Goal: Transaction & Acquisition: Purchase product/service

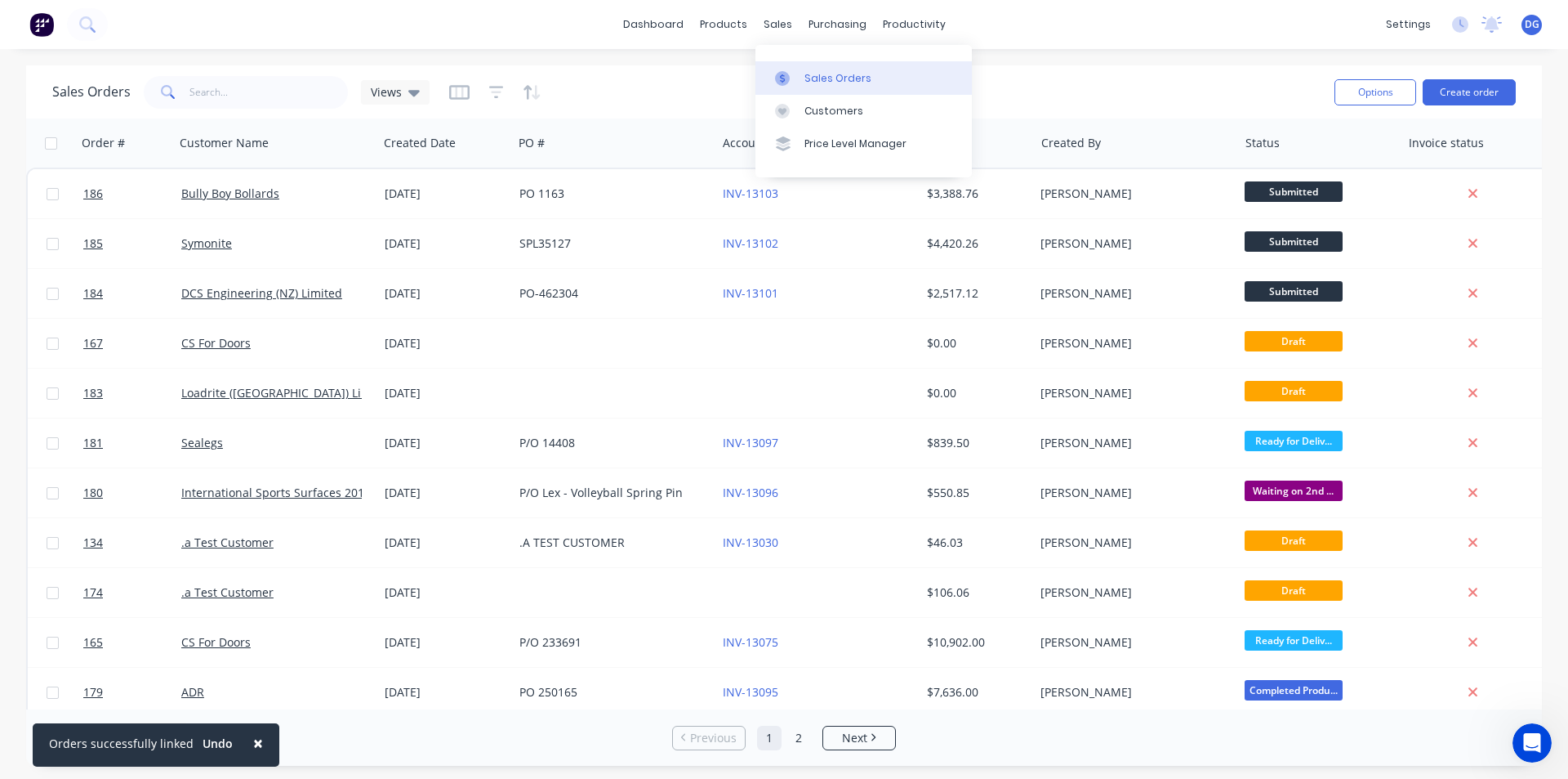
click at [815, 76] on div "Sales Orders" at bounding box center [837, 79] width 67 height 15
click at [1465, 93] on button "Create order" at bounding box center [1469, 93] width 94 height 26
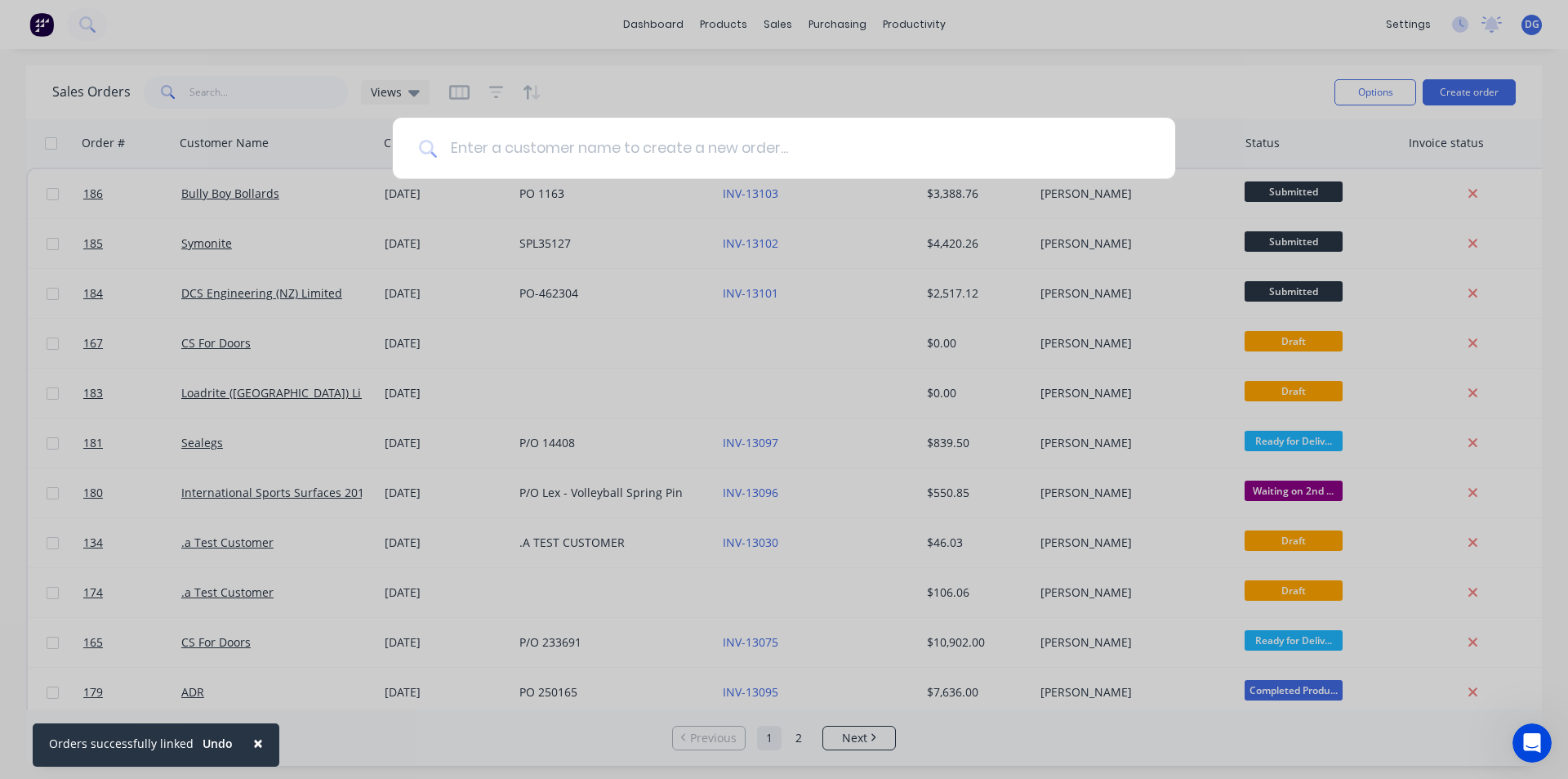
click at [722, 157] on input at bounding box center [793, 148] width 712 height 61
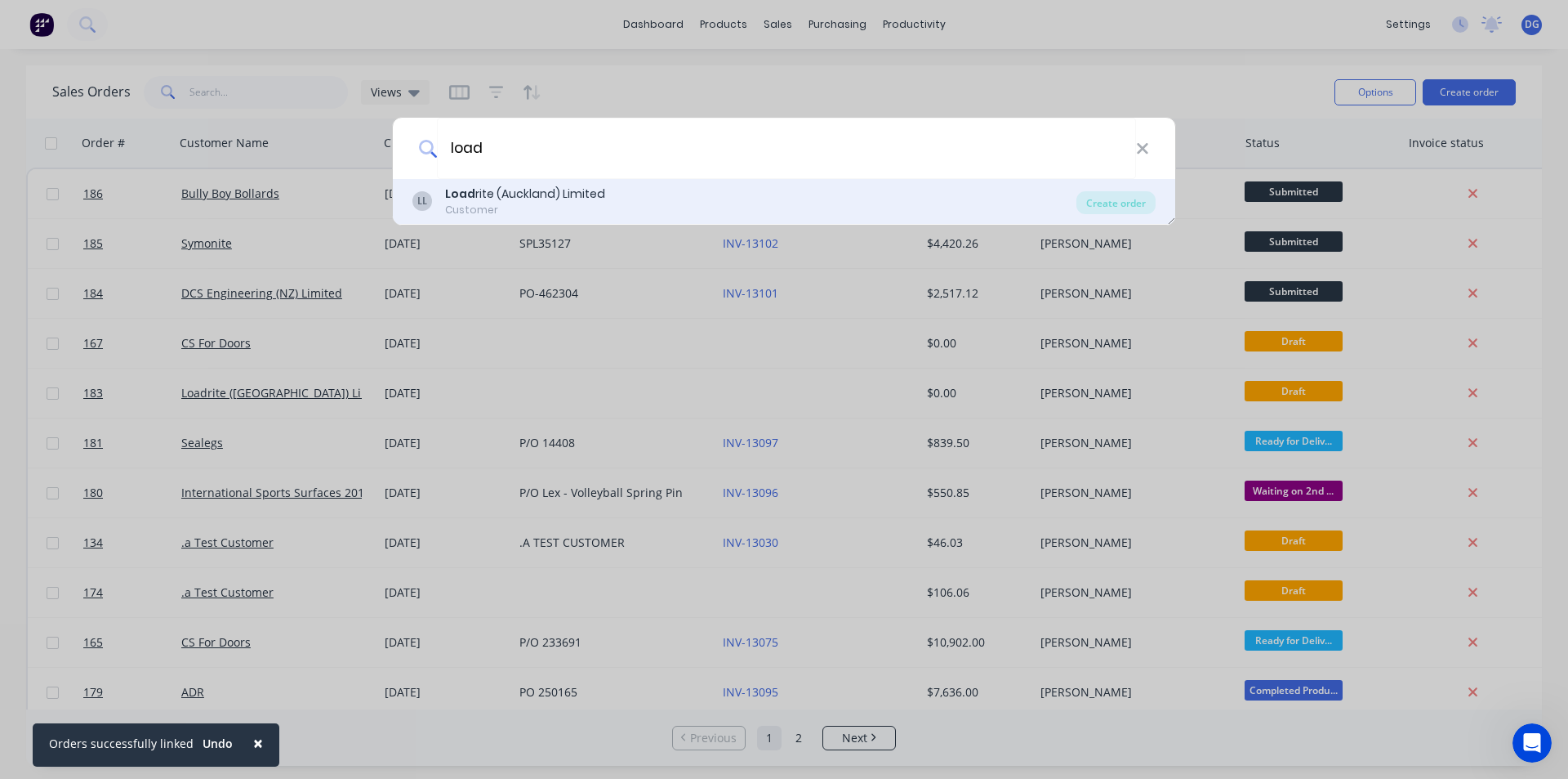
type input "load"
click at [470, 196] on b "Load" at bounding box center [460, 194] width 31 height 17
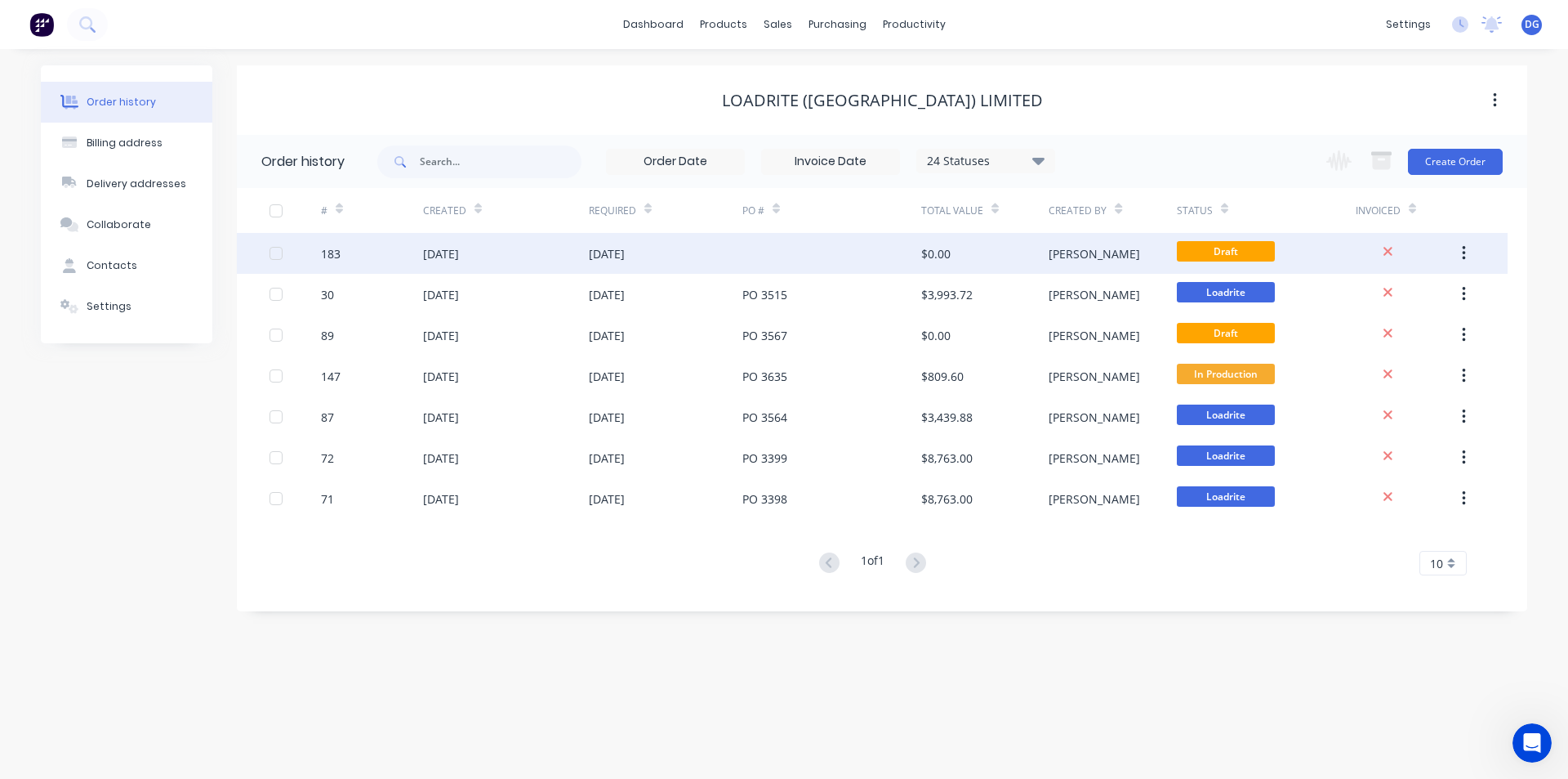
click at [459, 250] on div "[DATE]" at bounding box center [440, 253] width 36 height 17
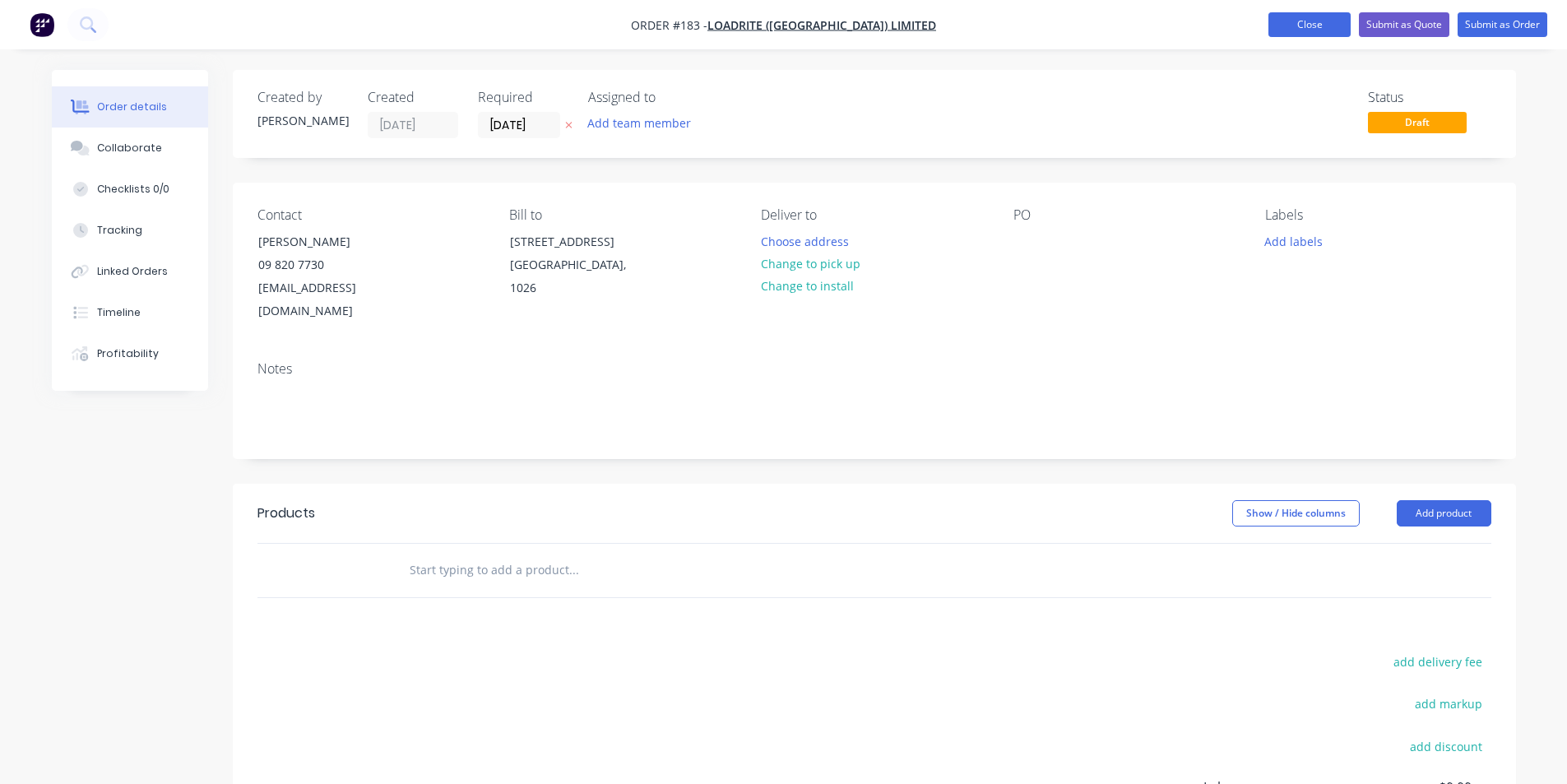
click at [1321, 26] on button "Close" at bounding box center [1309, 25] width 83 height 25
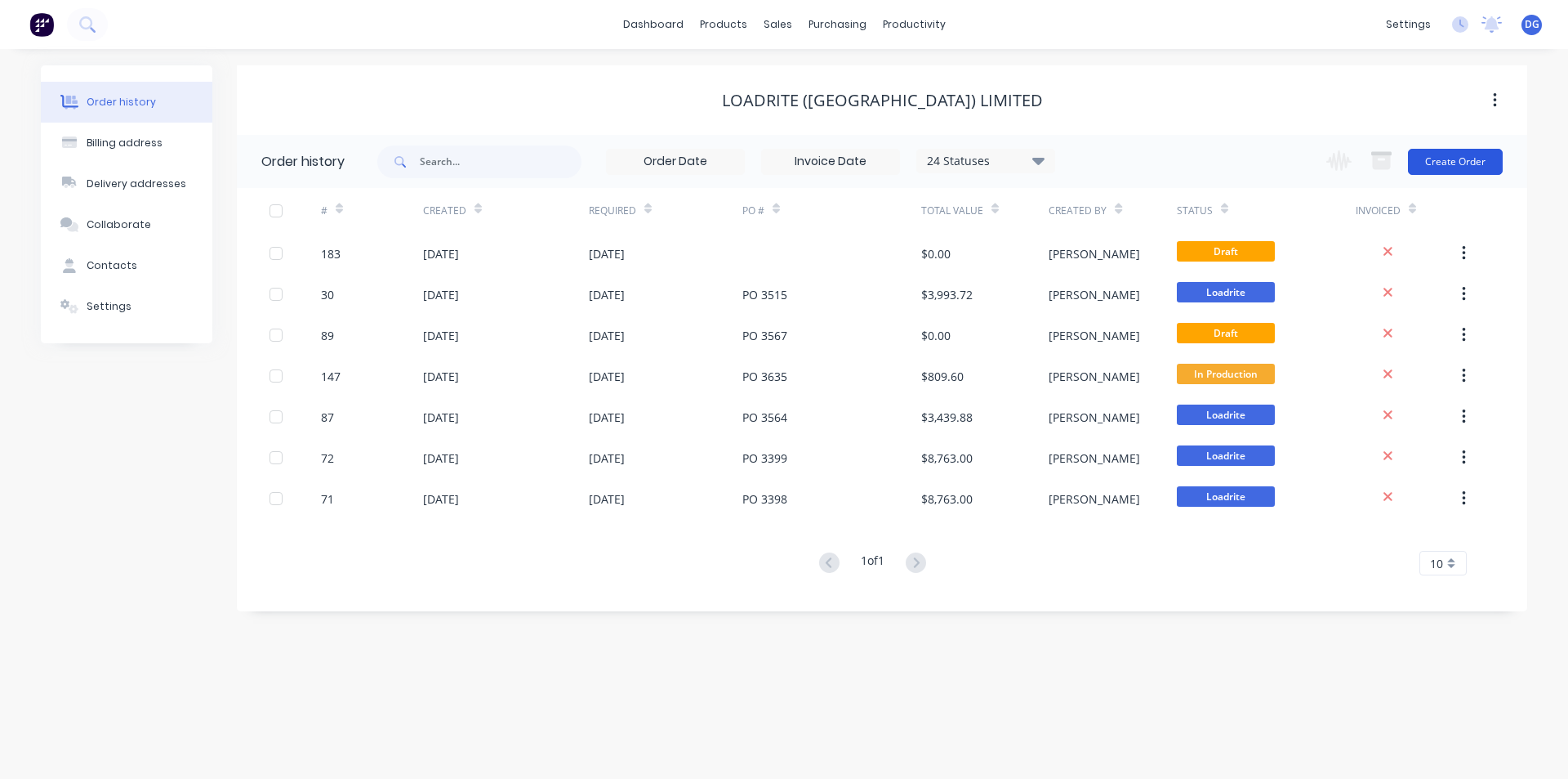
click at [1452, 160] on button "Create Order" at bounding box center [1455, 162] width 94 height 26
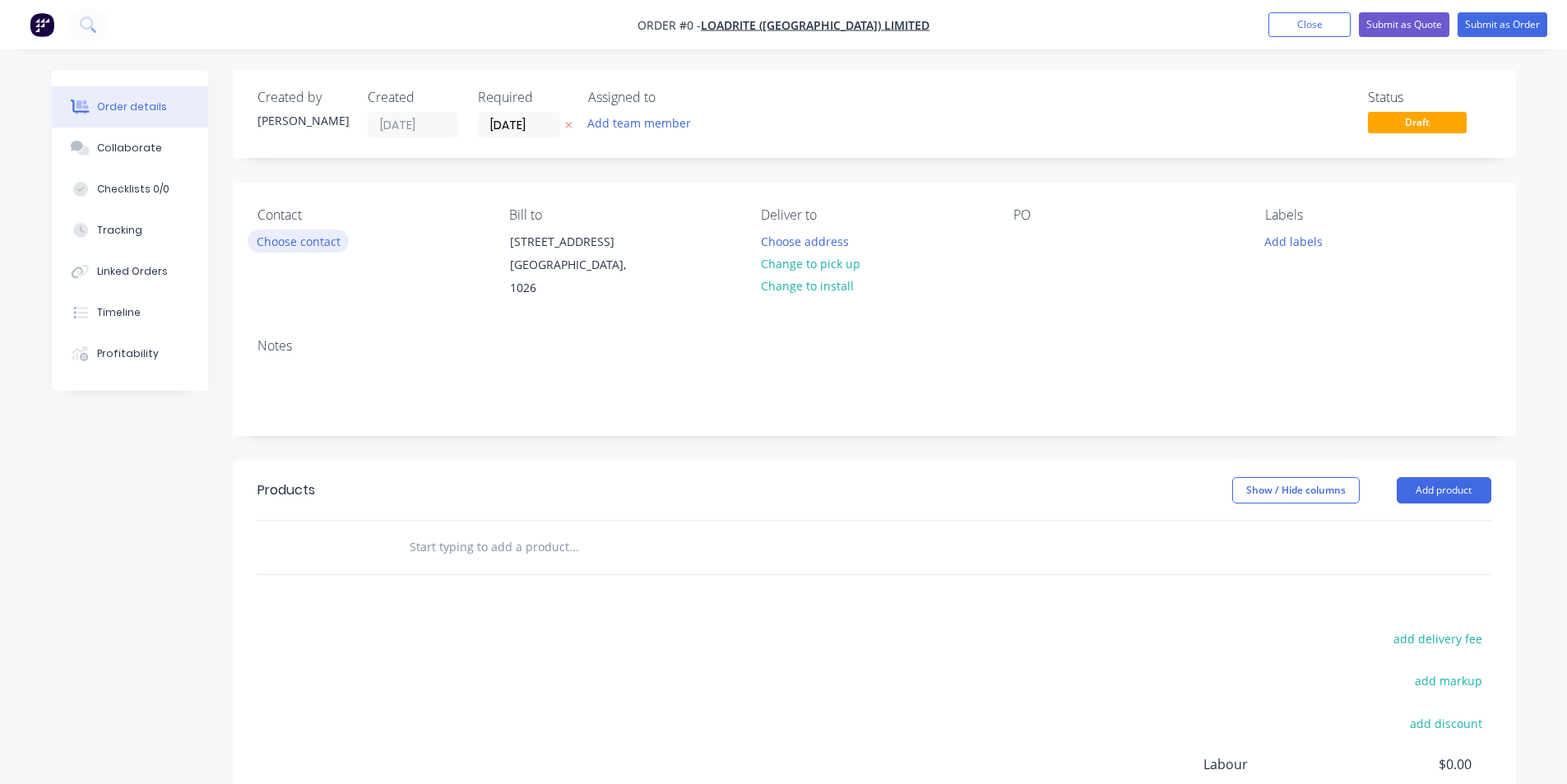
click at [298, 236] on button "Choose contact" at bounding box center [298, 240] width 101 height 22
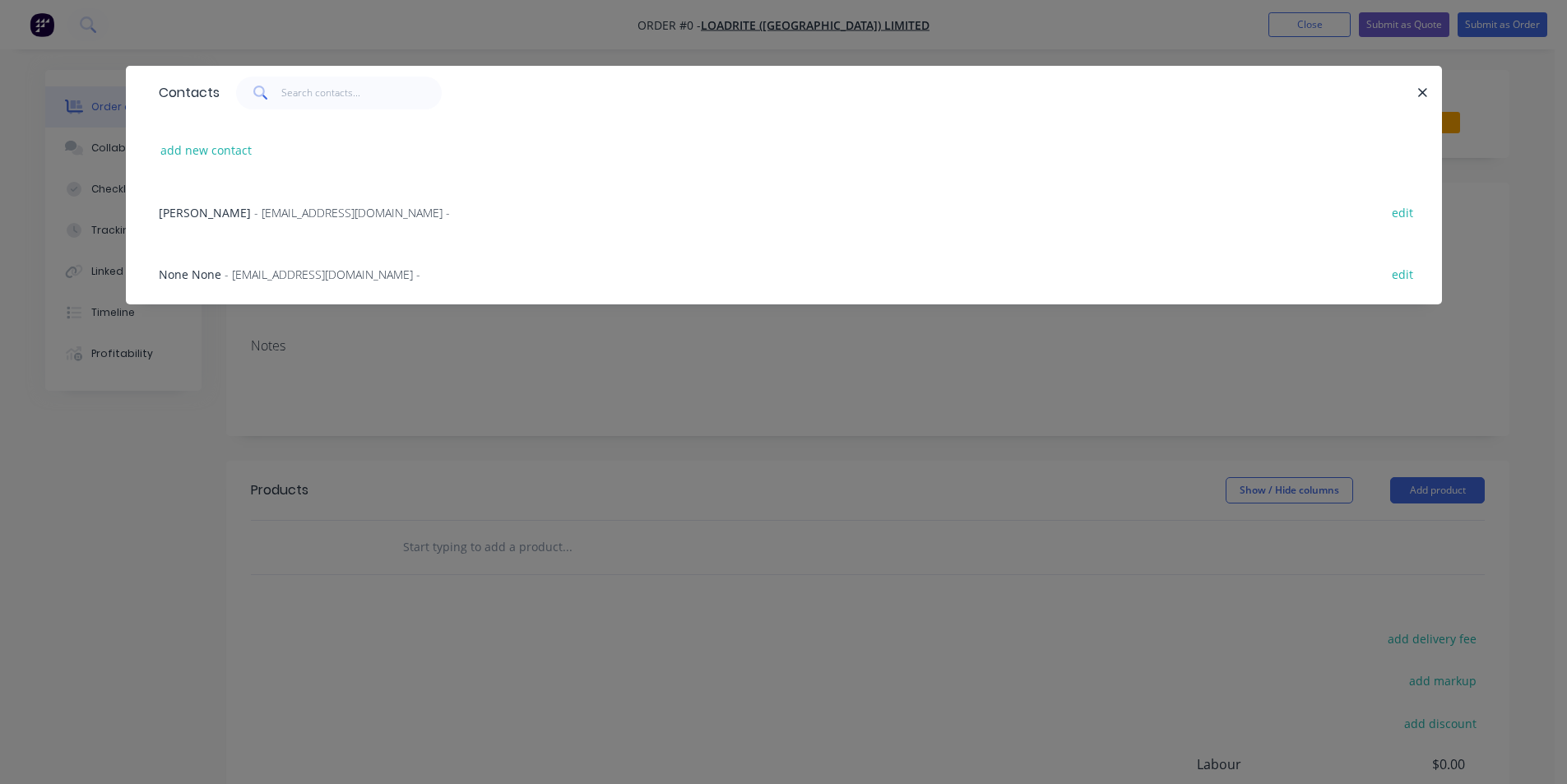
click at [238, 212] on span "[PERSON_NAME]" at bounding box center [204, 212] width 93 height 16
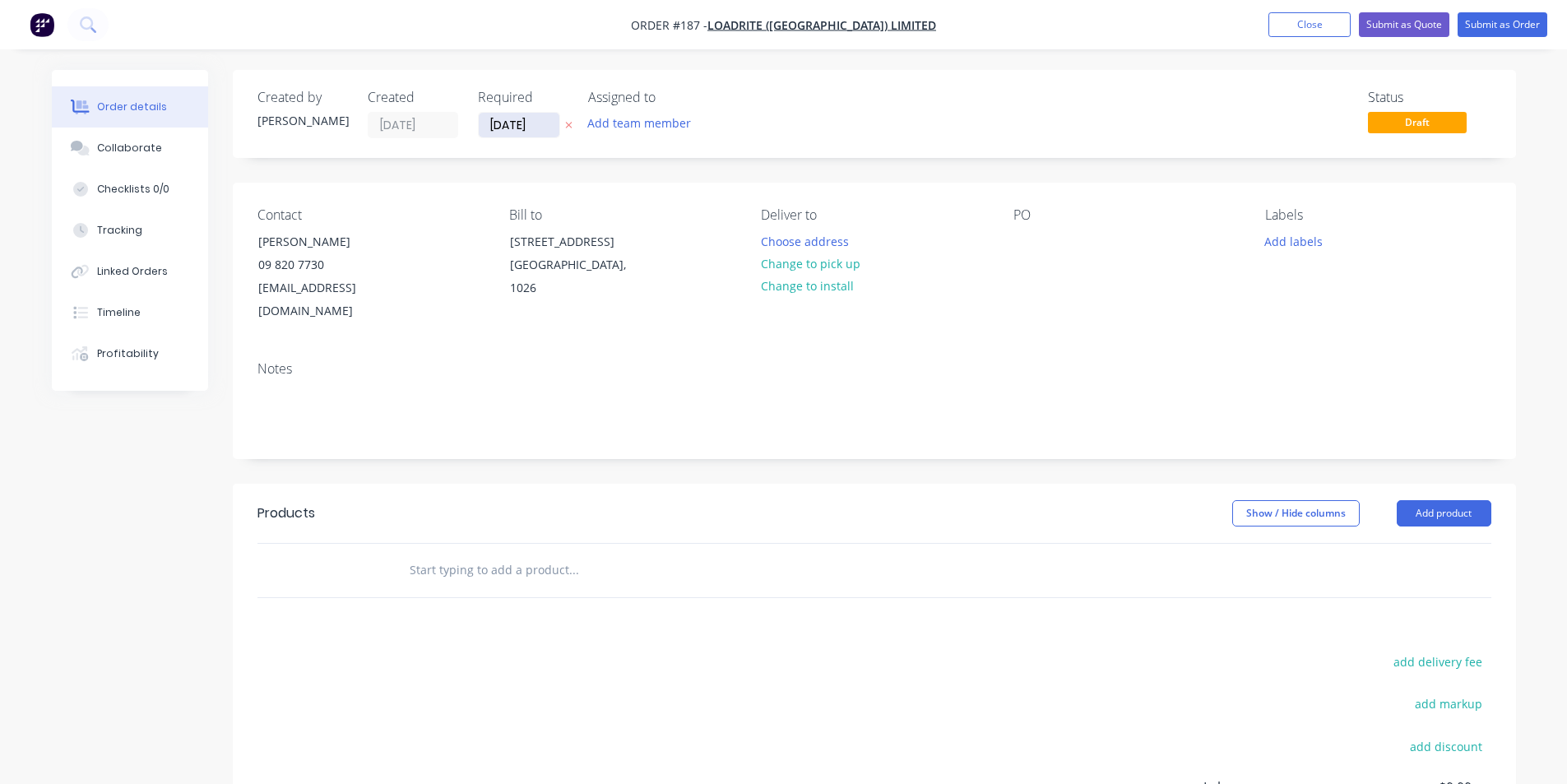
click at [502, 134] on input "[DATE]" at bounding box center [518, 125] width 81 height 25
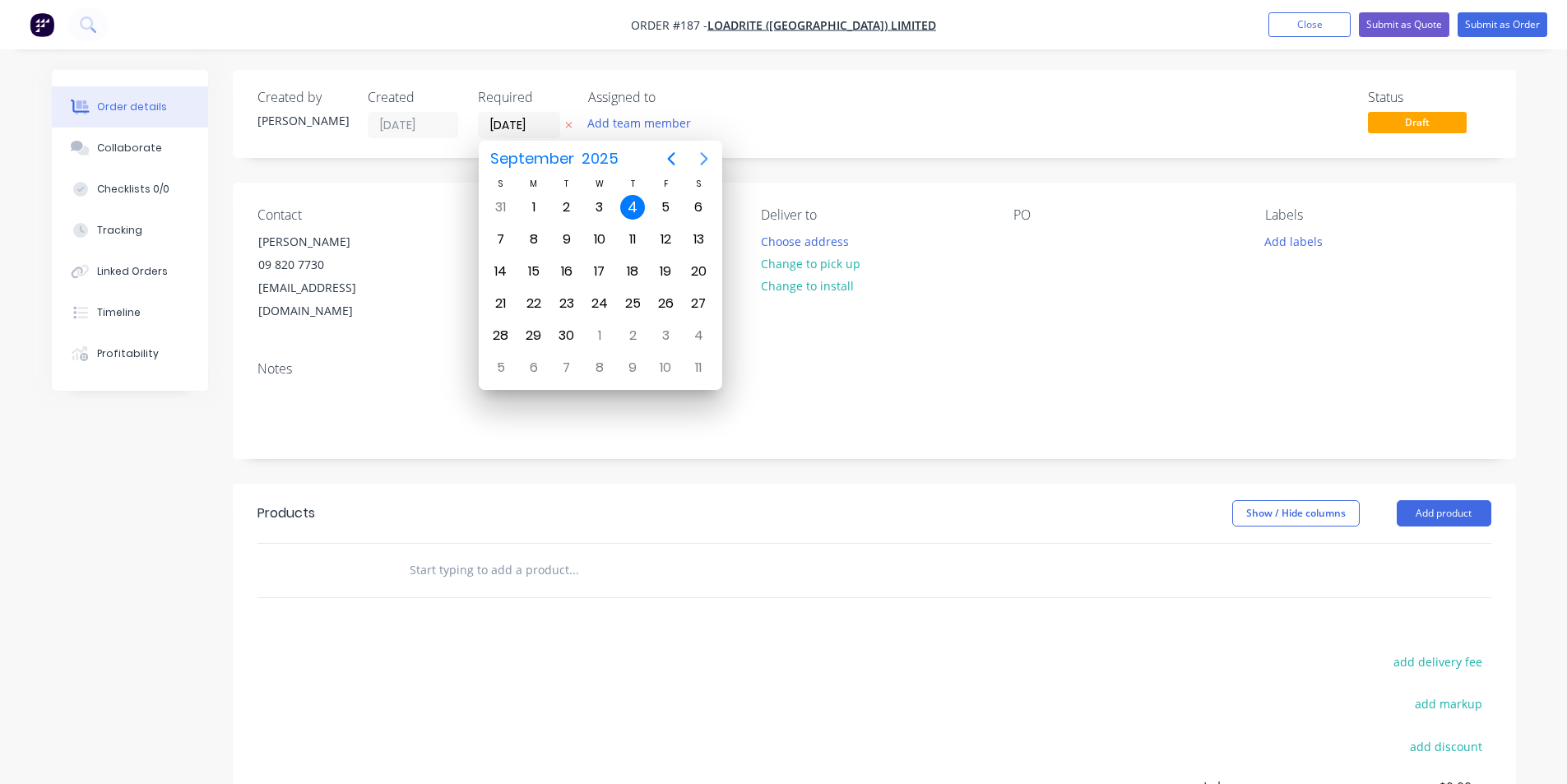
click at [709, 153] on icon "Next page" at bounding box center [704, 159] width 20 height 20
click at [534, 271] on div "10" at bounding box center [534, 272] width 25 height 25
type input "[DATE]"
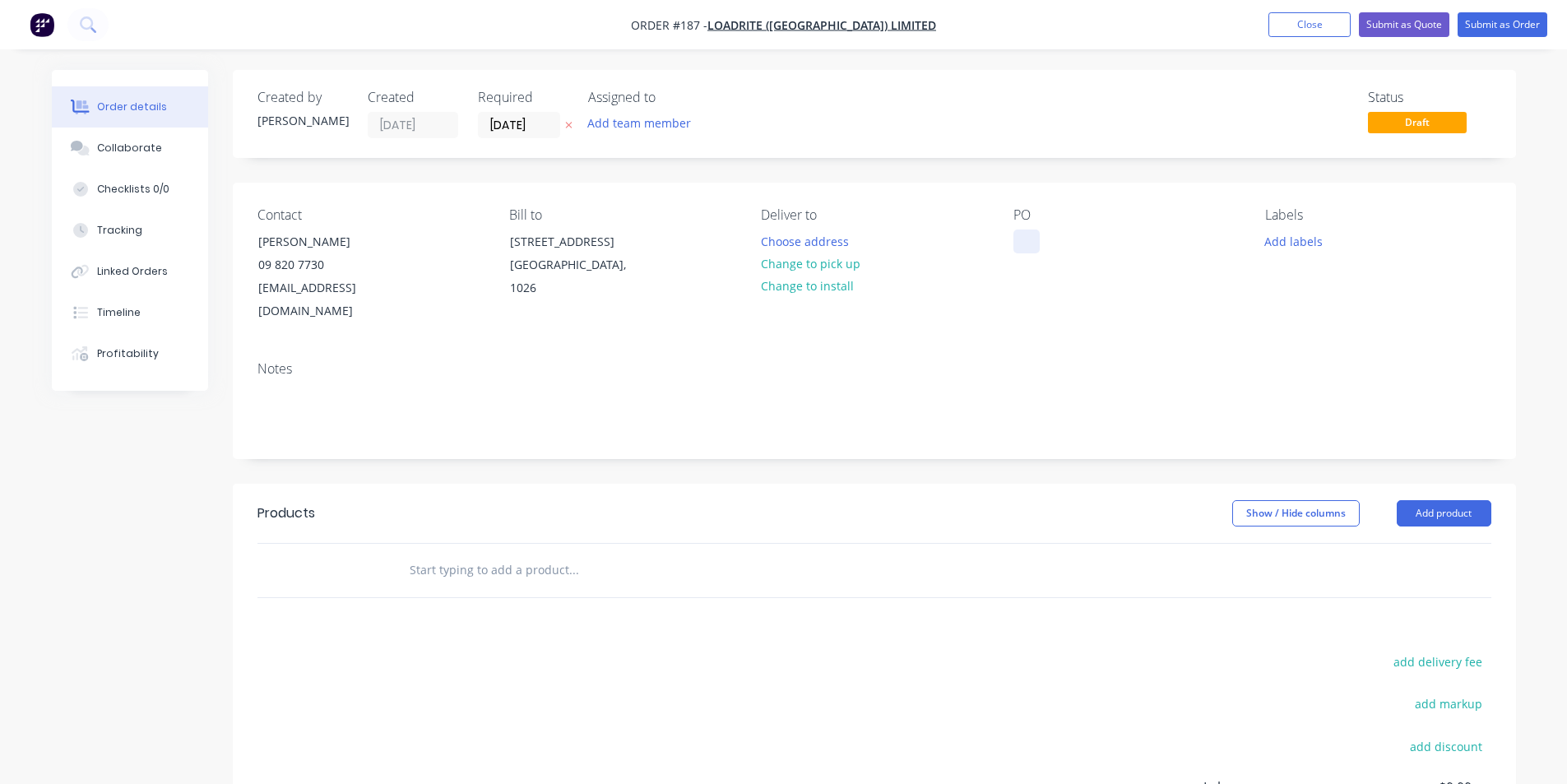
click at [1027, 238] on div at bounding box center [1027, 241] width 27 height 24
click at [1271, 244] on button "Add labels" at bounding box center [1294, 240] width 76 height 22
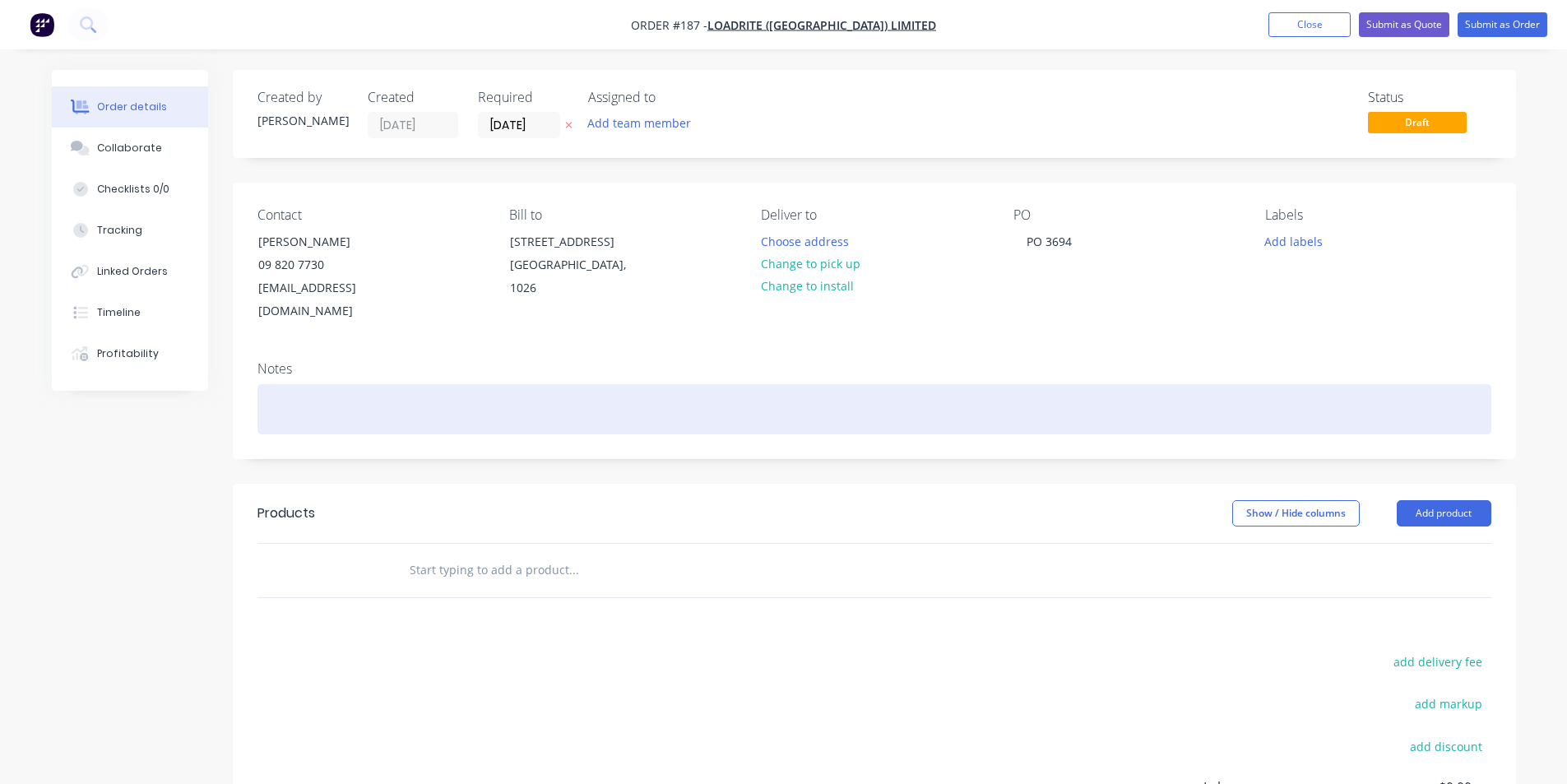
click at [348, 387] on div at bounding box center [874, 409] width 1234 height 50
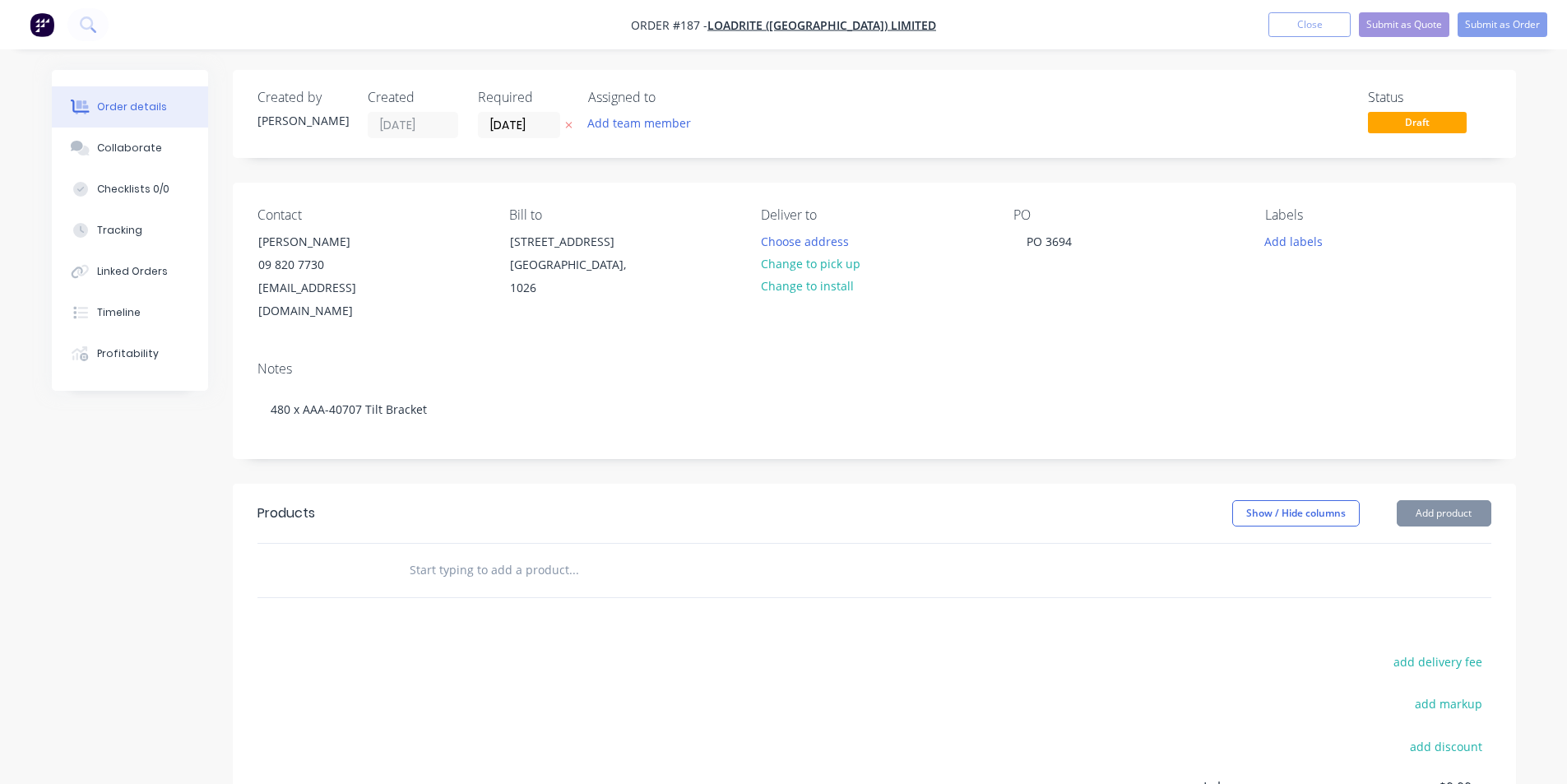
click at [447, 553] on input "text" at bounding box center [573, 569] width 329 height 32
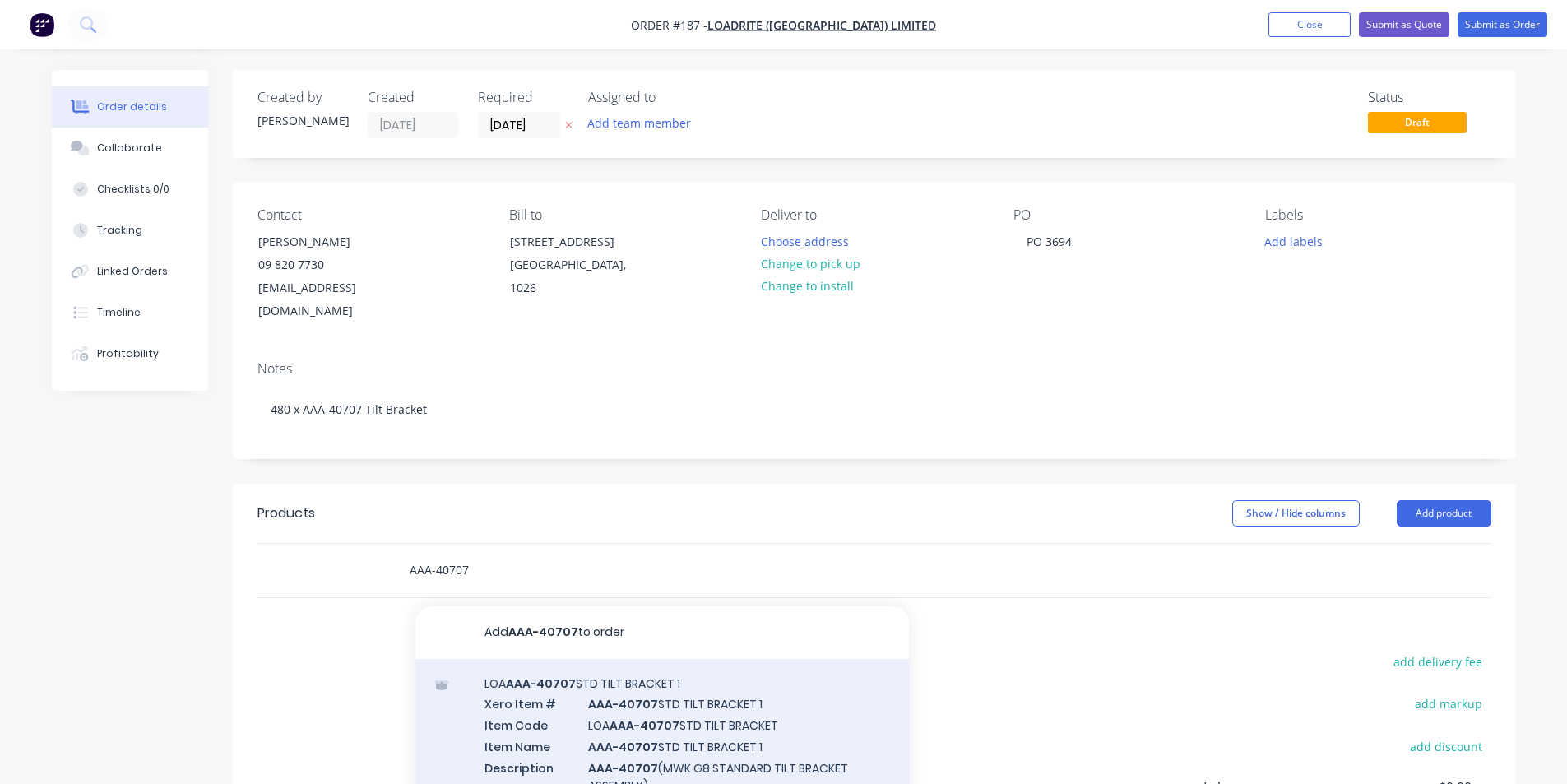
type input "AAA-40707"
click at [630, 685] on div "LOA AAA-40707 STD TILT BRACKET 1 Xero Item # AAA-40707 STD TILT BRACKET 1 Item …" at bounding box center [662, 744] width 493 height 171
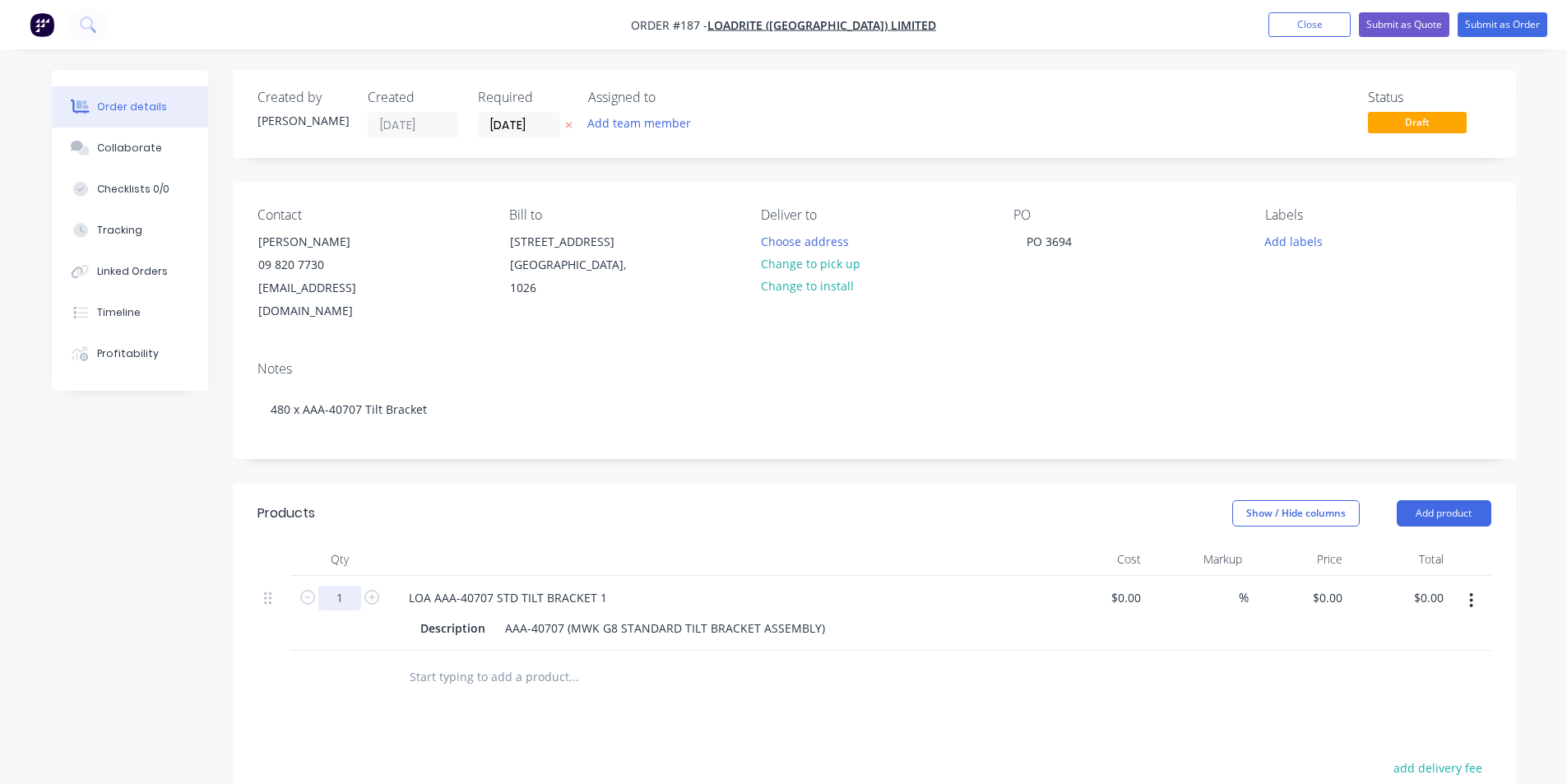
click at [344, 586] on input "1" at bounding box center [339, 598] width 43 height 25
type input "480"
click at [1346, 586] on input "0" at bounding box center [1339, 597] width 19 height 24
type input "$52.20"
type input "$25,056.00"
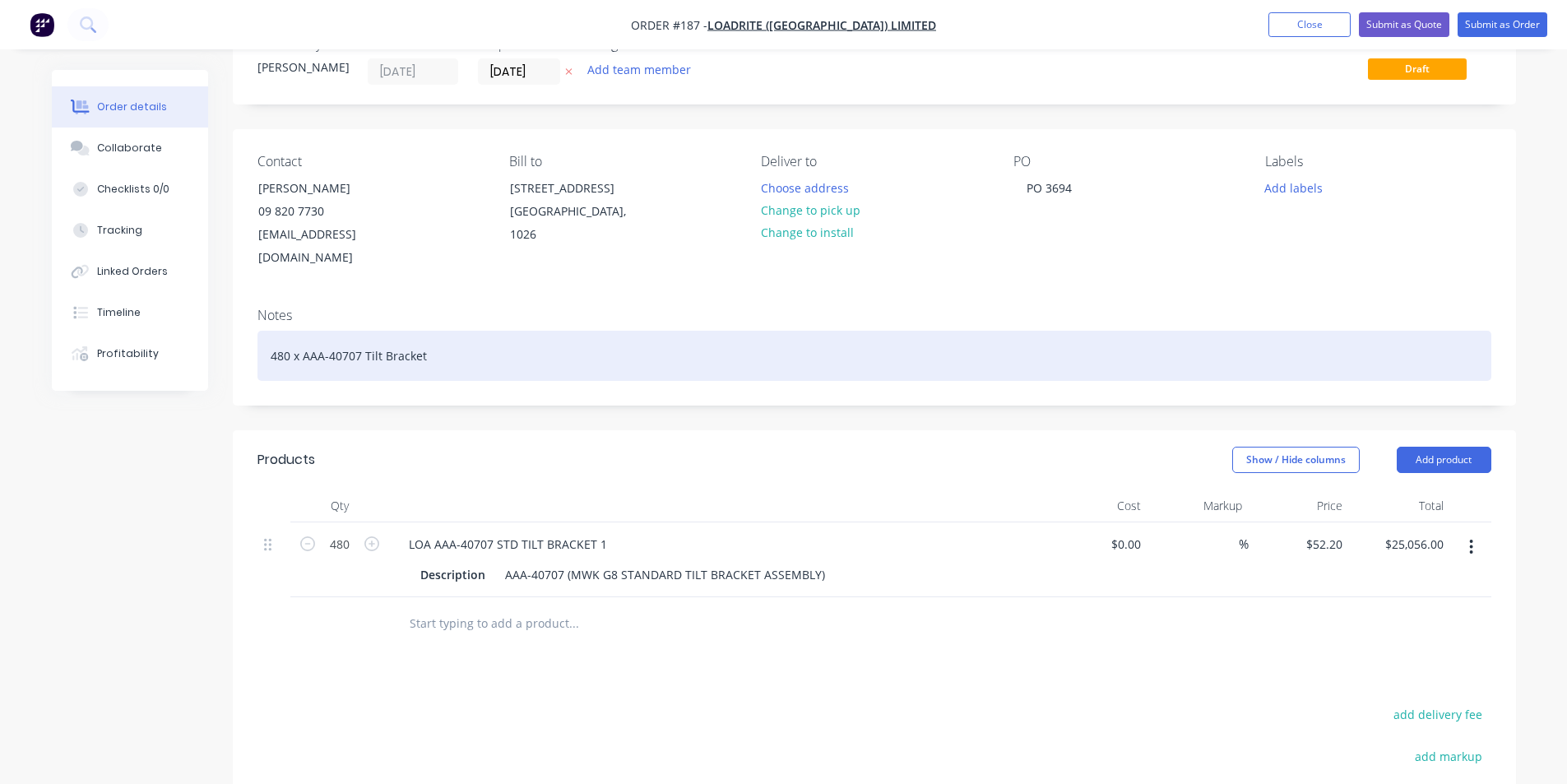
scroll to position [82, 0]
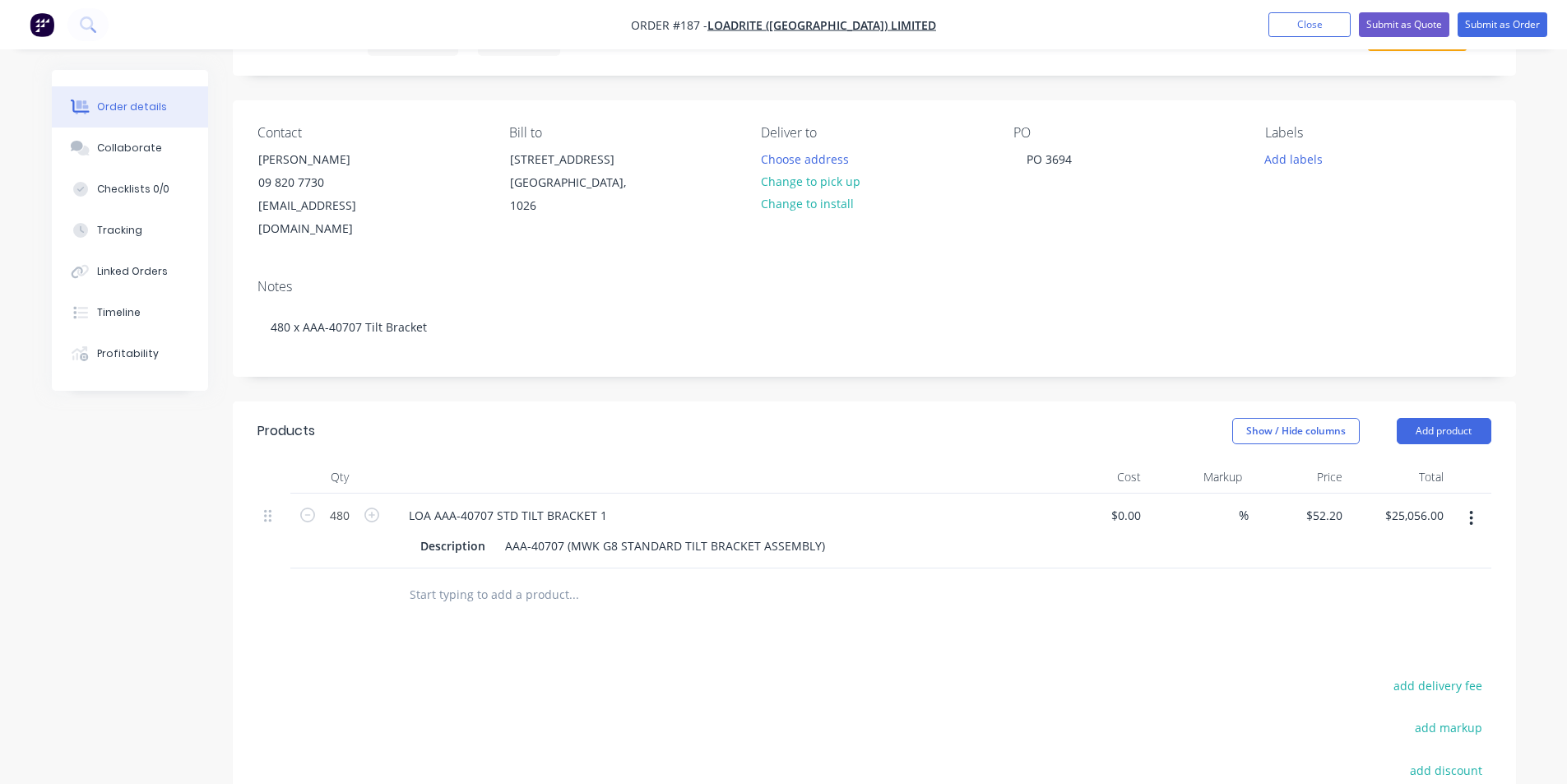
click at [1475, 503] on button "button" at bounding box center [1471, 518] width 38 height 30
click at [1111, 645] on div "Products Show / Hide columns Add product Qty Cost Markup Price Total 480 LOA AA…" at bounding box center [874, 709] width 1284 height 615
click at [1498, 24] on button "Submit as Order" at bounding box center [1503, 25] width 90 height 25
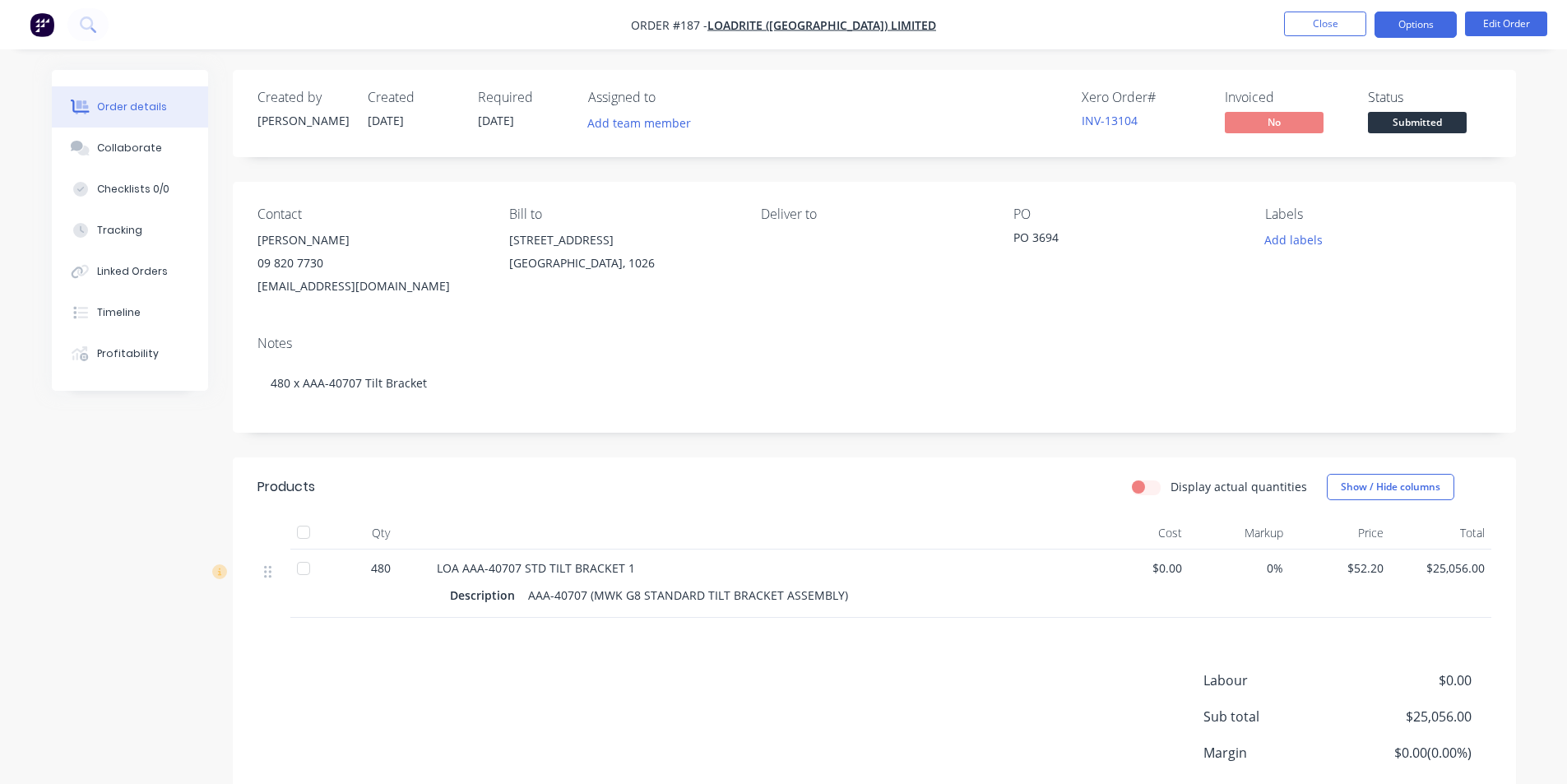
click at [1419, 22] on button "Options" at bounding box center [1415, 25] width 83 height 27
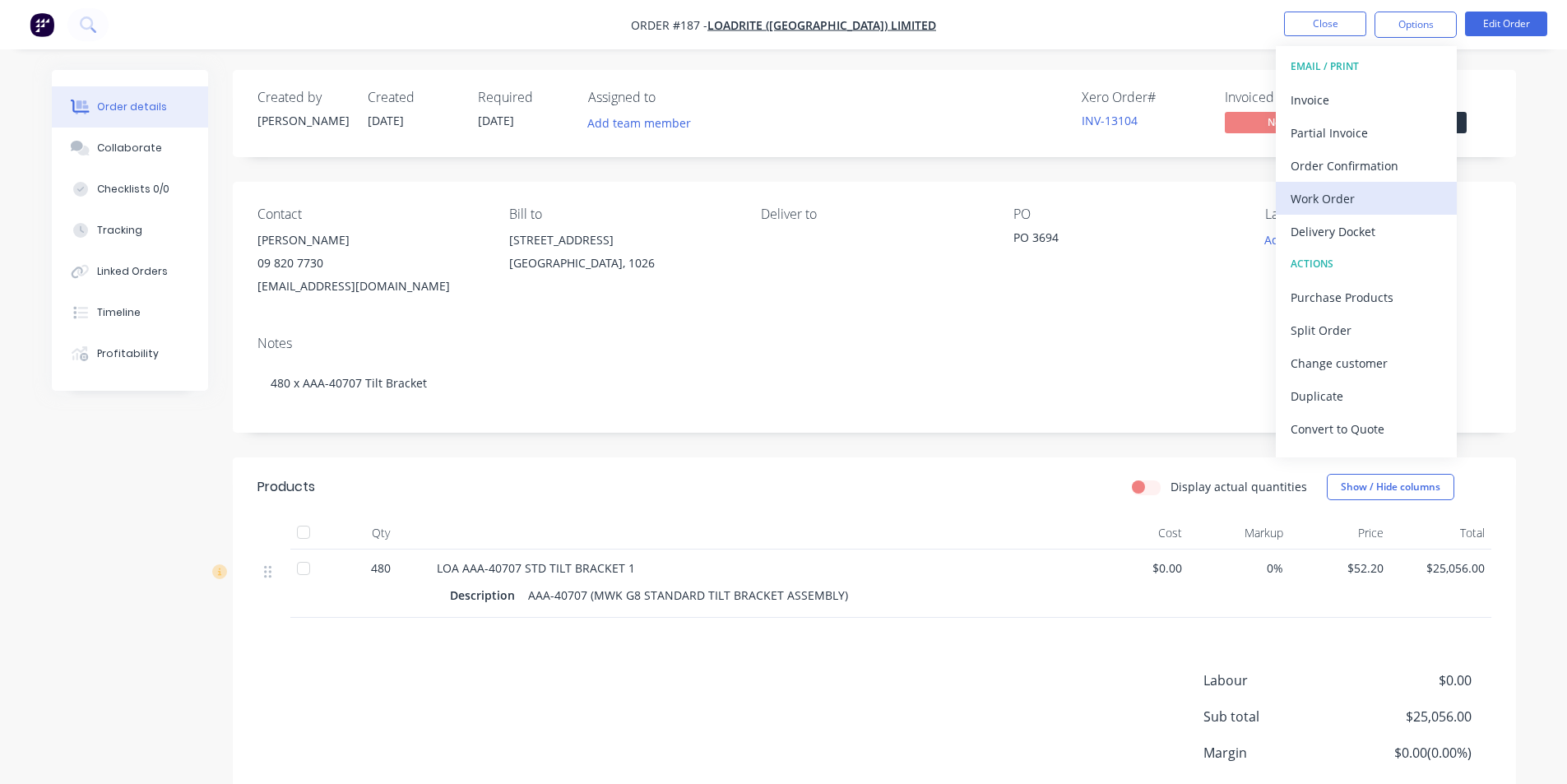
click at [1331, 206] on div "Work Order" at bounding box center [1366, 198] width 152 height 24
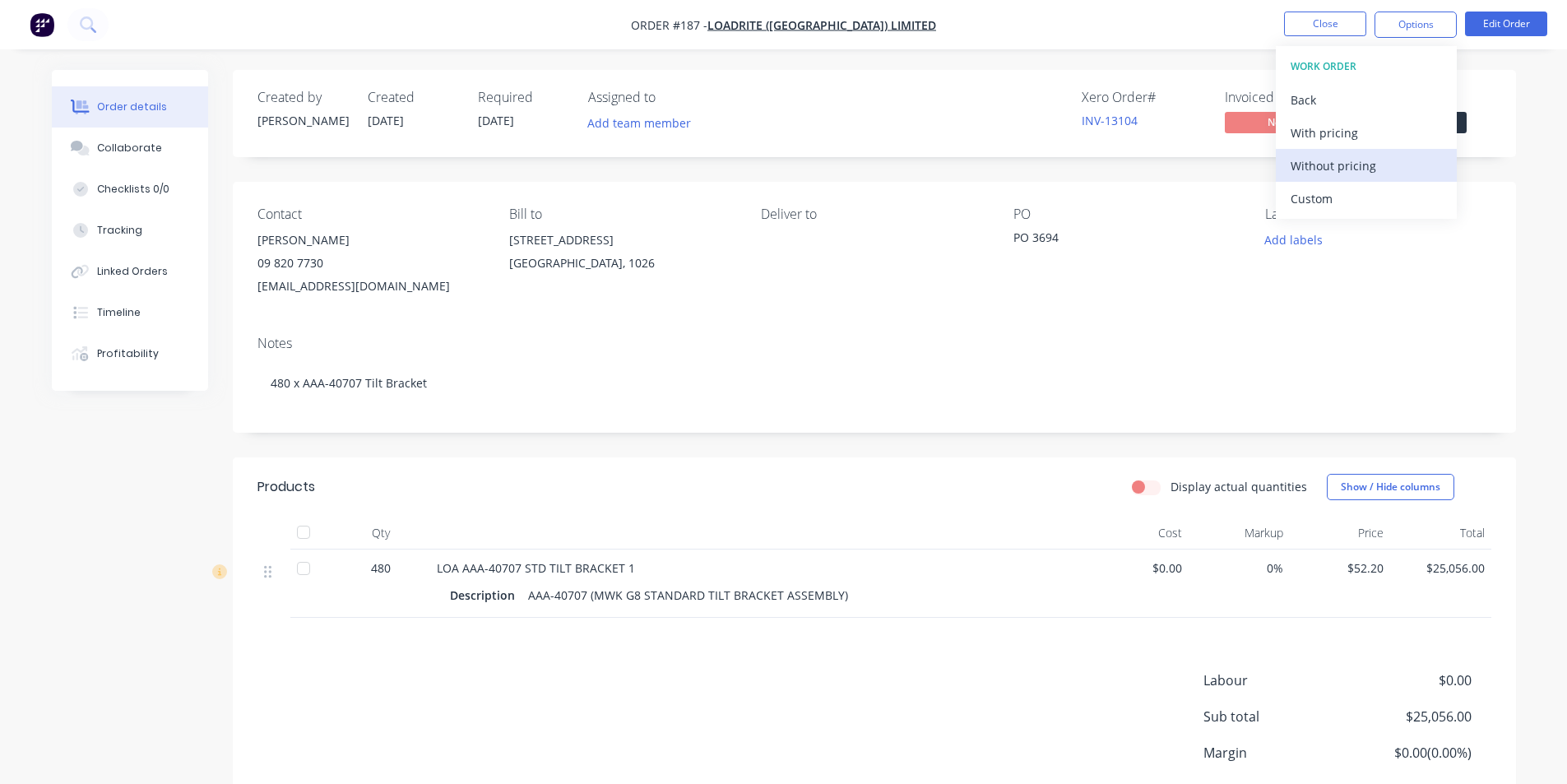
click at [1329, 164] on div "Without pricing" at bounding box center [1366, 166] width 152 height 24
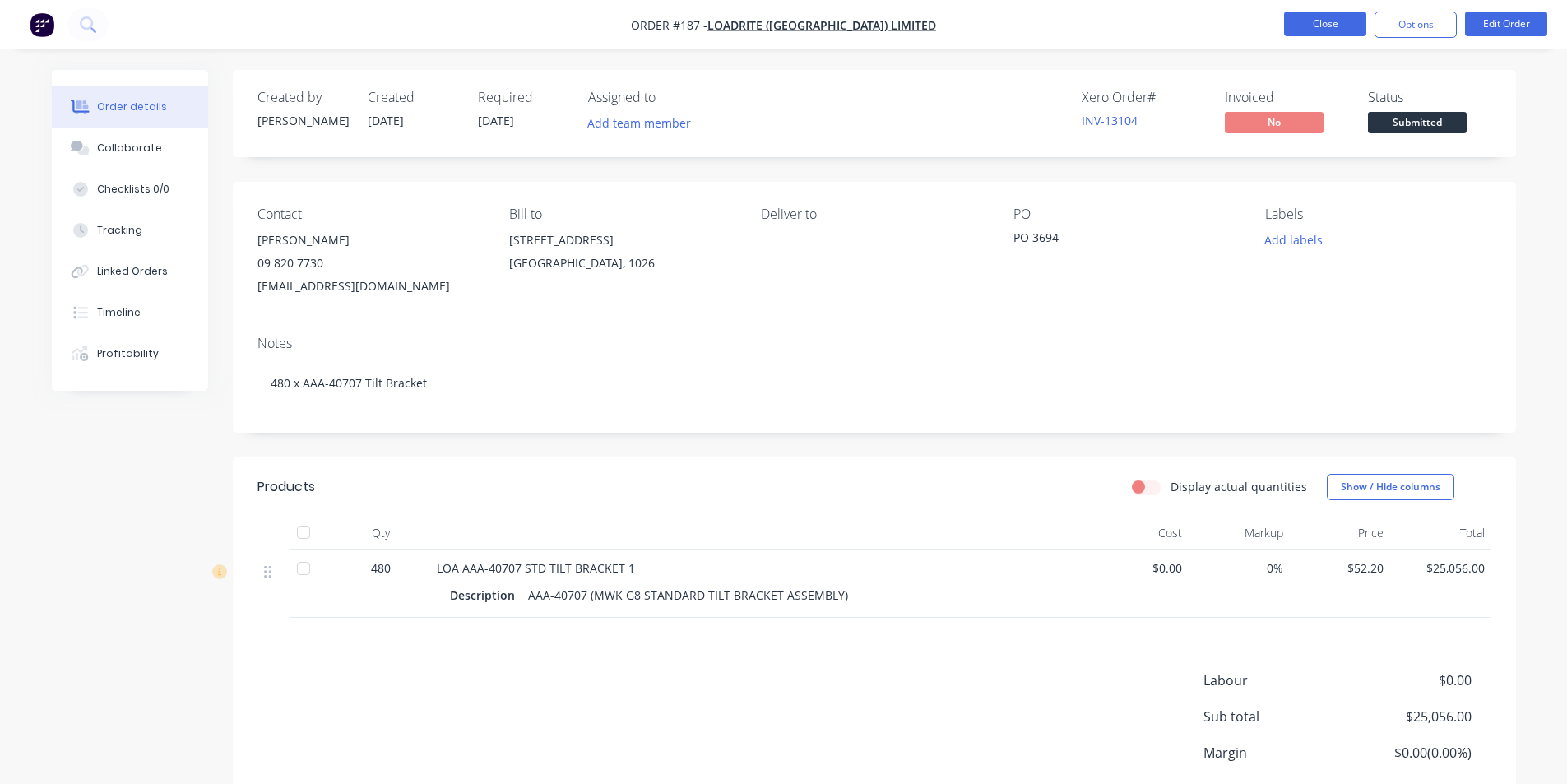
click at [1328, 26] on button "Close" at bounding box center [1325, 24] width 83 height 25
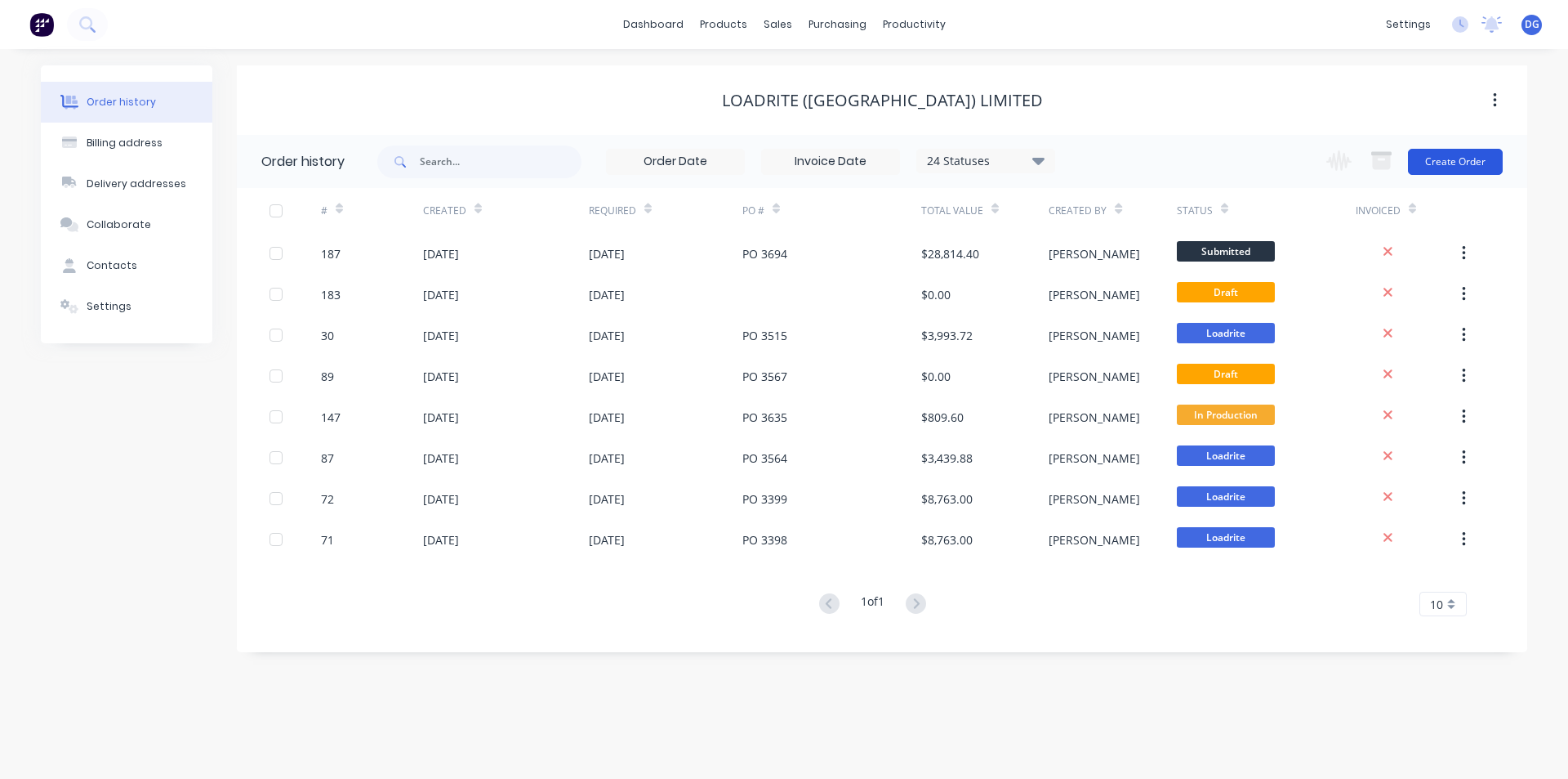
click at [1474, 156] on button "Create Order" at bounding box center [1455, 162] width 94 height 26
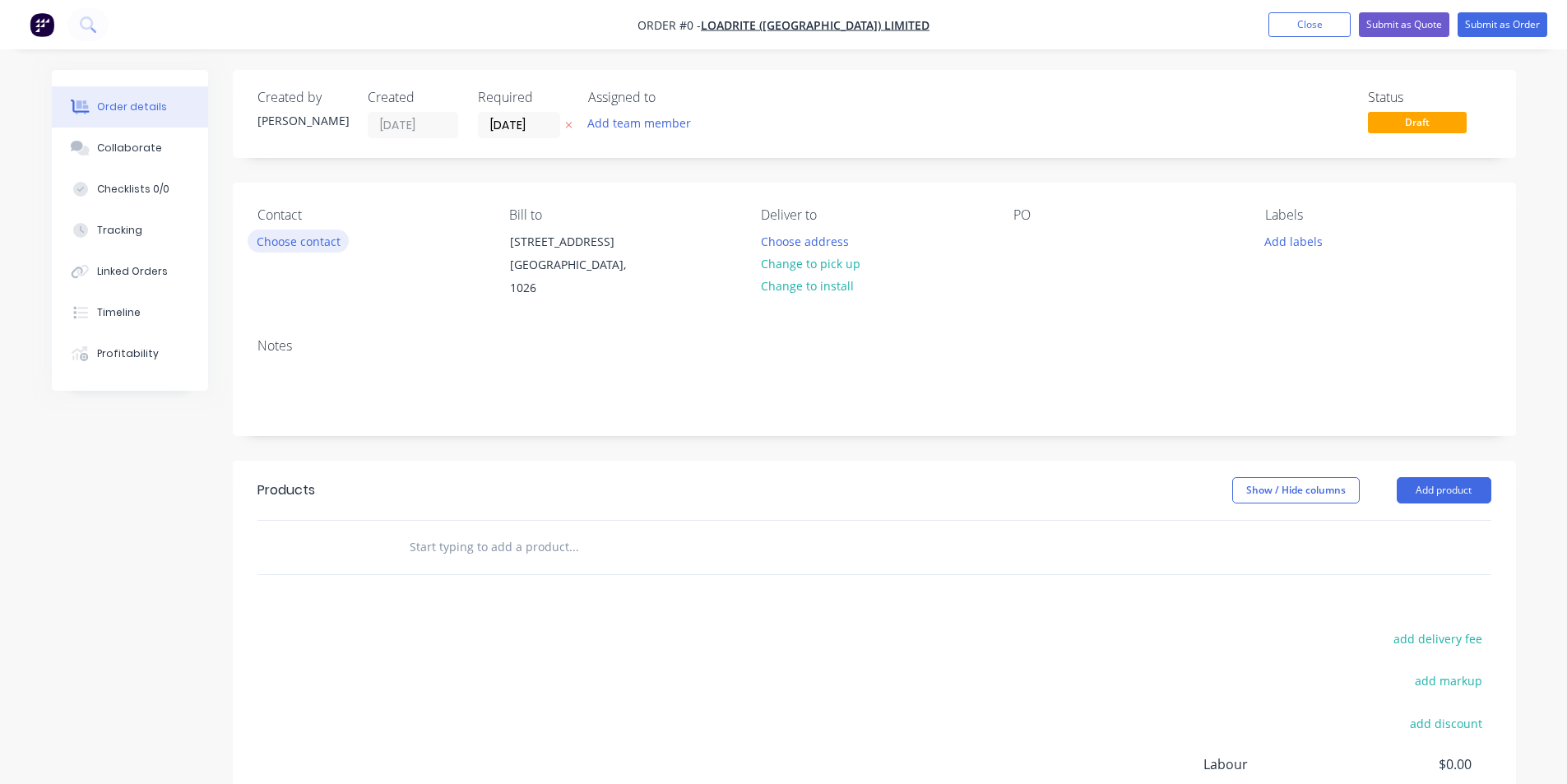
click at [310, 239] on button "Choose contact" at bounding box center [298, 240] width 101 height 22
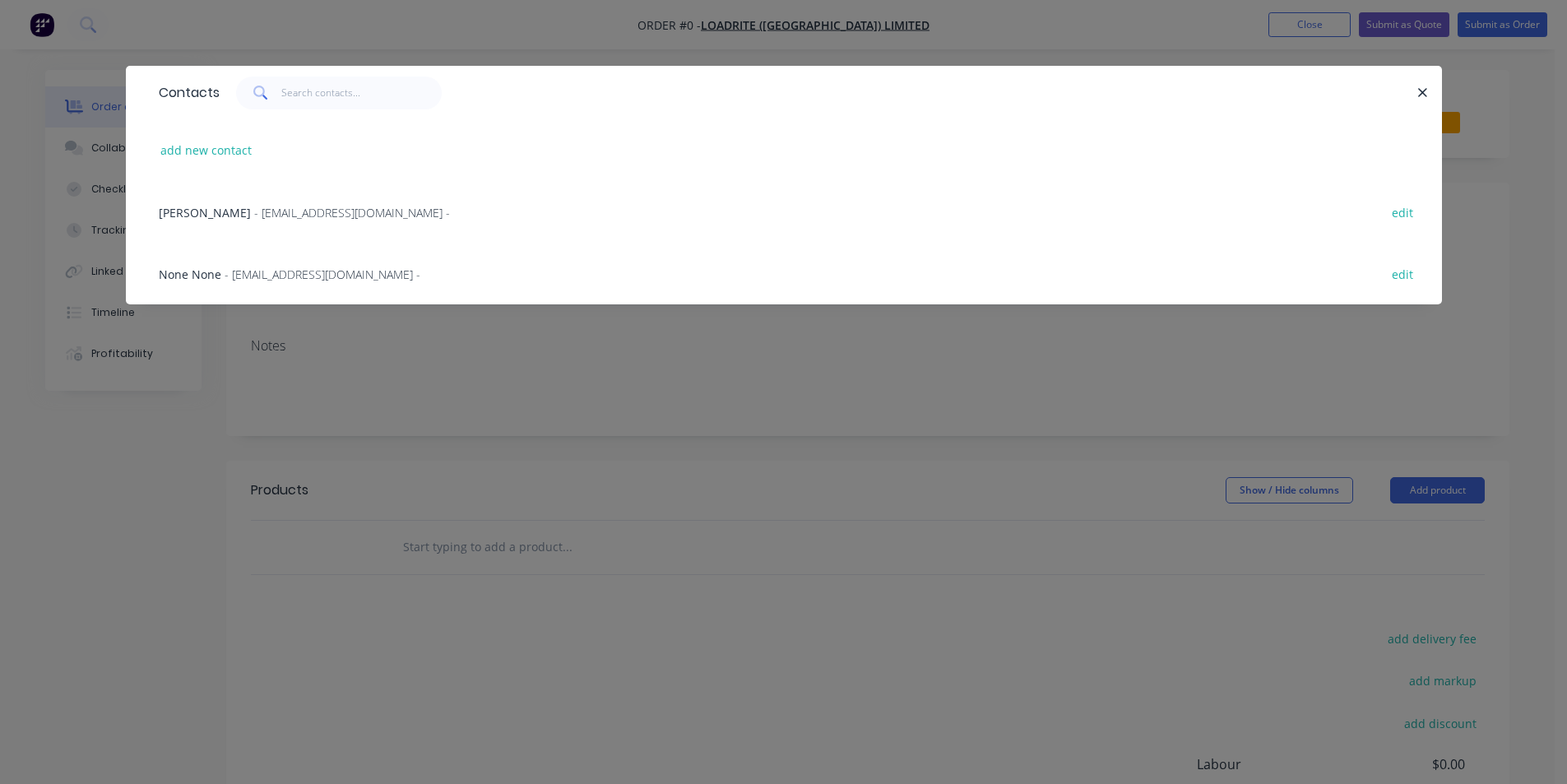
click at [281, 211] on span "- [EMAIL_ADDRESS][DOMAIN_NAME] -" at bounding box center [352, 212] width 196 height 16
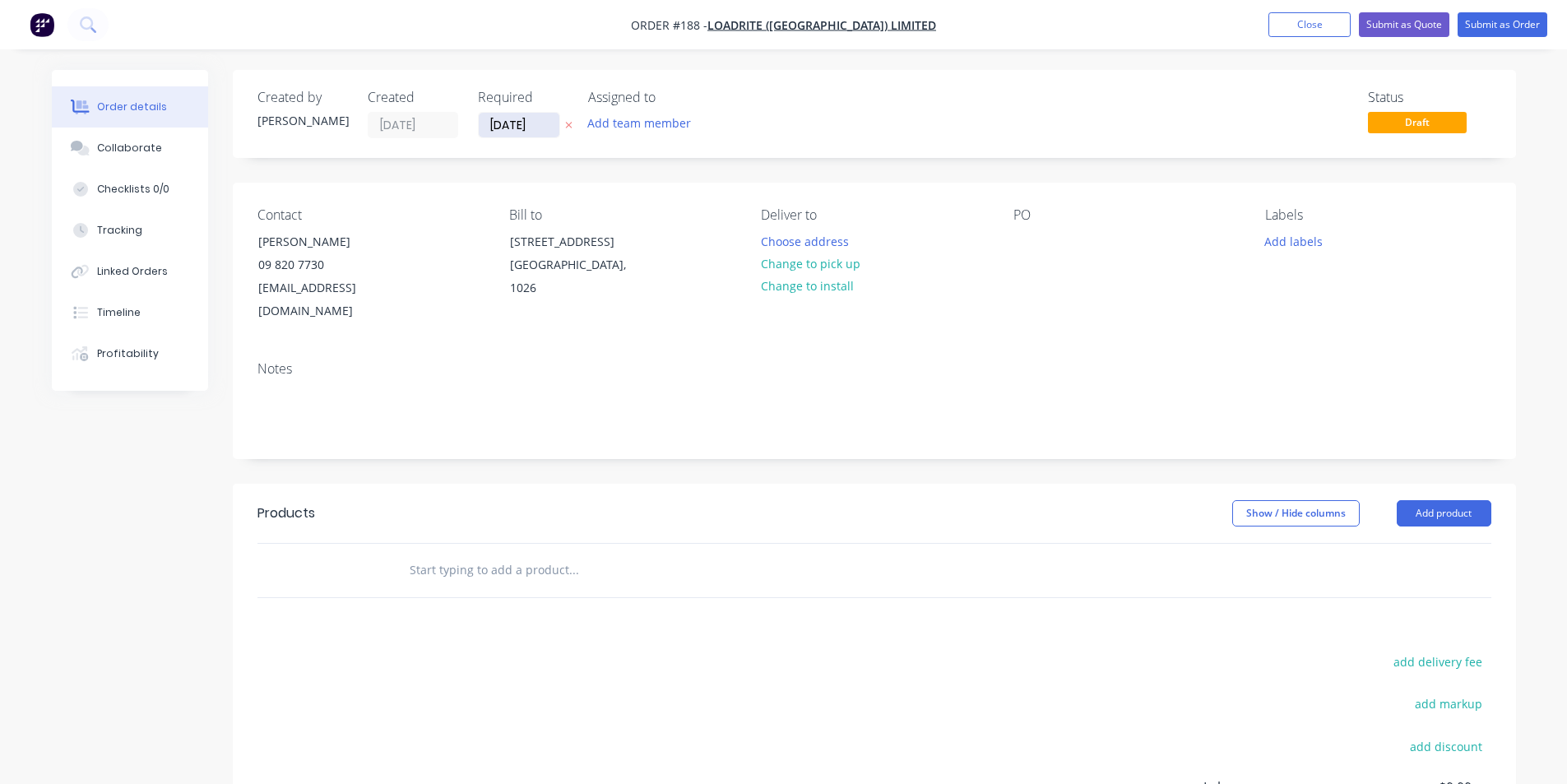
click at [530, 117] on input "[DATE]" at bounding box center [518, 125] width 81 height 25
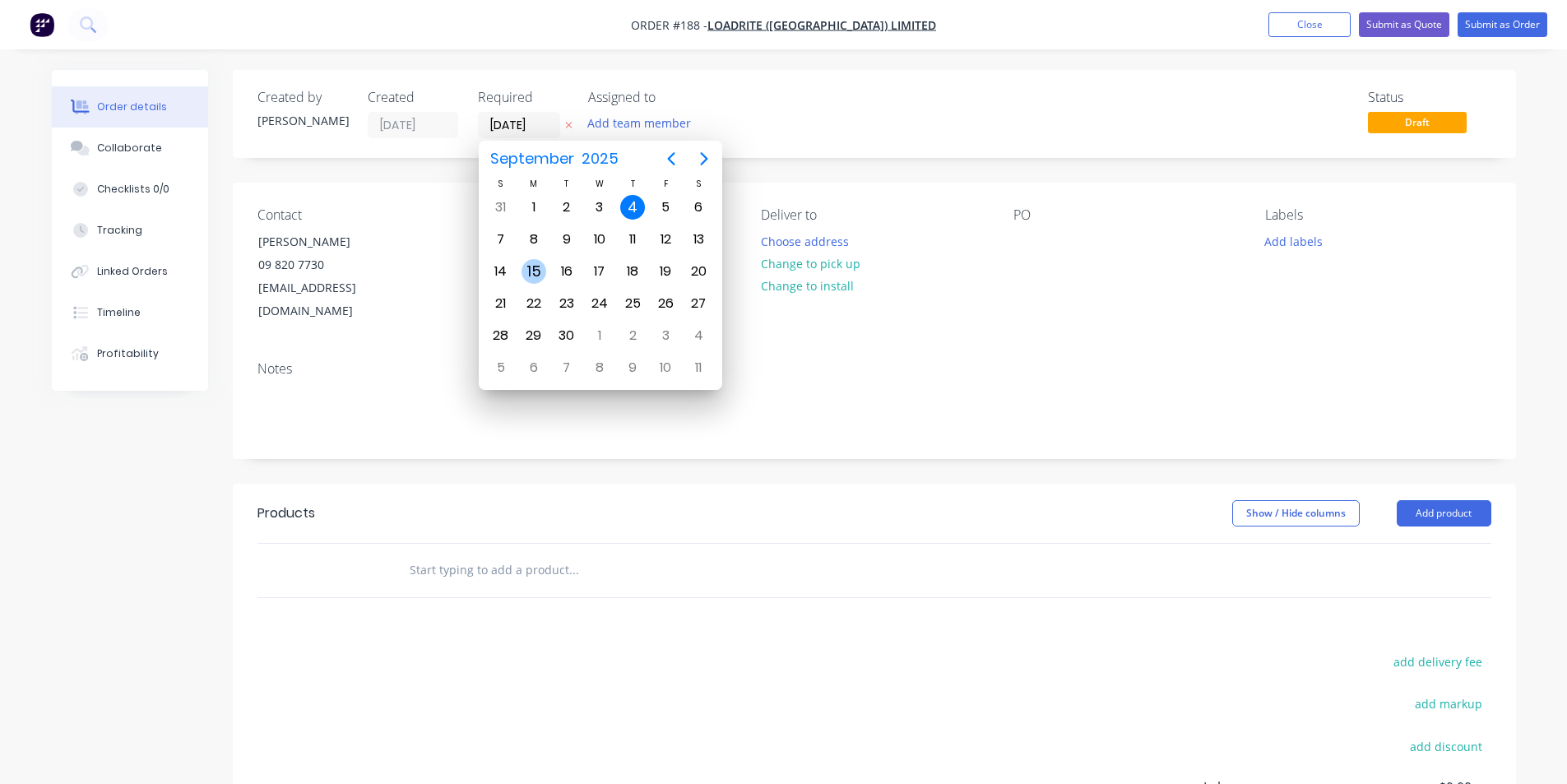
click at [537, 271] on div "15" at bounding box center [534, 272] width 25 height 25
type input "[DATE]"
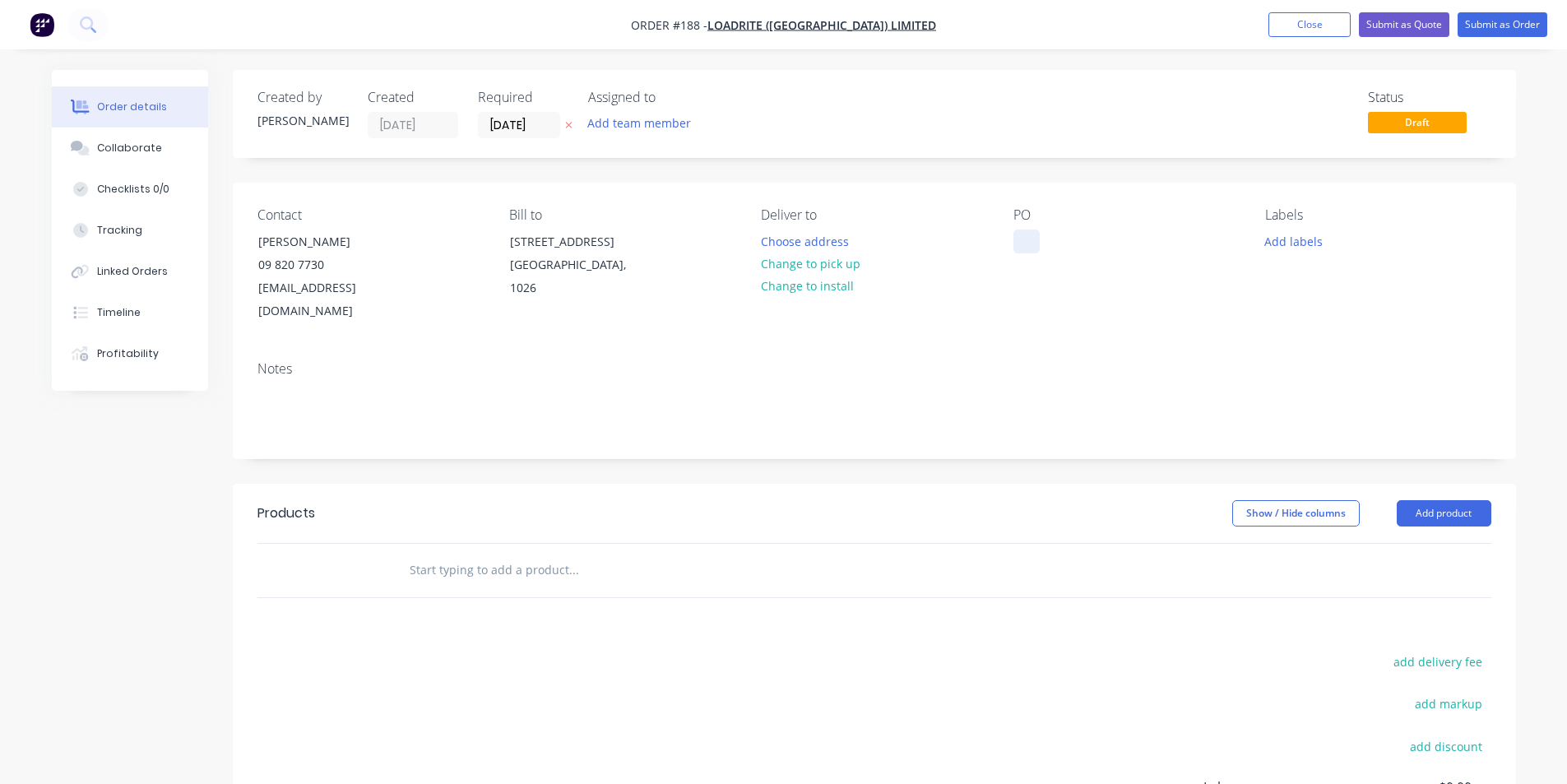
click at [1020, 242] on div at bounding box center [1027, 241] width 27 height 24
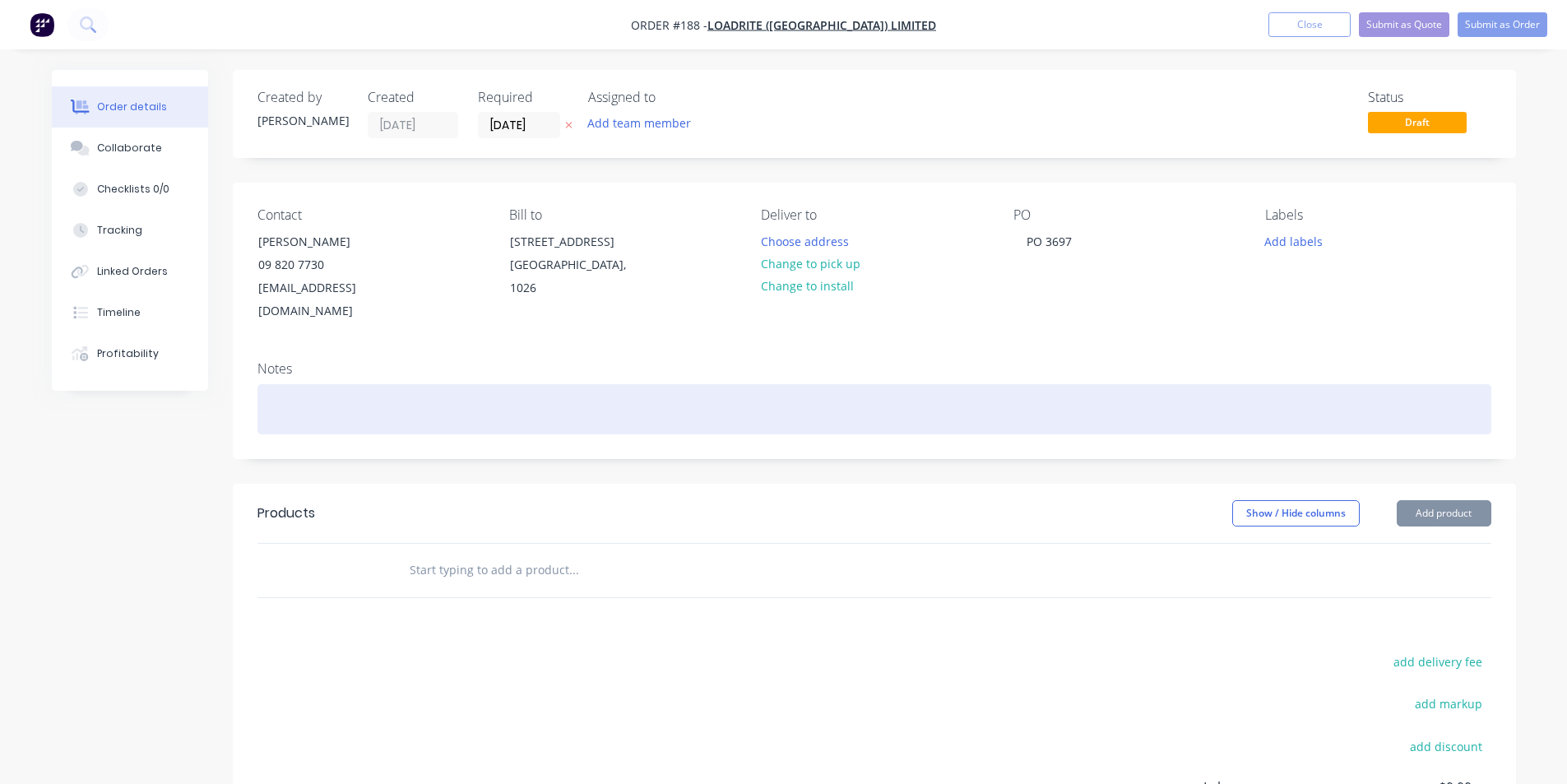
click at [322, 387] on div at bounding box center [874, 409] width 1234 height 50
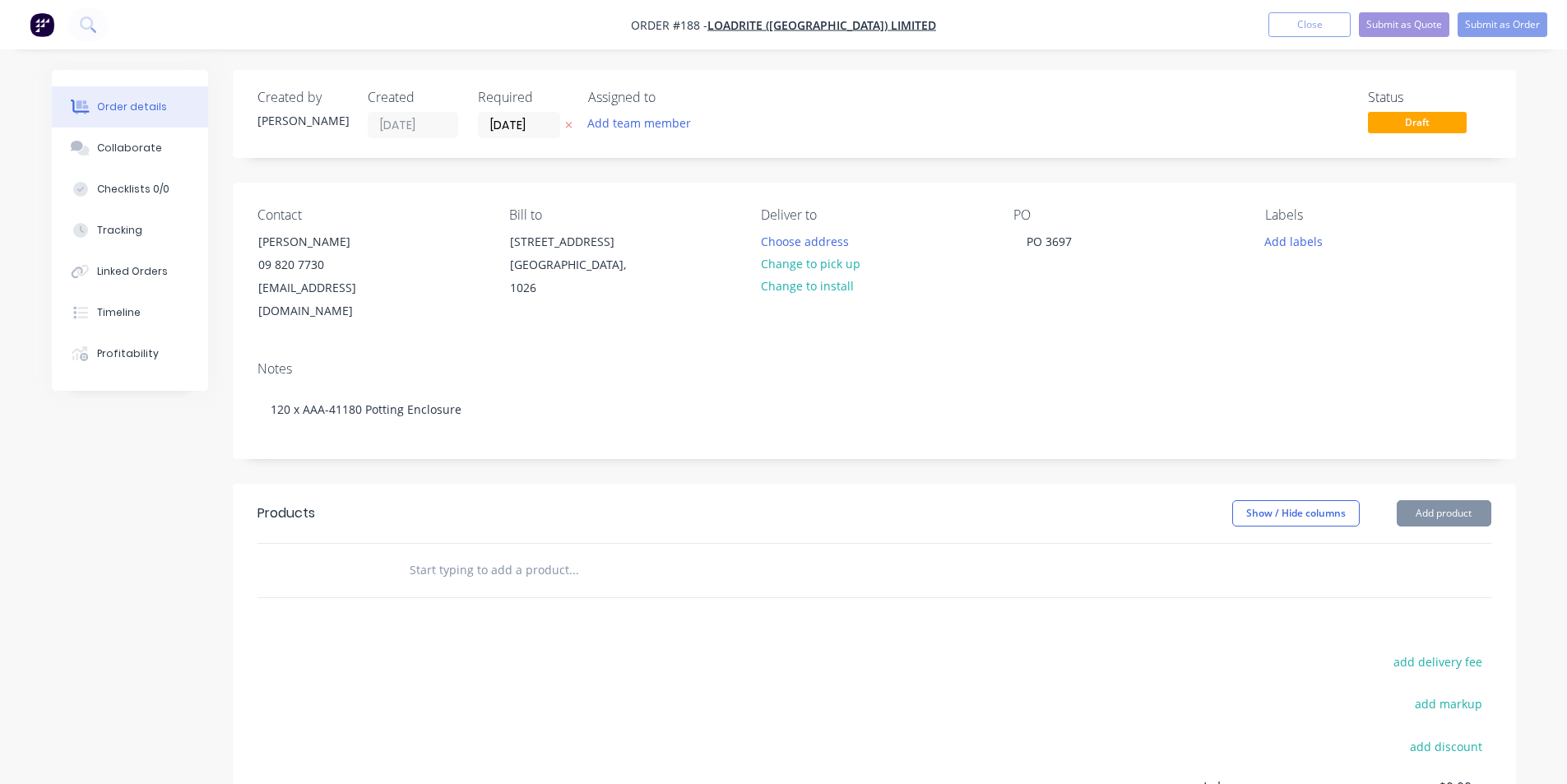
click at [429, 553] on input "text" at bounding box center [573, 569] width 329 height 32
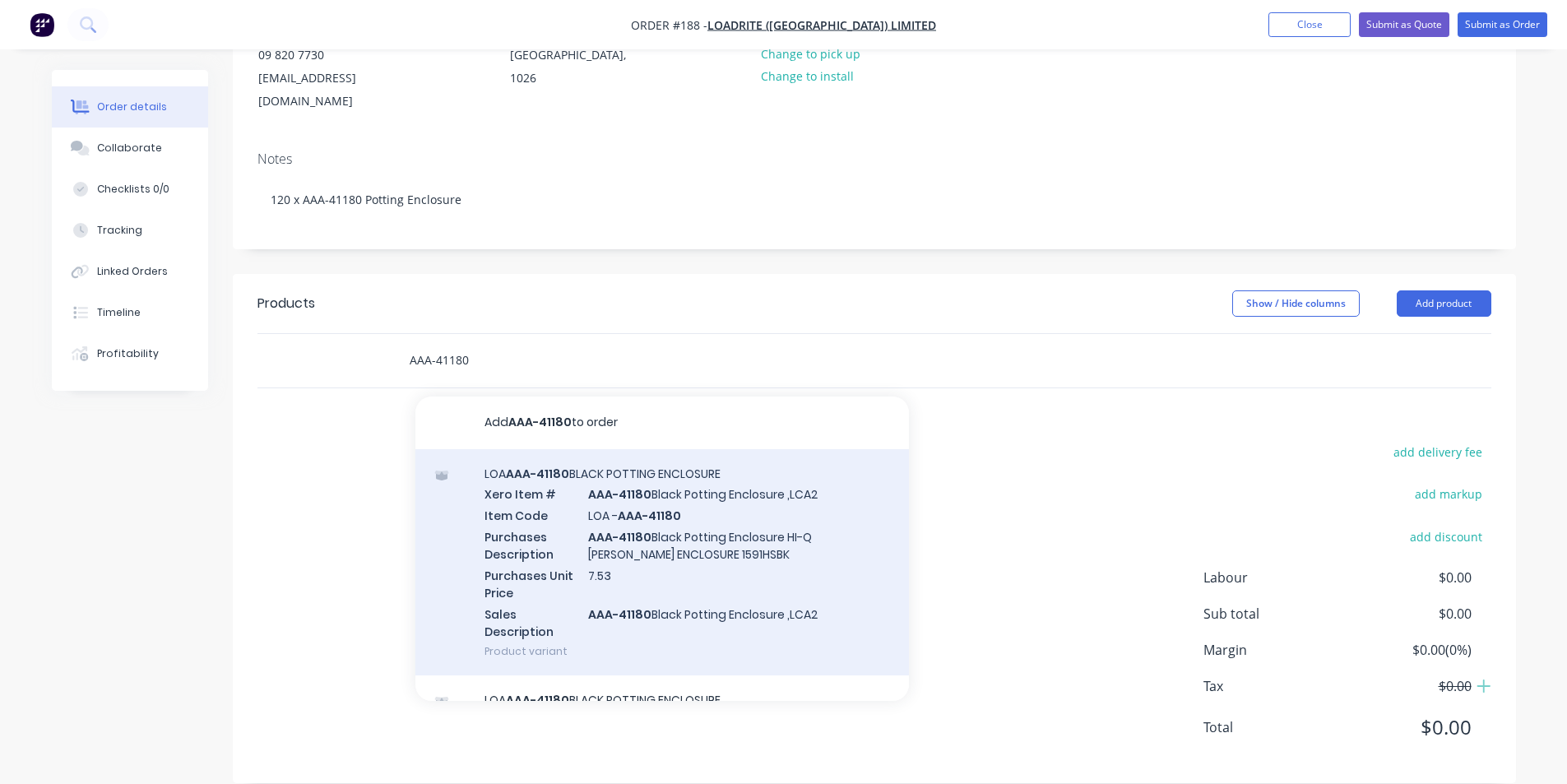
scroll to position [211, 0]
type input "AAA-41180"
click at [650, 512] on div "LOA AAA-41180 BLACK POTTING ENCLOSURE Xero Item # AAA-41180 Black Potting Enclo…" at bounding box center [662, 562] width 493 height 227
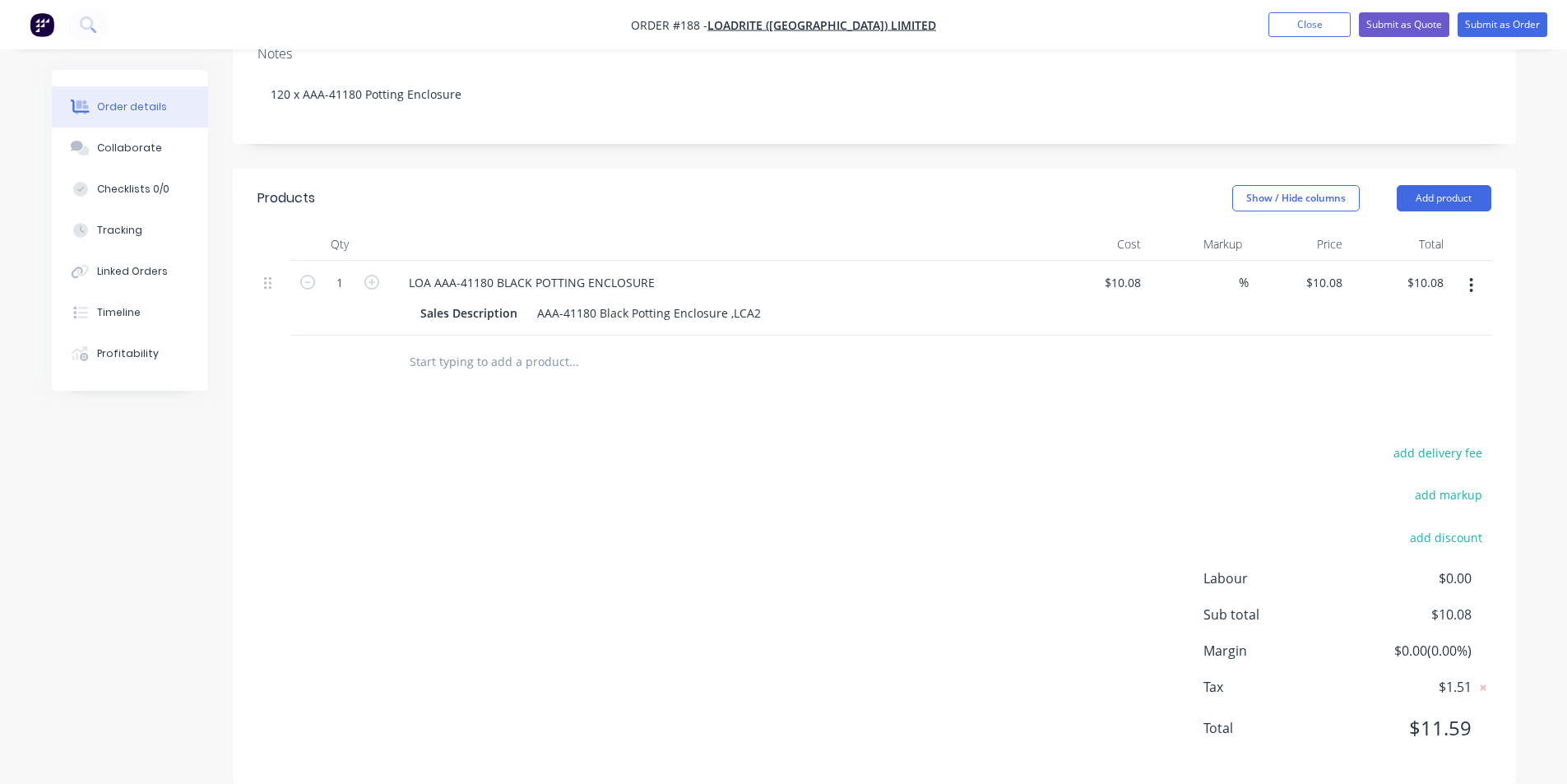
scroll to position [317, 0]
click at [1349, 259] on div "$10.08 $10.08" at bounding box center [1399, 297] width 101 height 75
click at [1343, 269] on input "10.08" at bounding box center [1329, 281] width 38 height 24
type input "10.07"
type input "-0.1"
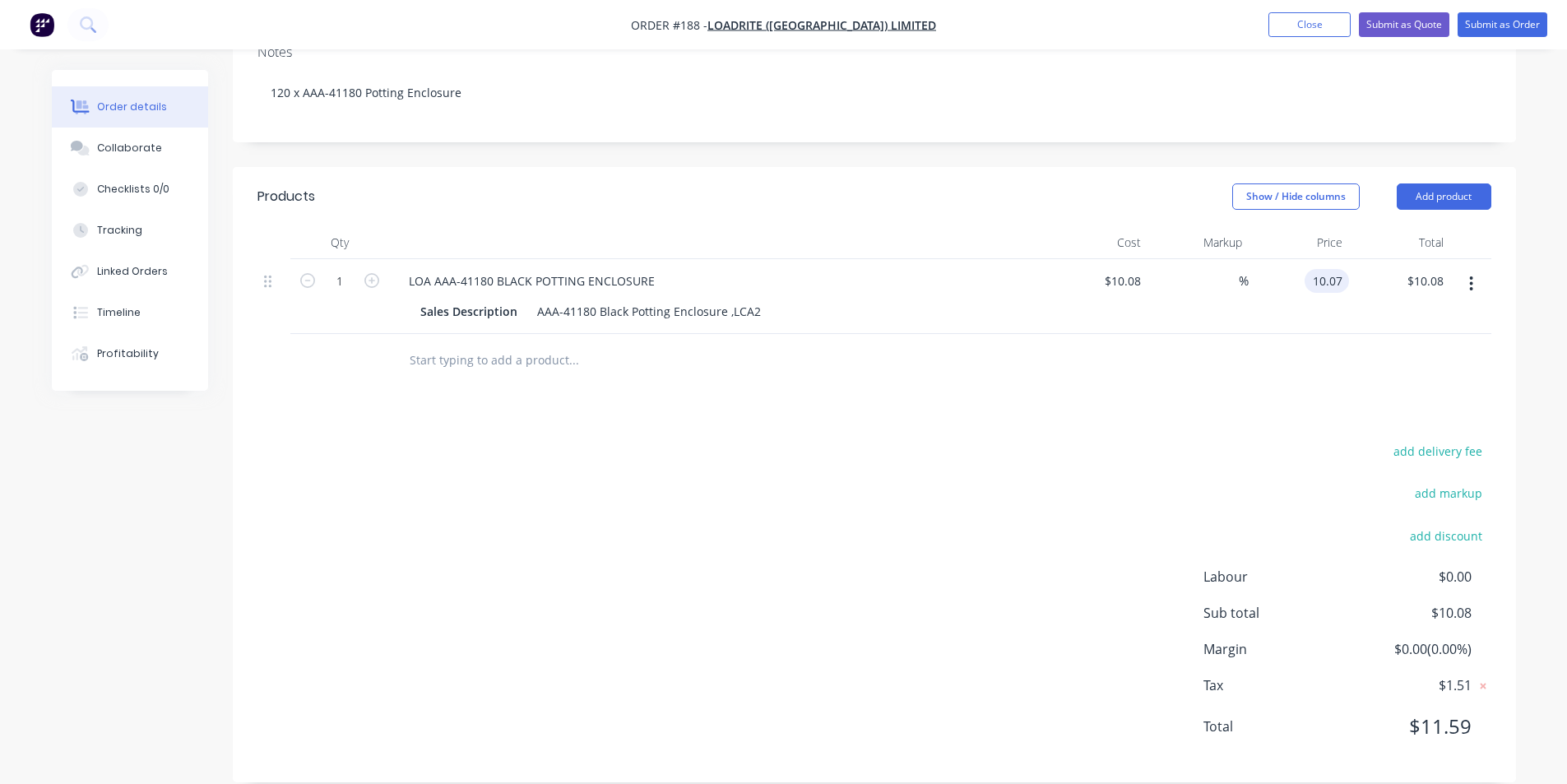
type input "$10.07"
click at [345, 269] on input "1" at bounding box center [339, 282] width 43 height 25
type input "120"
type input "$1,208.40"
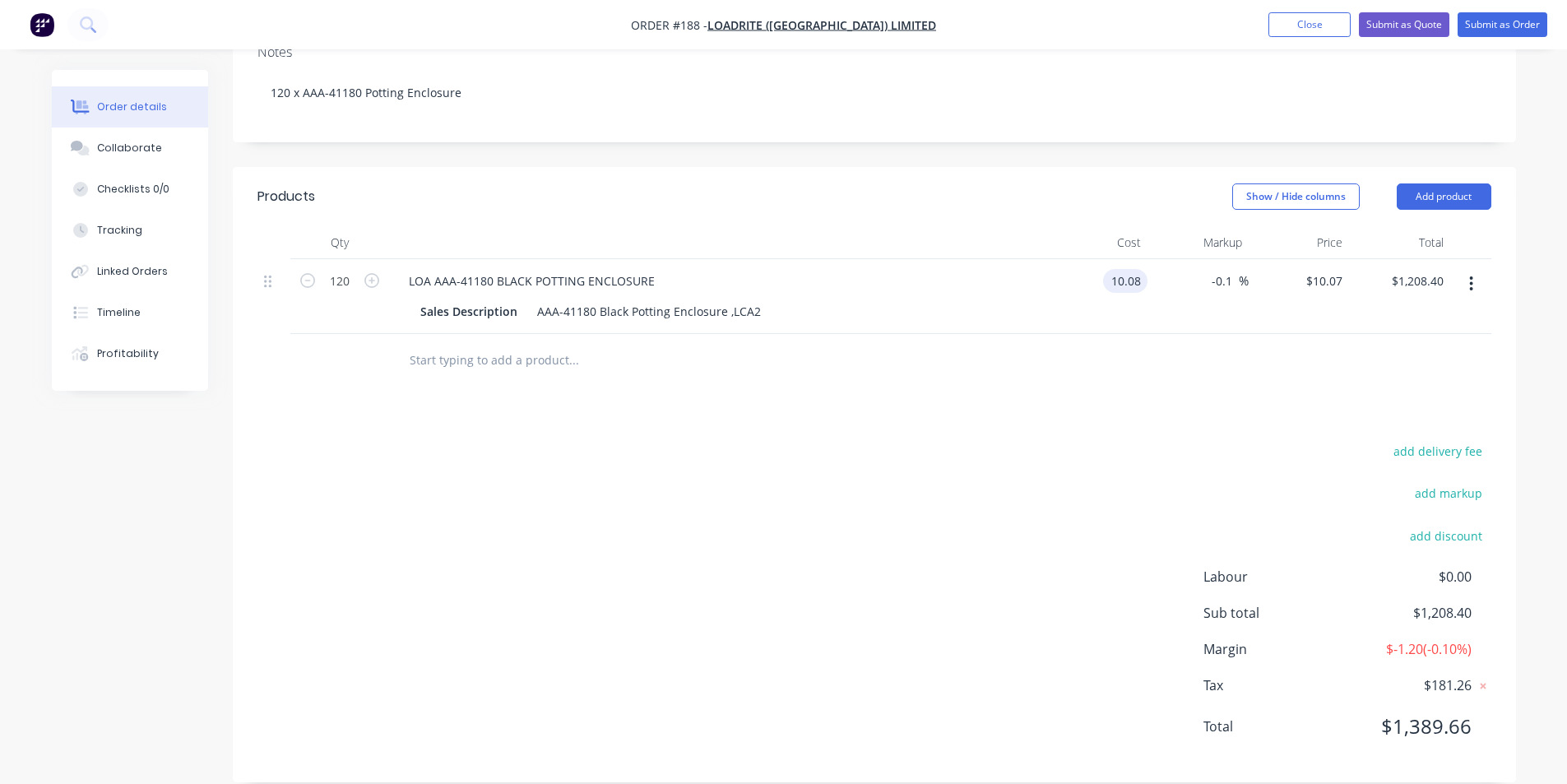
click at [1140, 269] on input "10.08" at bounding box center [1128, 281] width 38 height 24
type input "$10.07"
type input "$10.06"
type input "$1,207.20"
type input "10.0599"
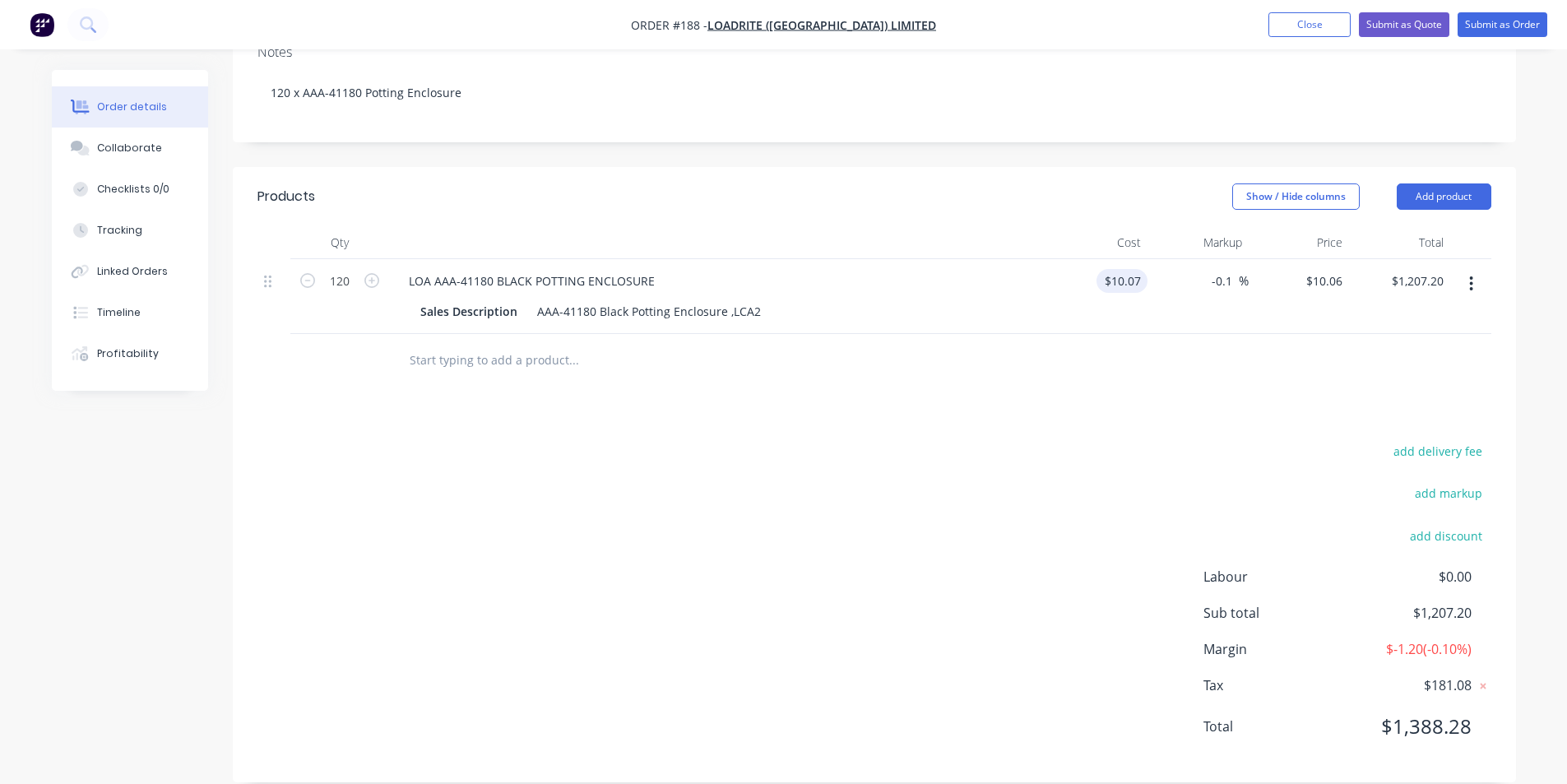
type input "$1,207.19"
type input "$10.0599"
type input "$1,207.19"
click at [1247, 272] on span "%" at bounding box center [1244, 281] width 10 height 19
type input "0"
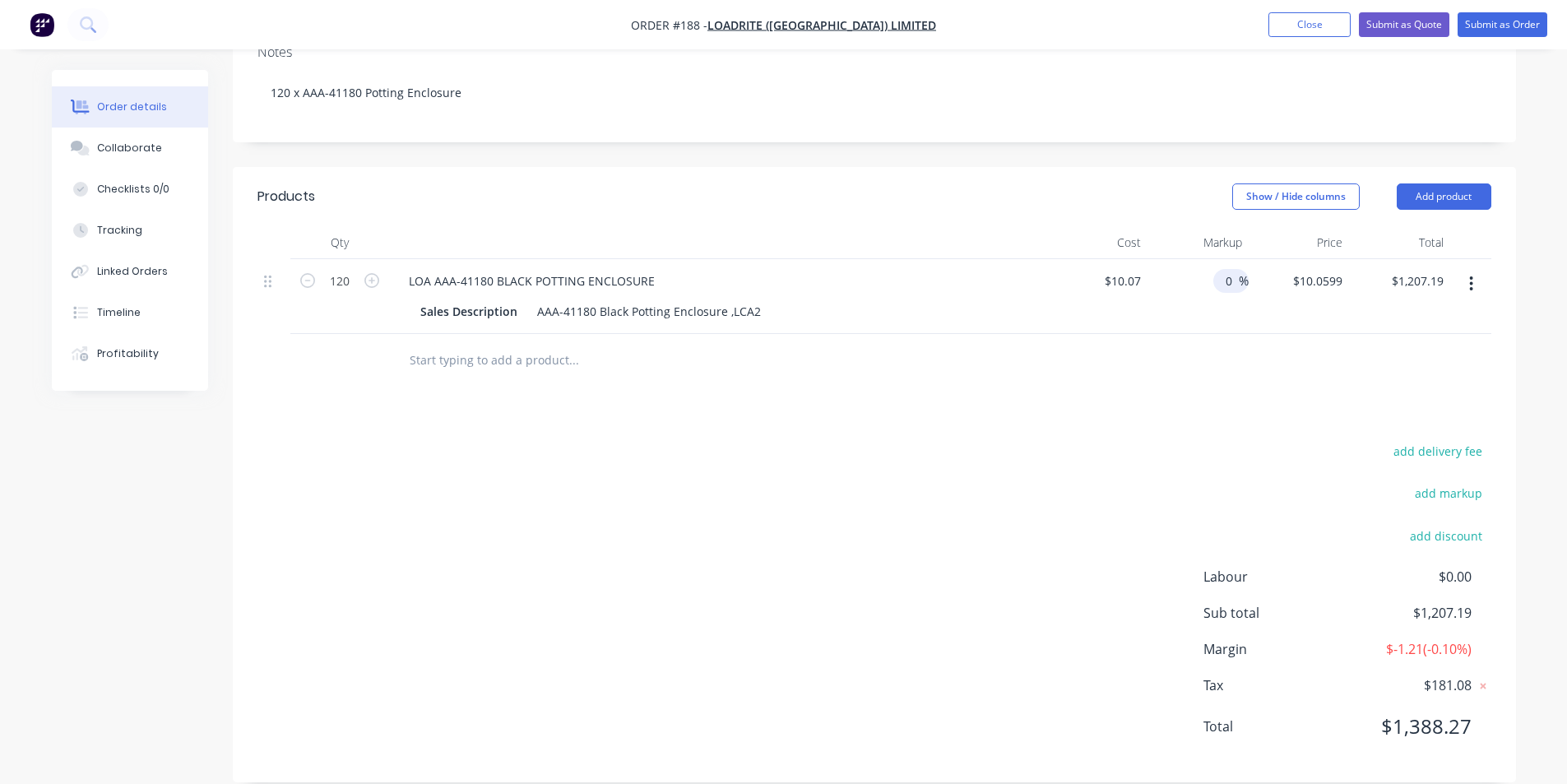
type input "10.07"
type input "$1,208.40"
type input "$10.07"
type input "$1,208.40"
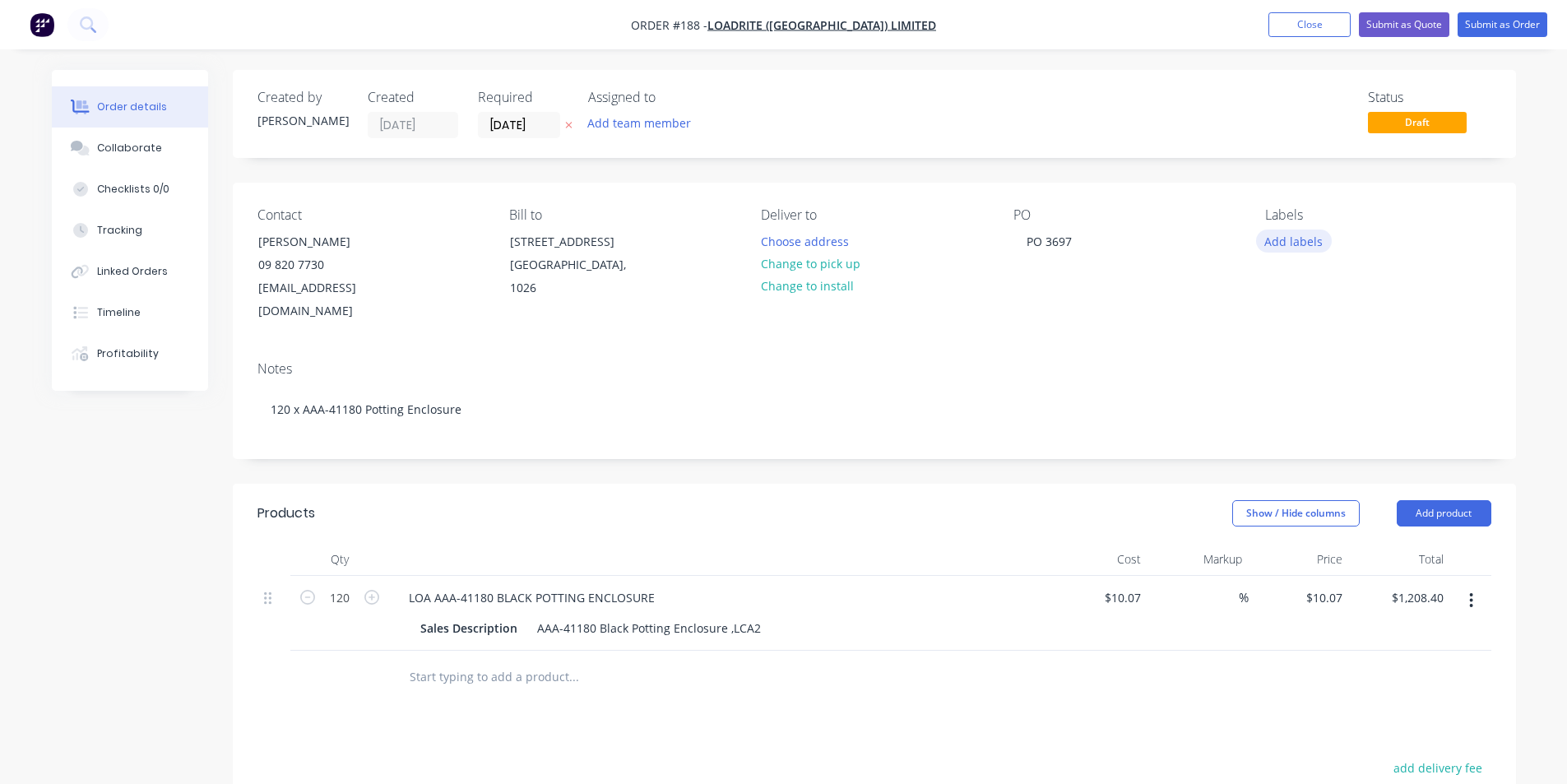
click at [1296, 243] on button "Add labels" at bounding box center [1294, 240] width 76 height 22
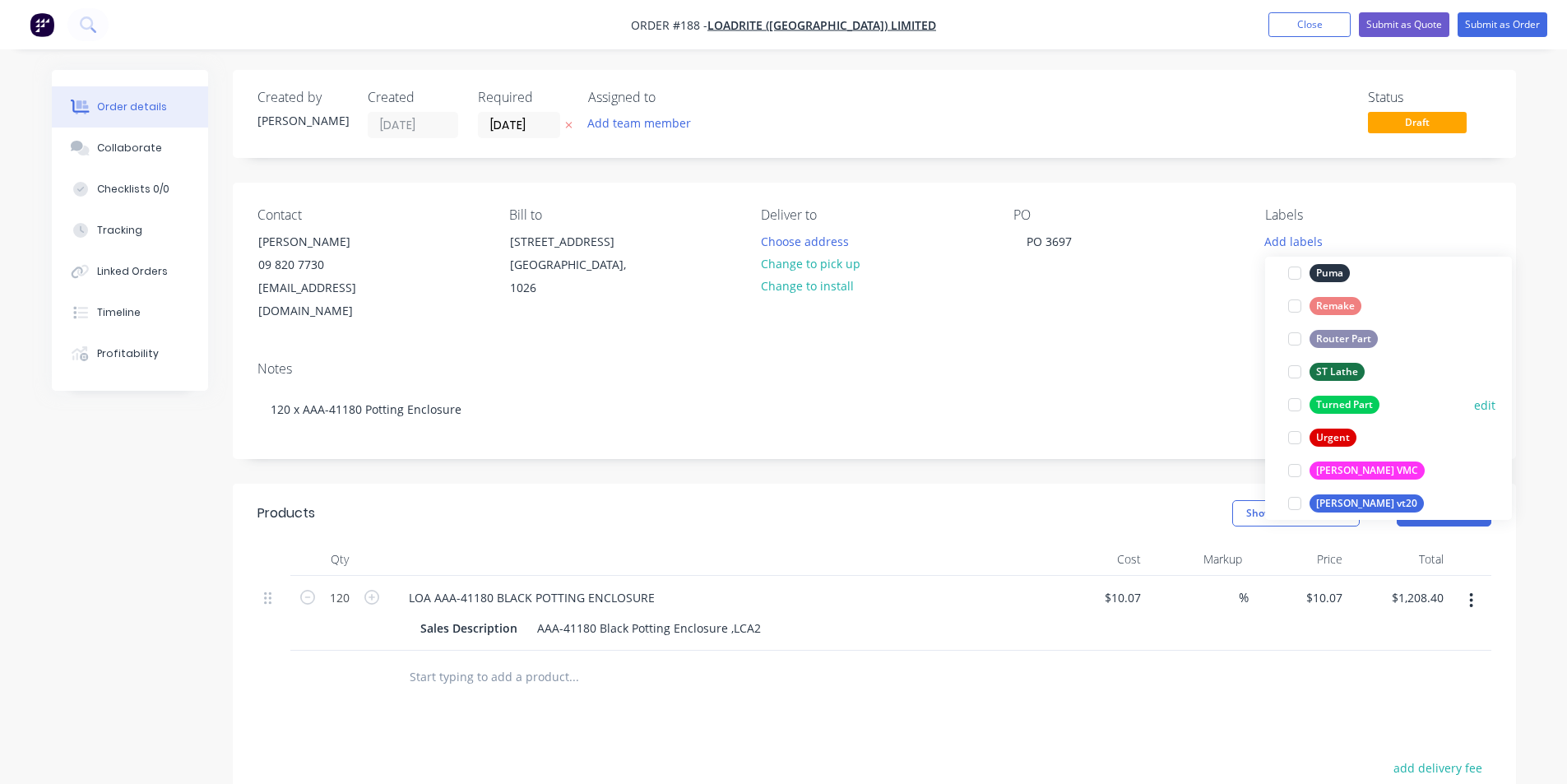
scroll to position [822, 0]
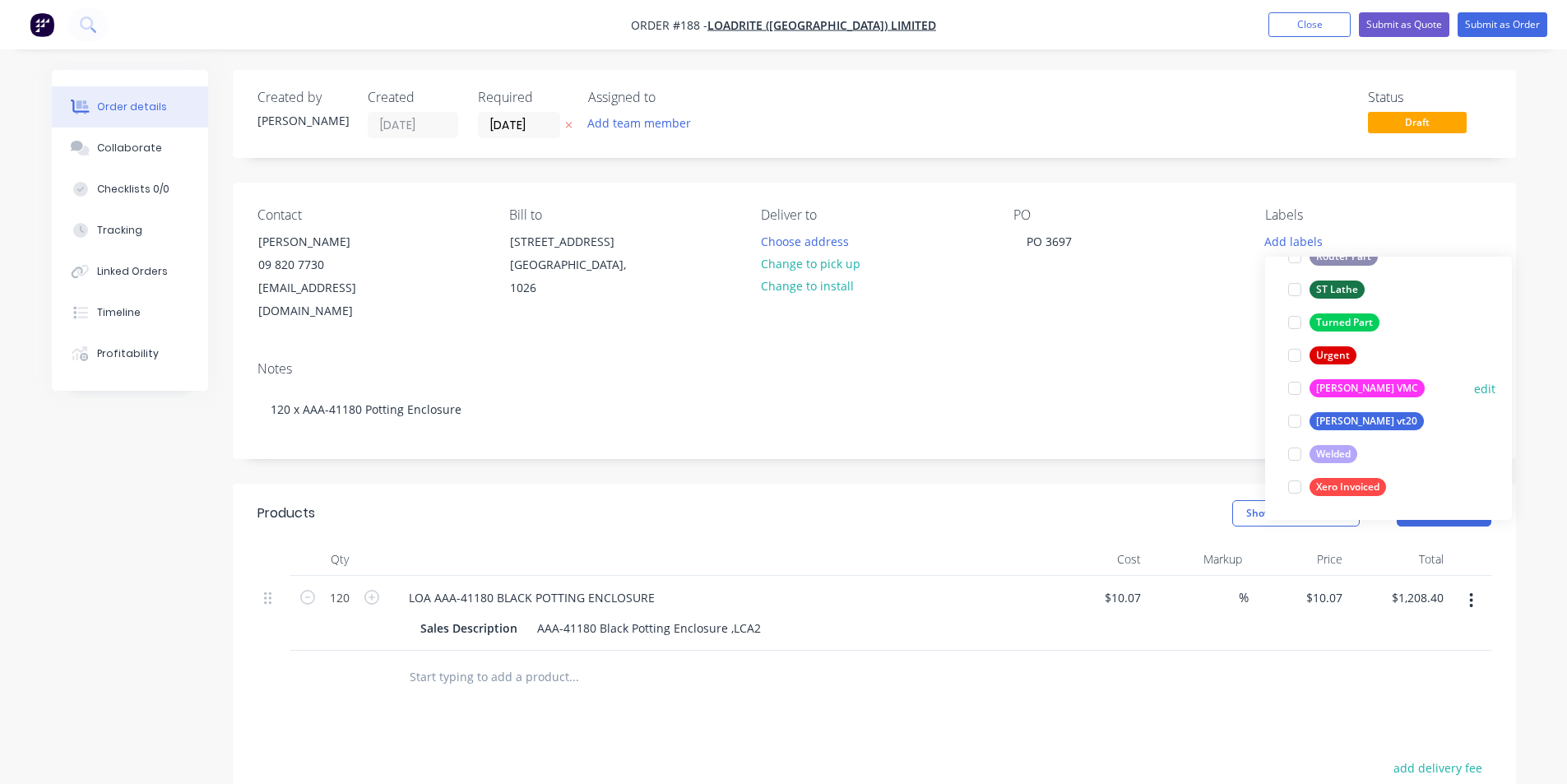
click at [1333, 388] on div "[PERSON_NAME] VMC" at bounding box center [1367, 388] width 115 height 18
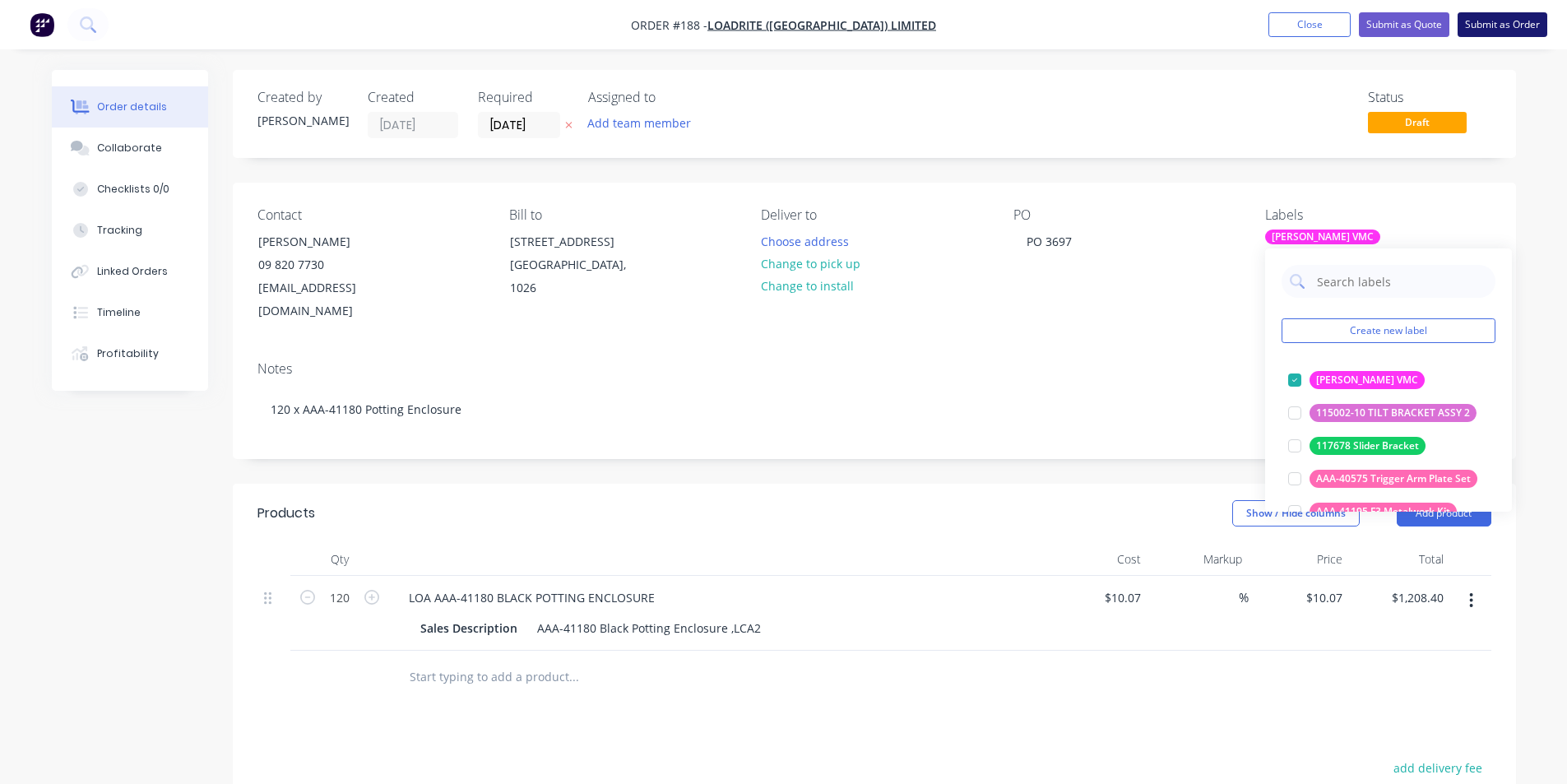
click at [1505, 25] on button "Submit as Order" at bounding box center [1503, 25] width 90 height 25
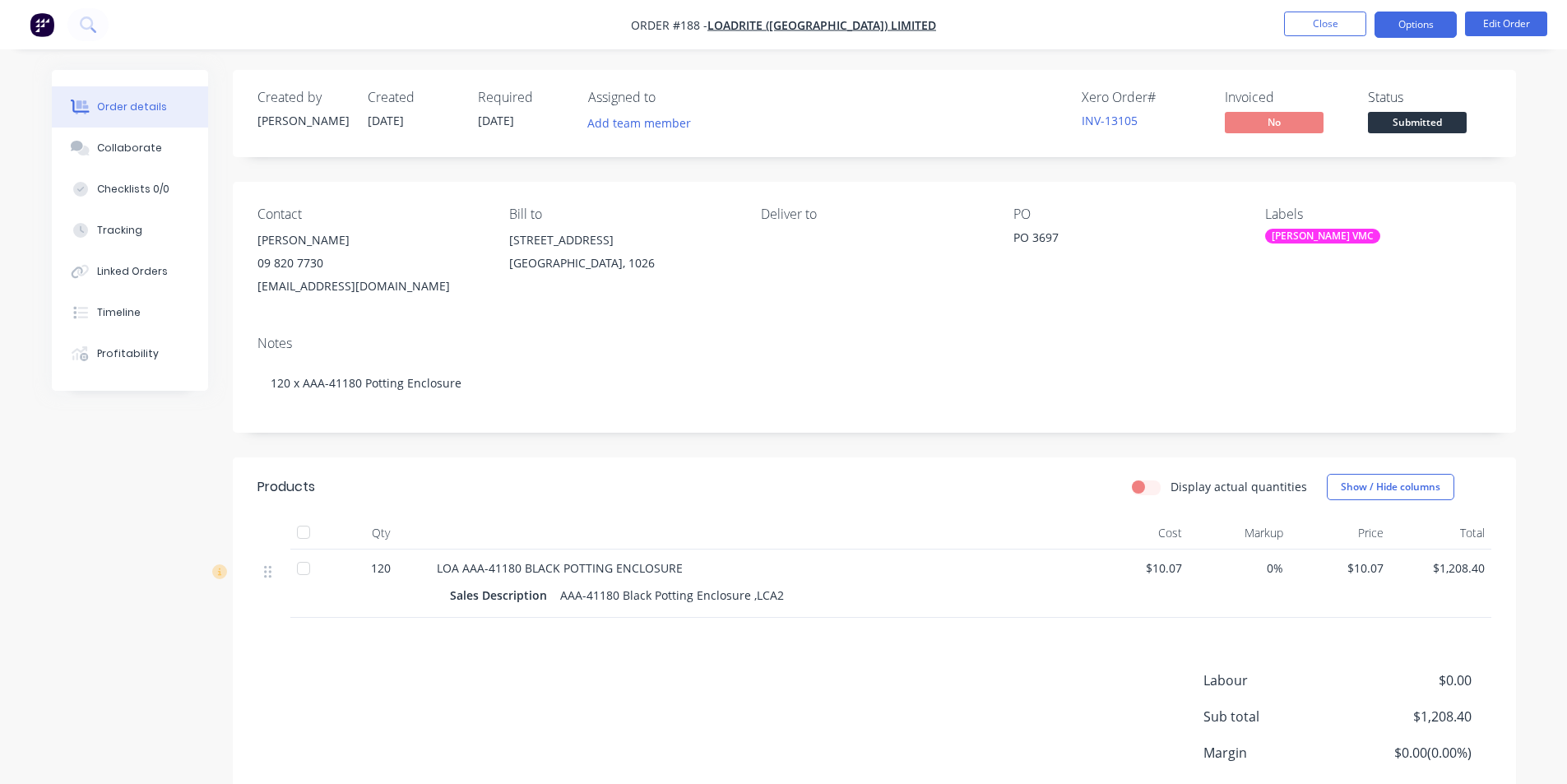
click at [1399, 28] on button "Options" at bounding box center [1415, 25] width 83 height 27
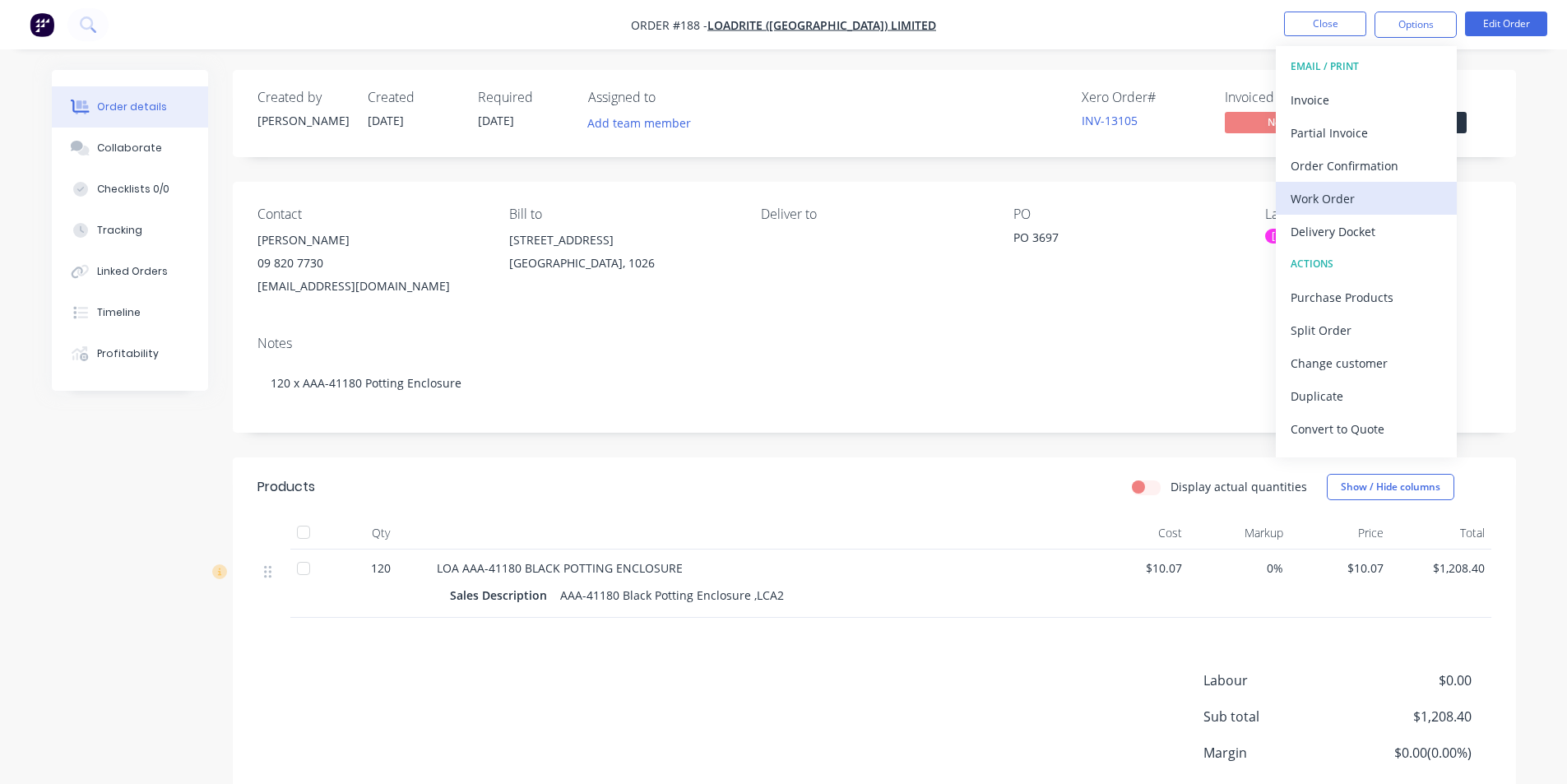
click at [1344, 198] on div "Work Order" at bounding box center [1366, 198] width 152 height 24
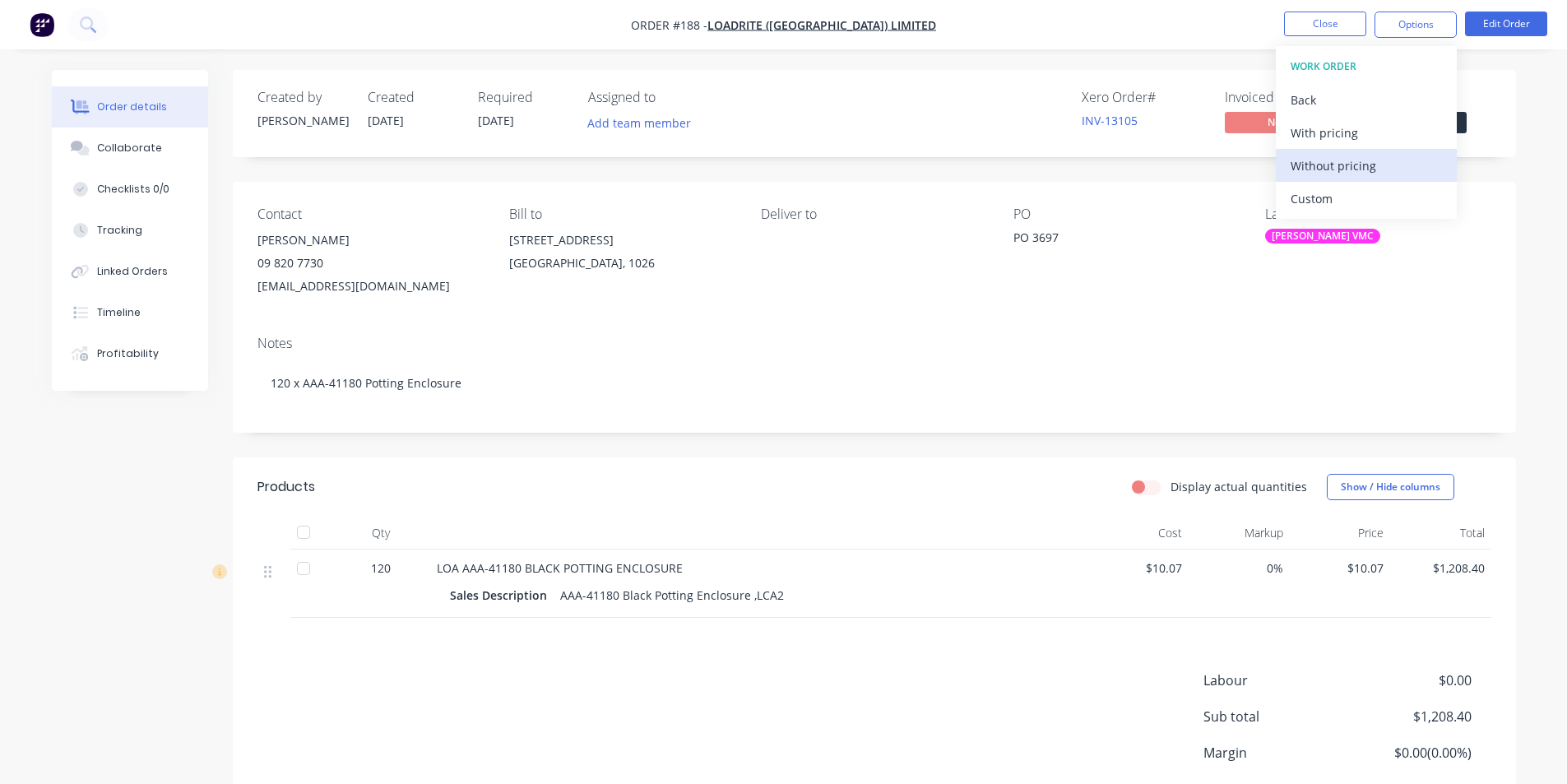
click at [1335, 165] on div "Without pricing" at bounding box center [1366, 166] width 152 height 24
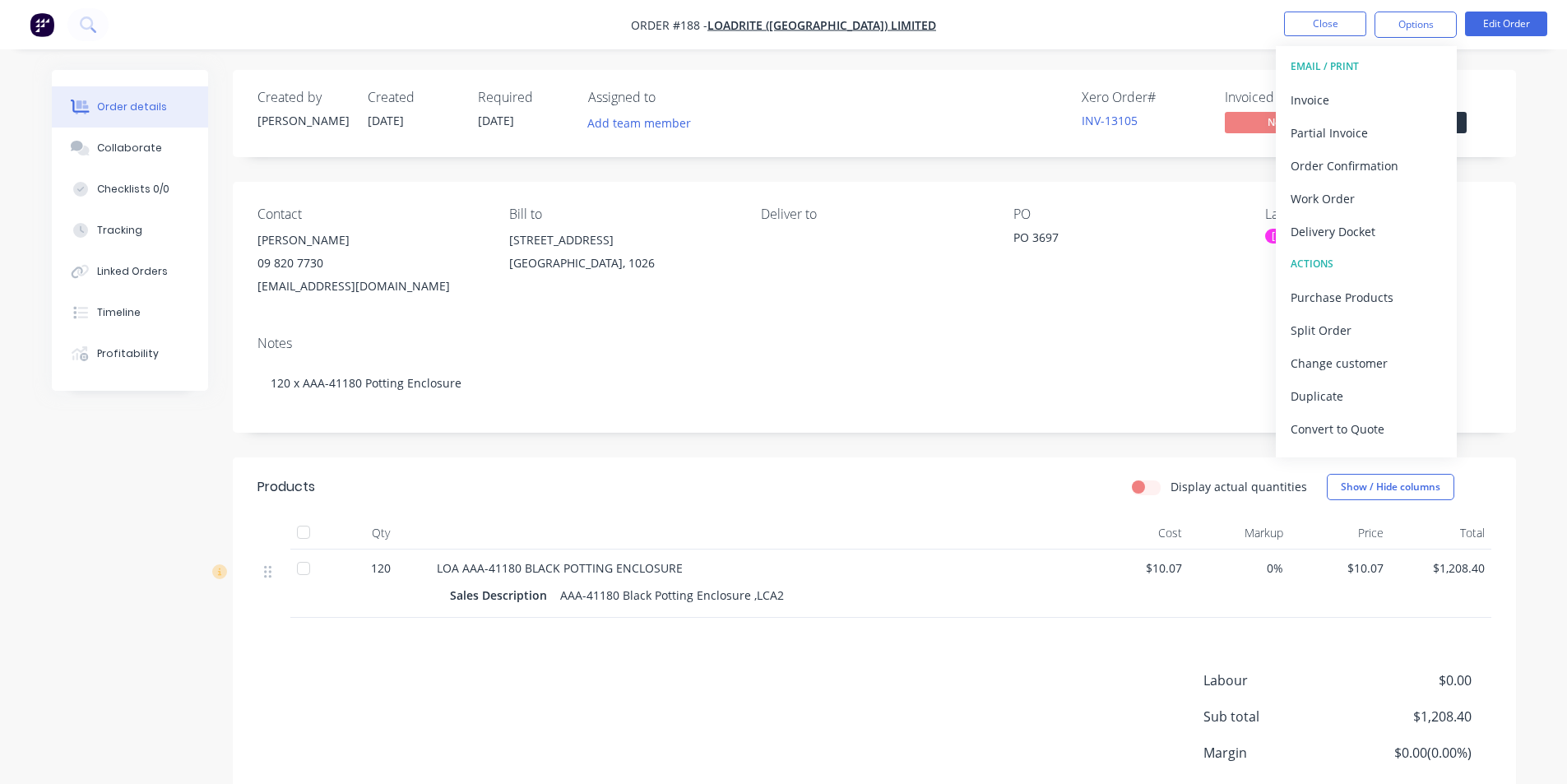
click at [843, 303] on div "Contact [PERSON_NAME] 09 820 7730 [EMAIL_ADDRESS][DOMAIN_NAME] Bill to [STREET_…" at bounding box center [874, 252] width 1284 height 141
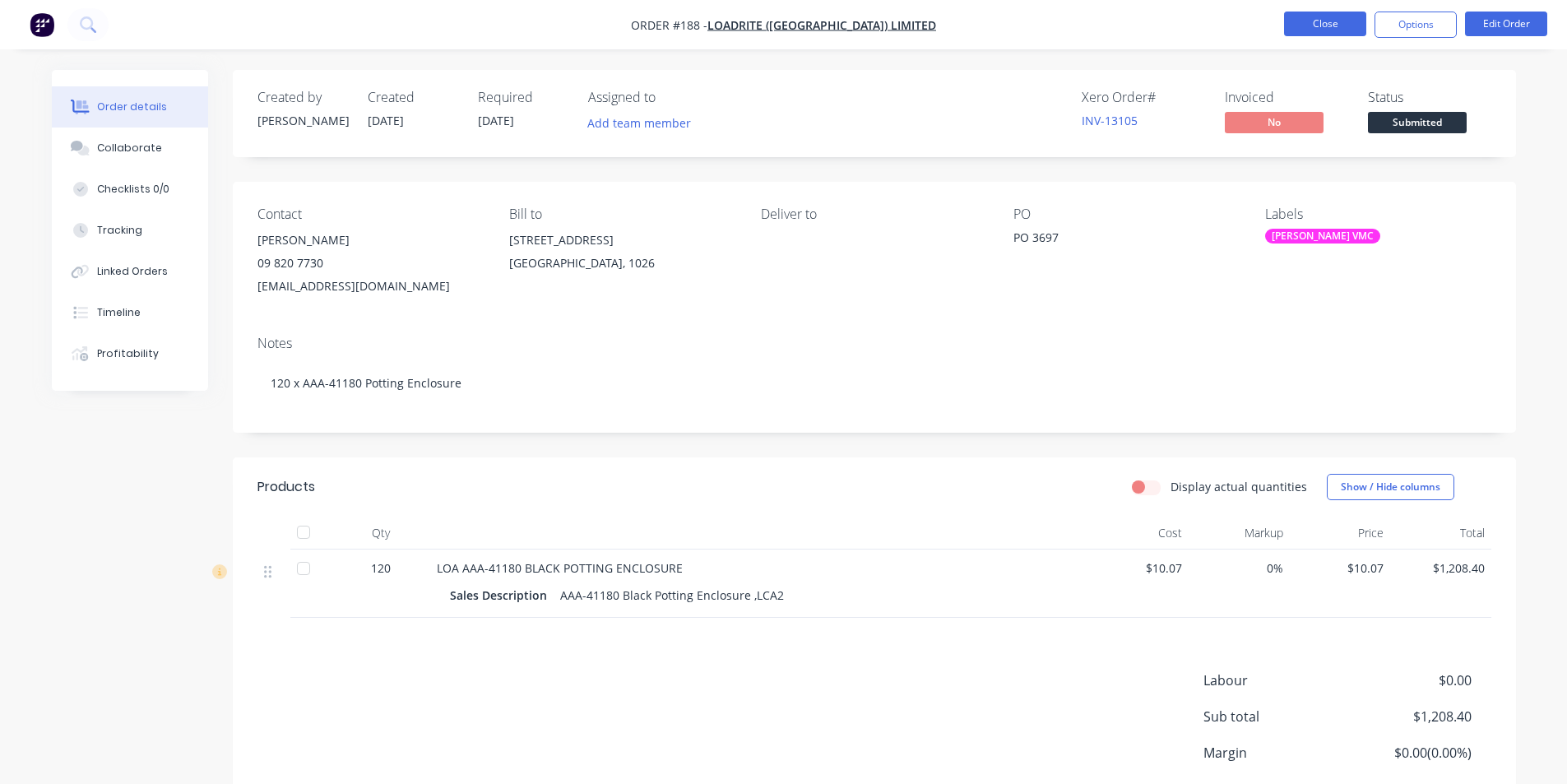
click at [1335, 26] on button "Close" at bounding box center [1325, 24] width 83 height 25
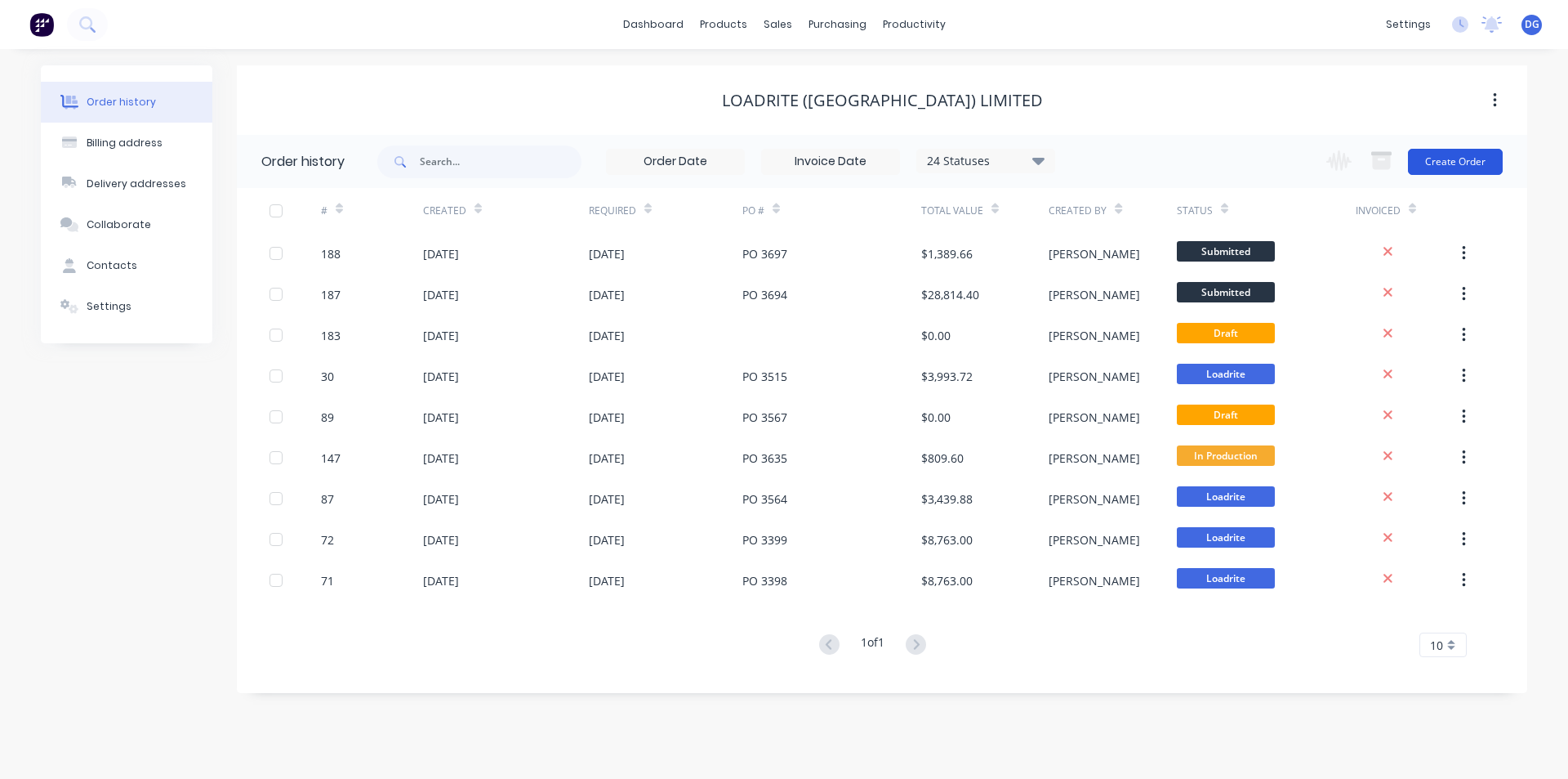
click at [1465, 166] on button "Create Order" at bounding box center [1455, 162] width 94 height 26
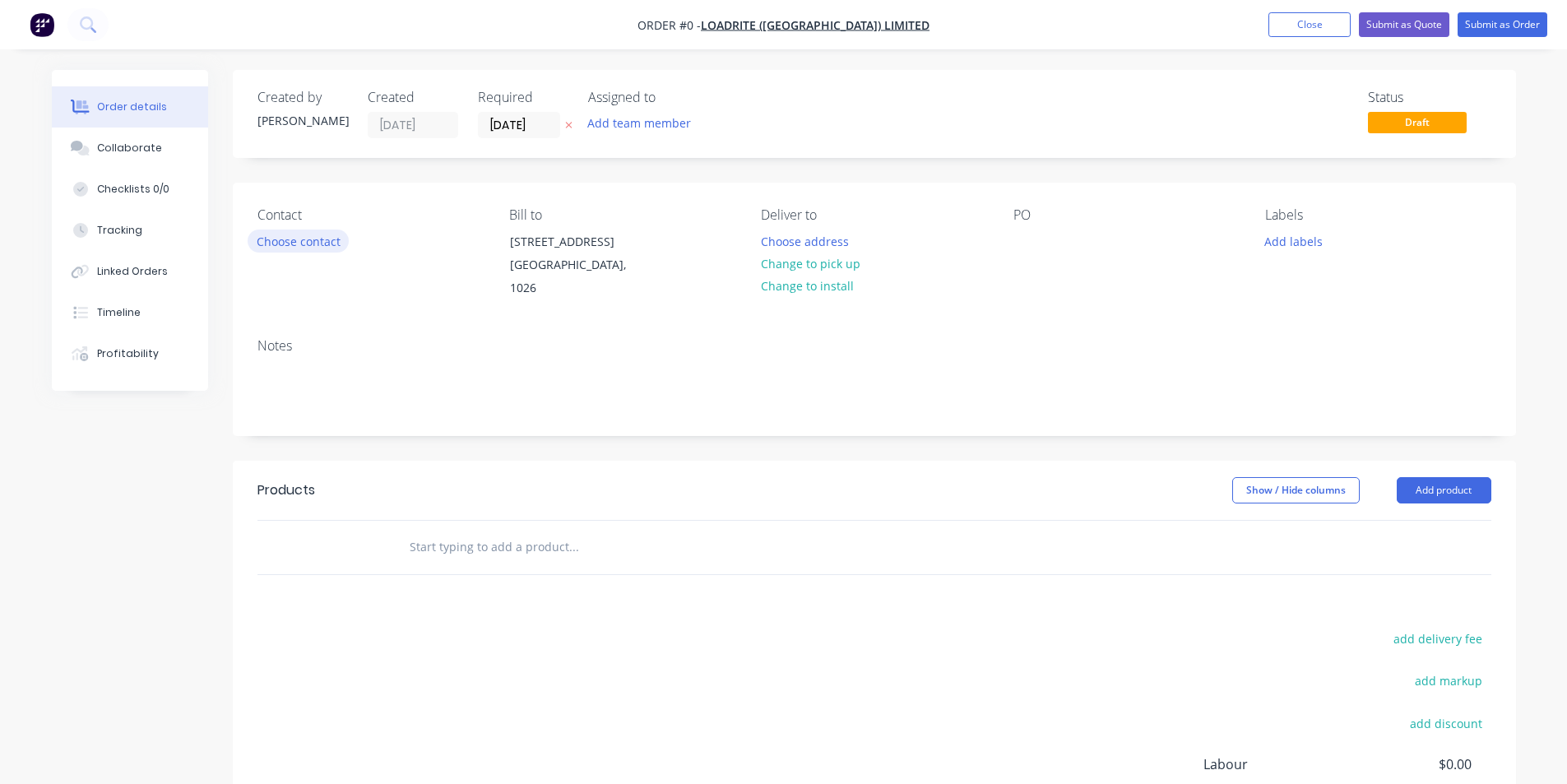
click at [317, 242] on button "Choose contact" at bounding box center [298, 240] width 101 height 22
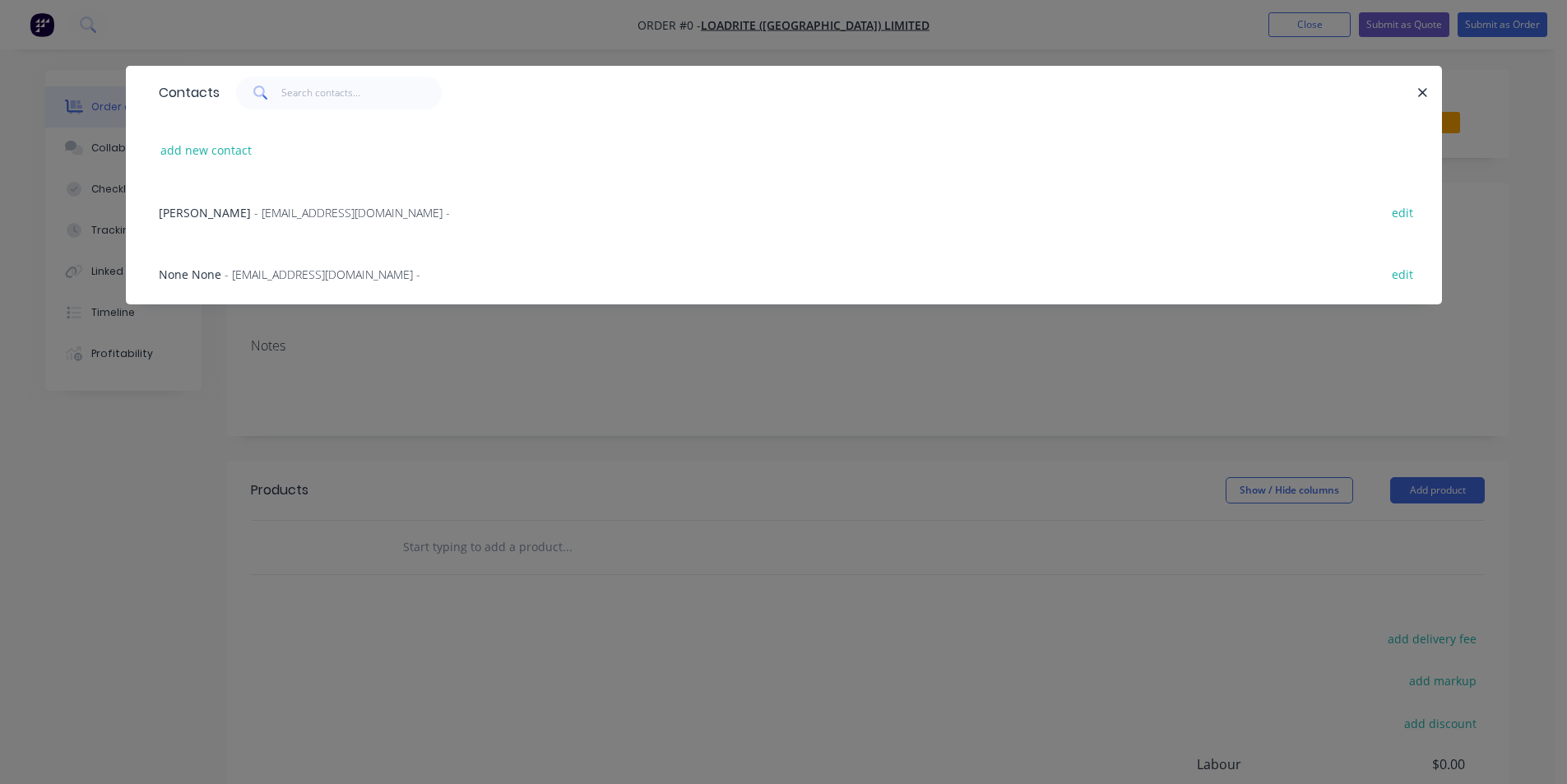
click at [237, 212] on span "[PERSON_NAME]" at bounding box center [204, 212] width 93 height 16
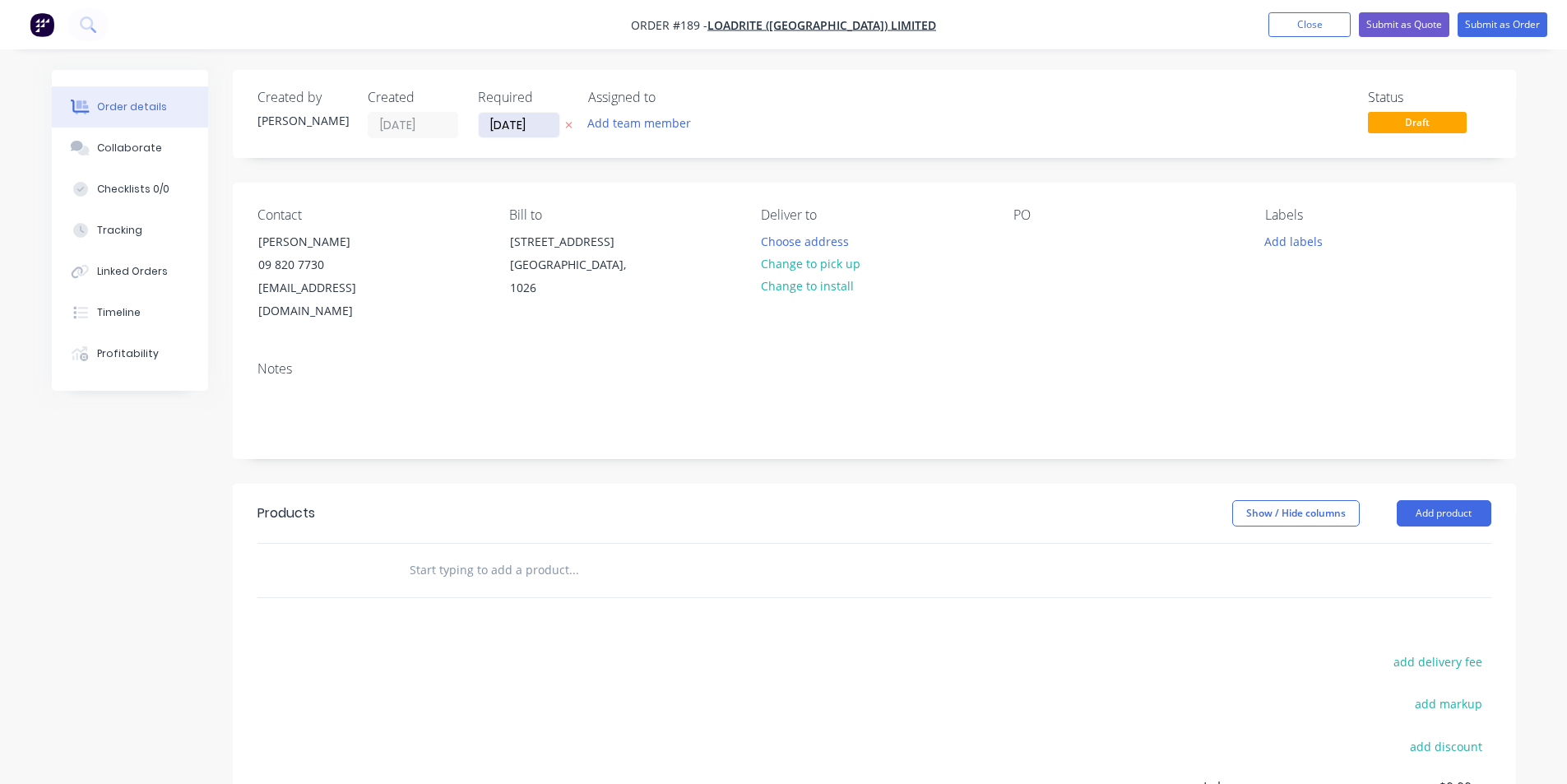
click at [541, 121] on input "[DATE]" at bounding box center [518, 125] width 81 height 25
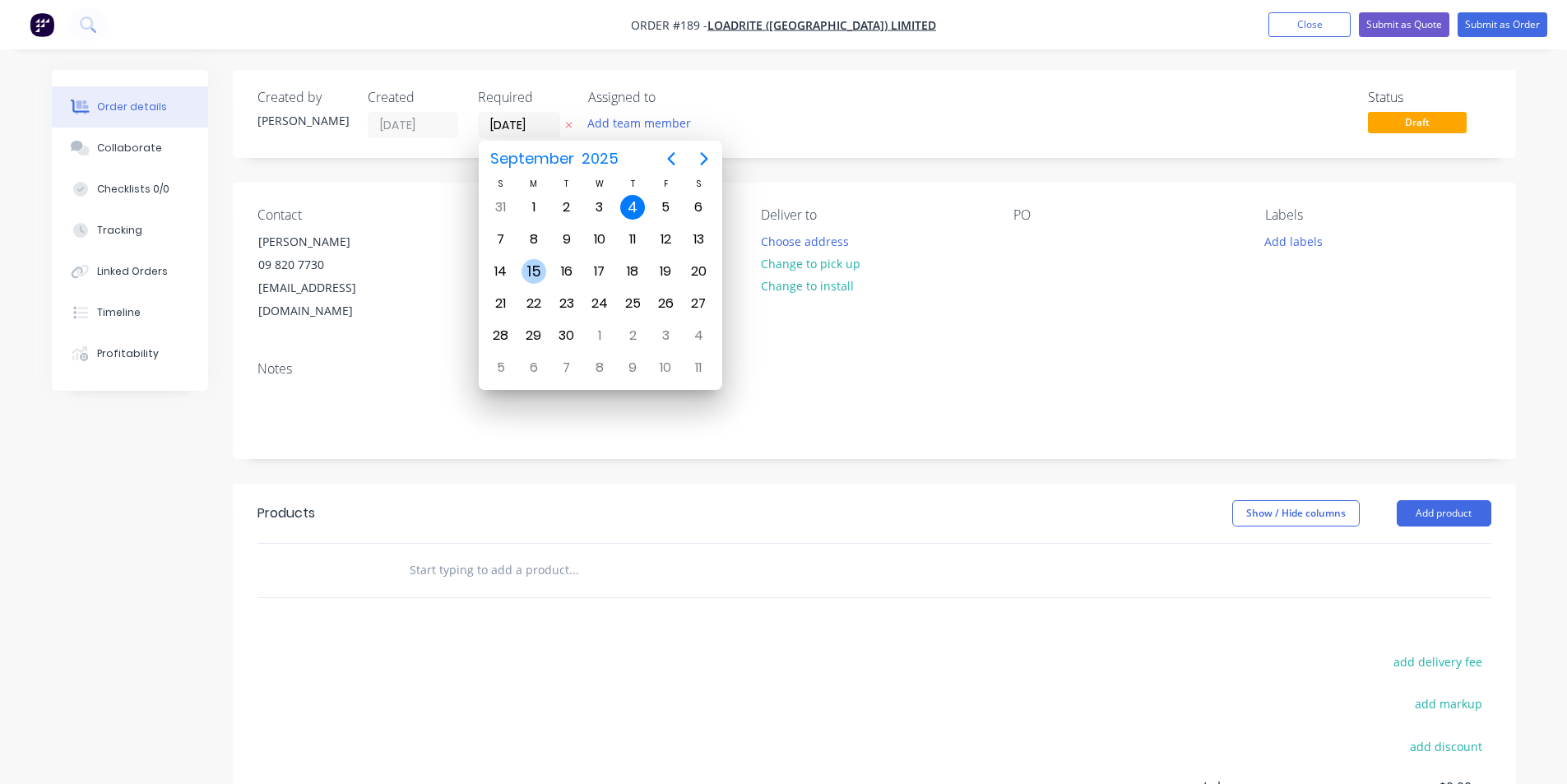
click at [538, 269] on div "15" at bounding box center [534, 272] width 25 height 25
type input "[DATE]"
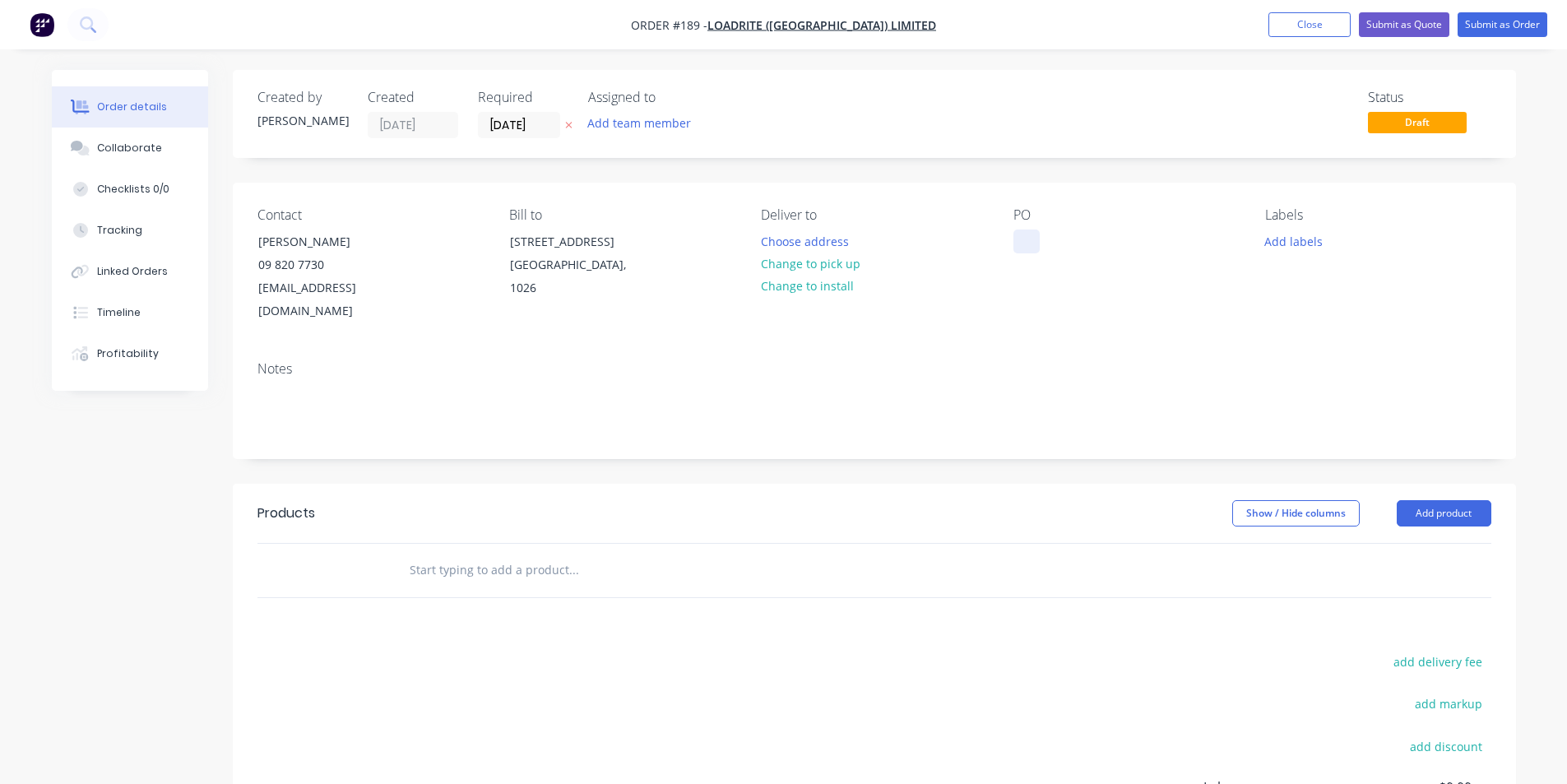
click at [1032, 245] on div at bounding box center [1027, 241] width 27 height 24
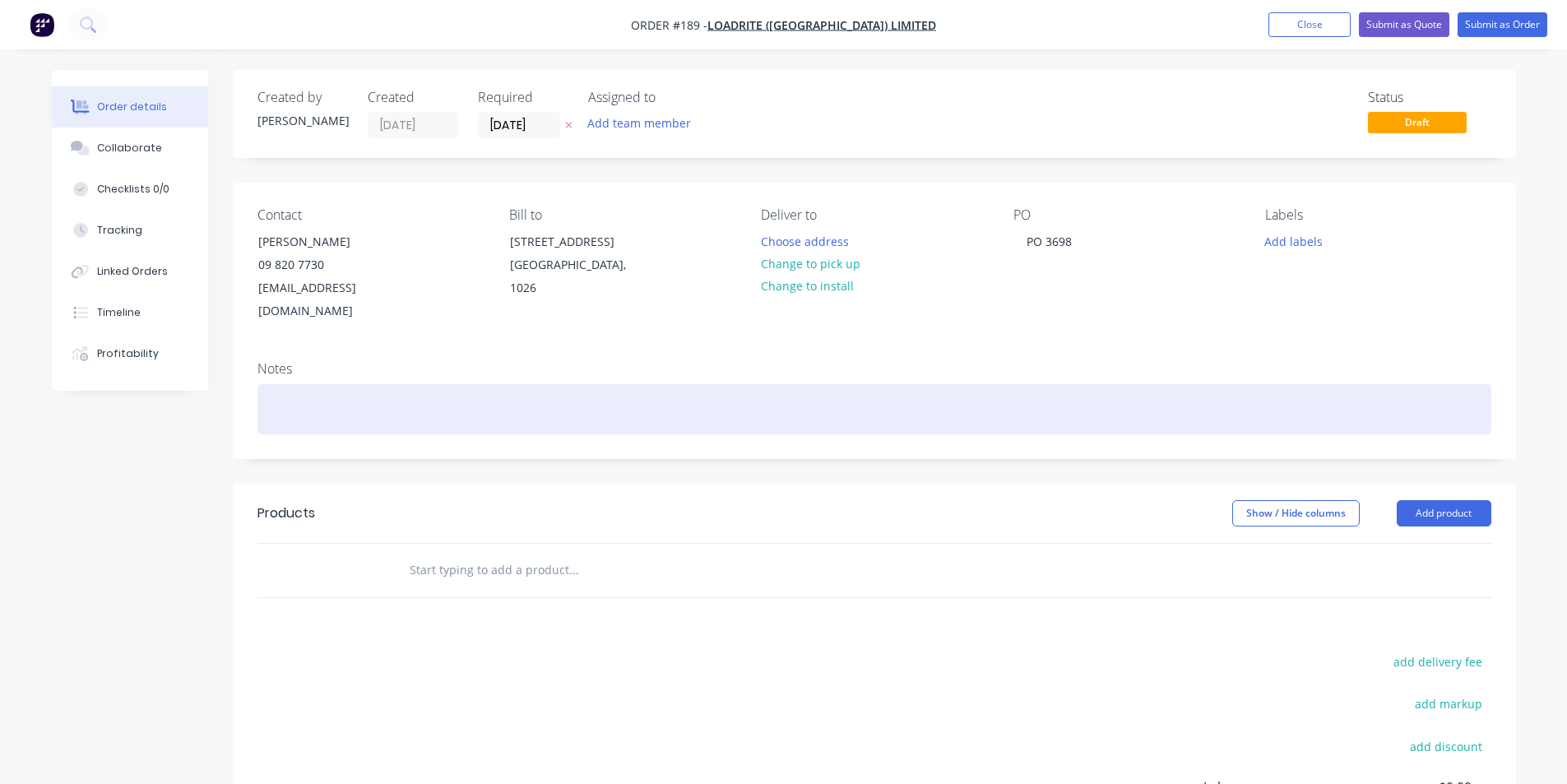
click at [325, 384] on div at bounding box center [874, 409] width 1234 height 50
click at [298, 384] on div "240 x PCB Spacer" at bounding box center [874, 409] width 1234 height 50
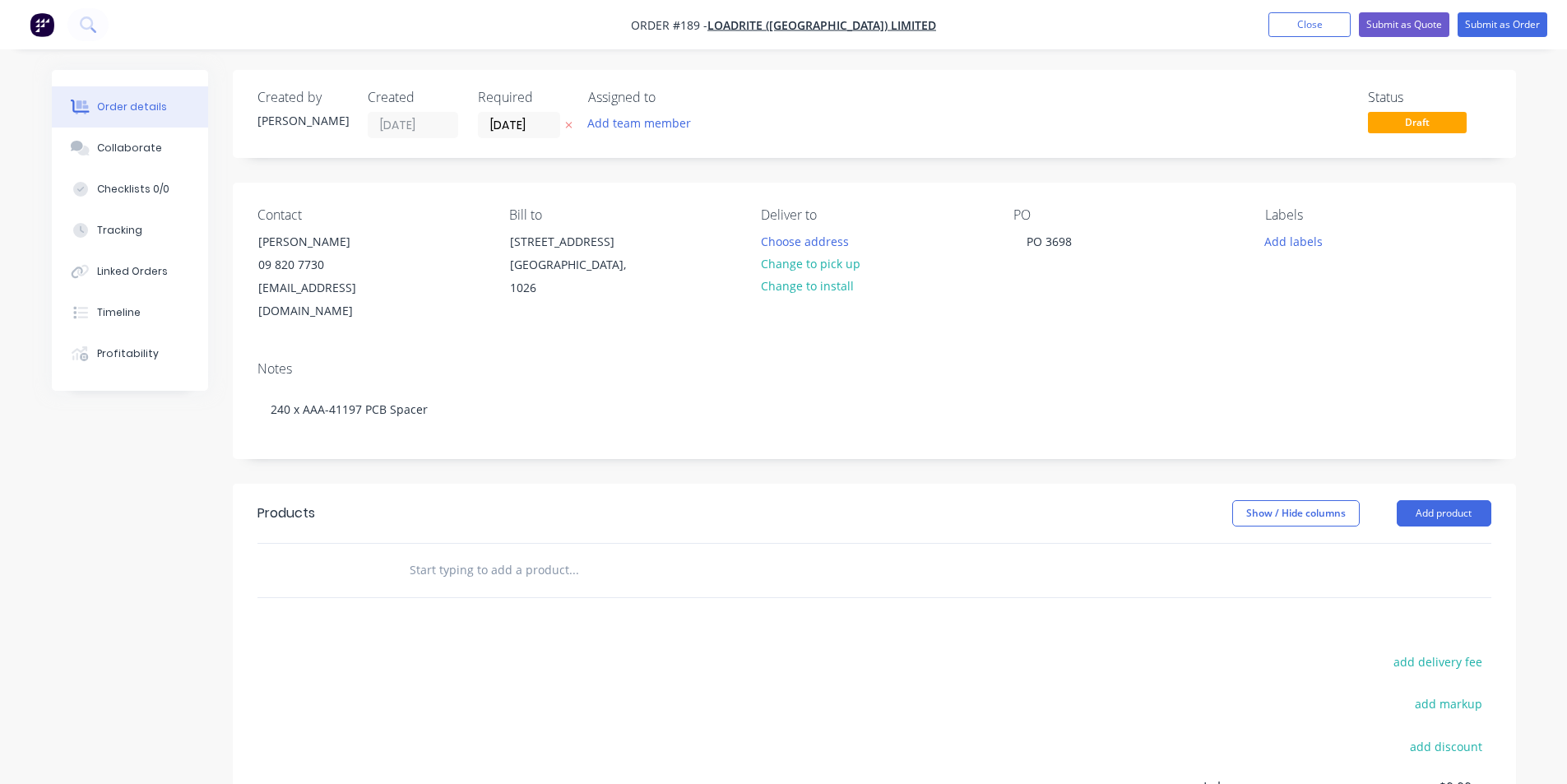
click at [459, 553] on input "text" at bounding box center [573, 569] width 329 height 32
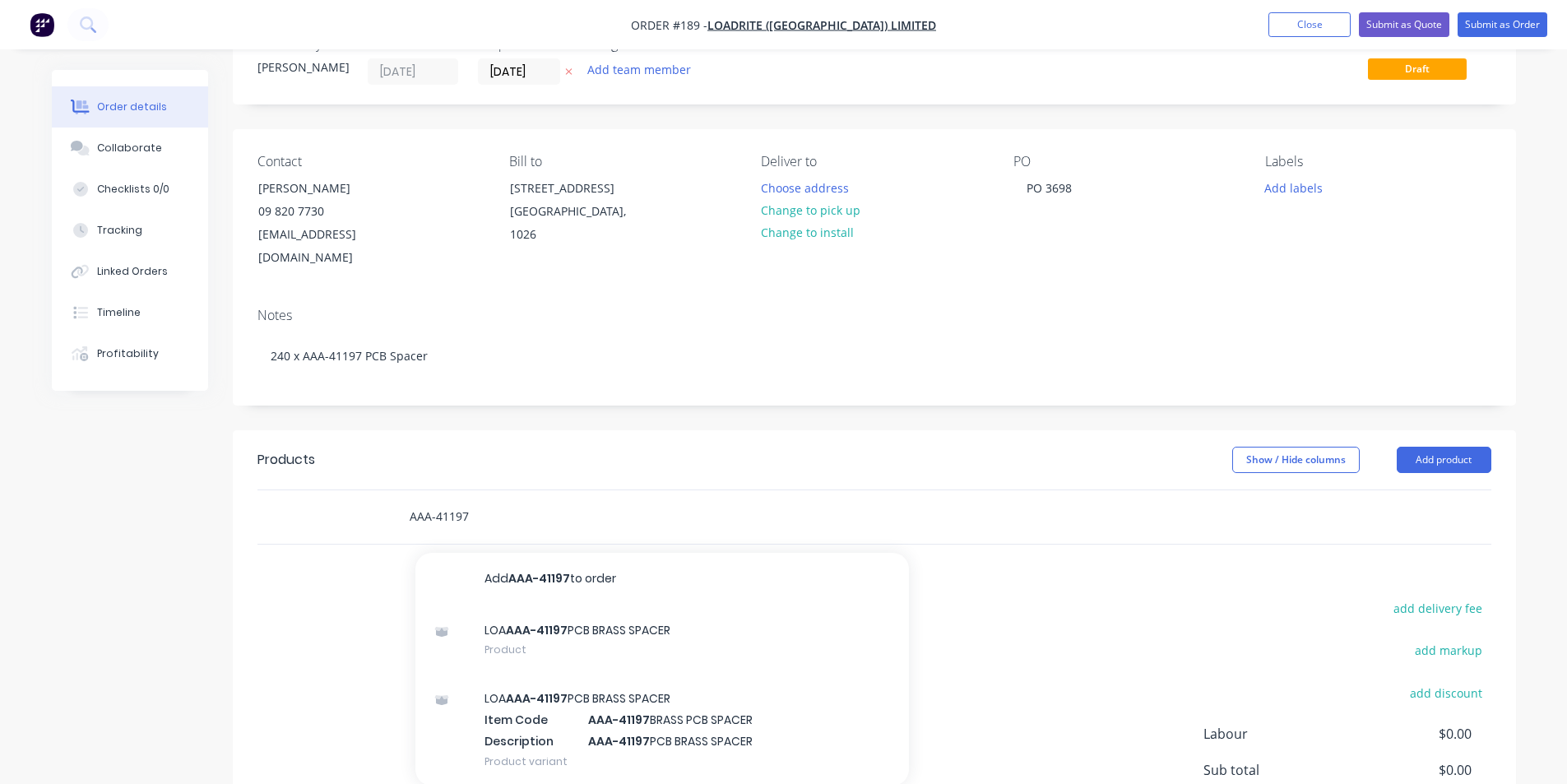
scroll to position [82, 0]
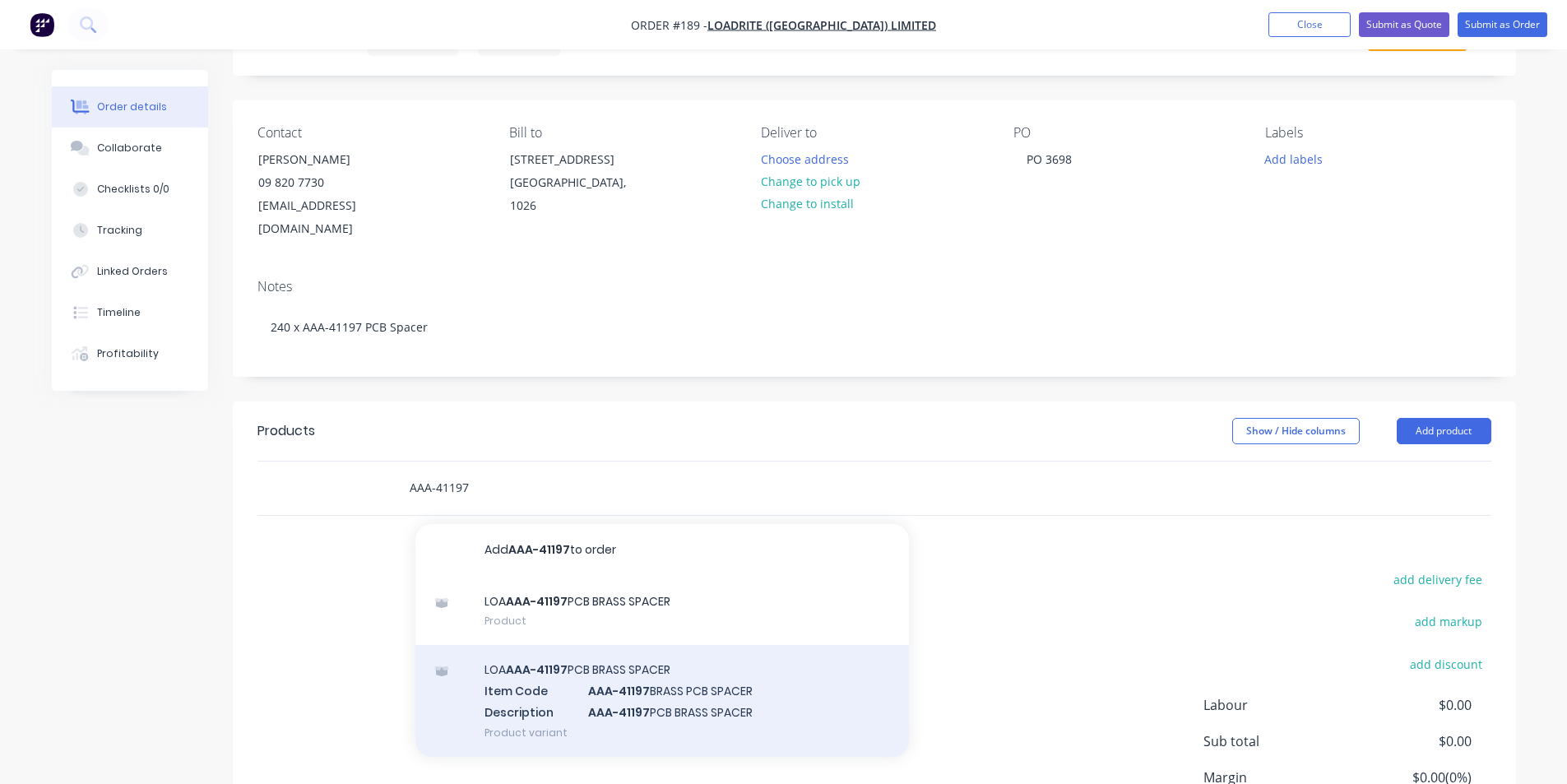
type input "AAA-41197"
click at [603, 646] on div "LOA AAA-41197 PCB BRASS SPACER Item Code AAA-41197 BRASS PCB SPACER Description…" at bounding box center [662, 700] width 493 height 111
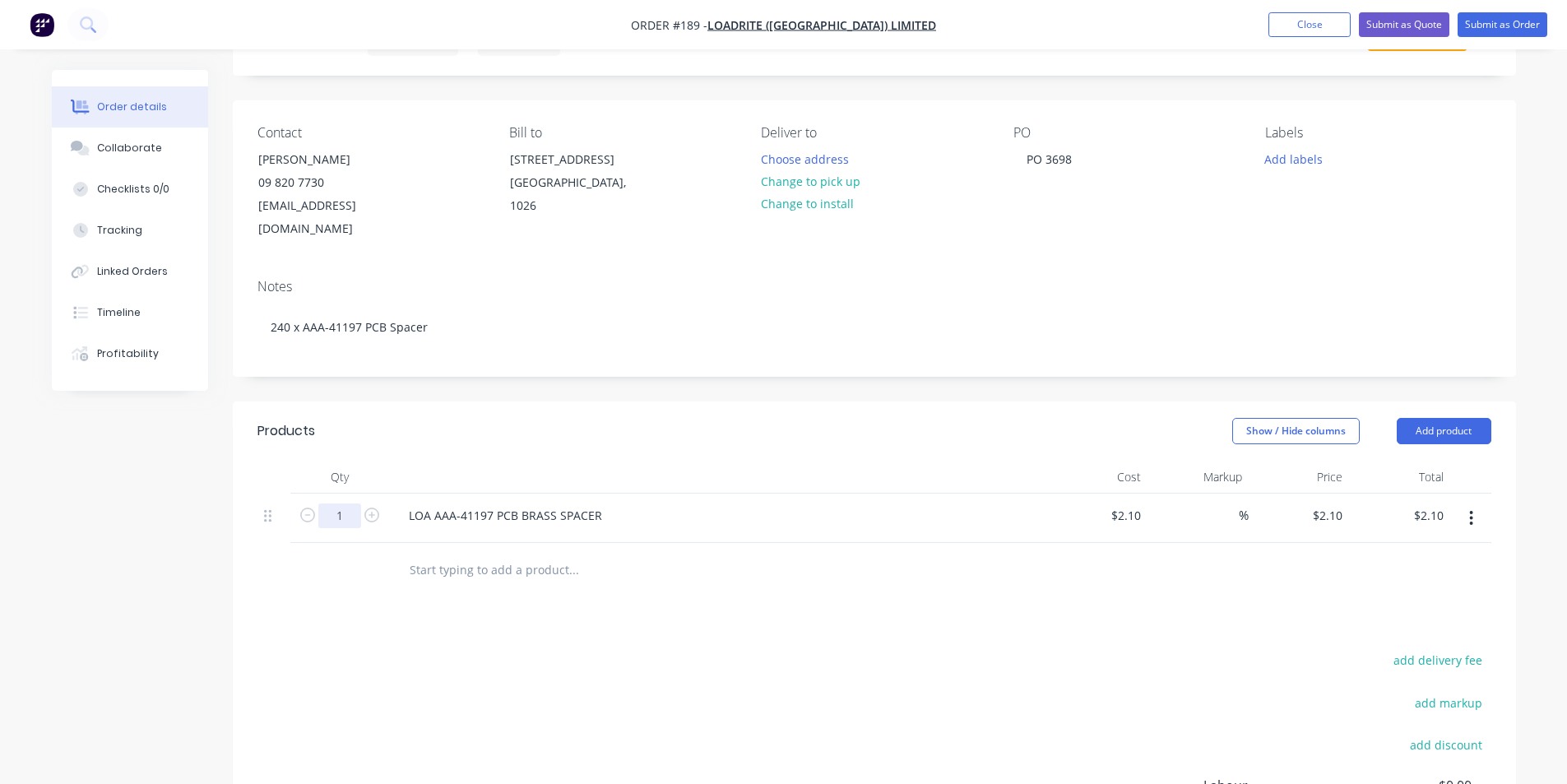
click at [346, 503] on input "1" at bounding box center [339, 516] width 43 height 25
type input "240"
type input "$504.00"
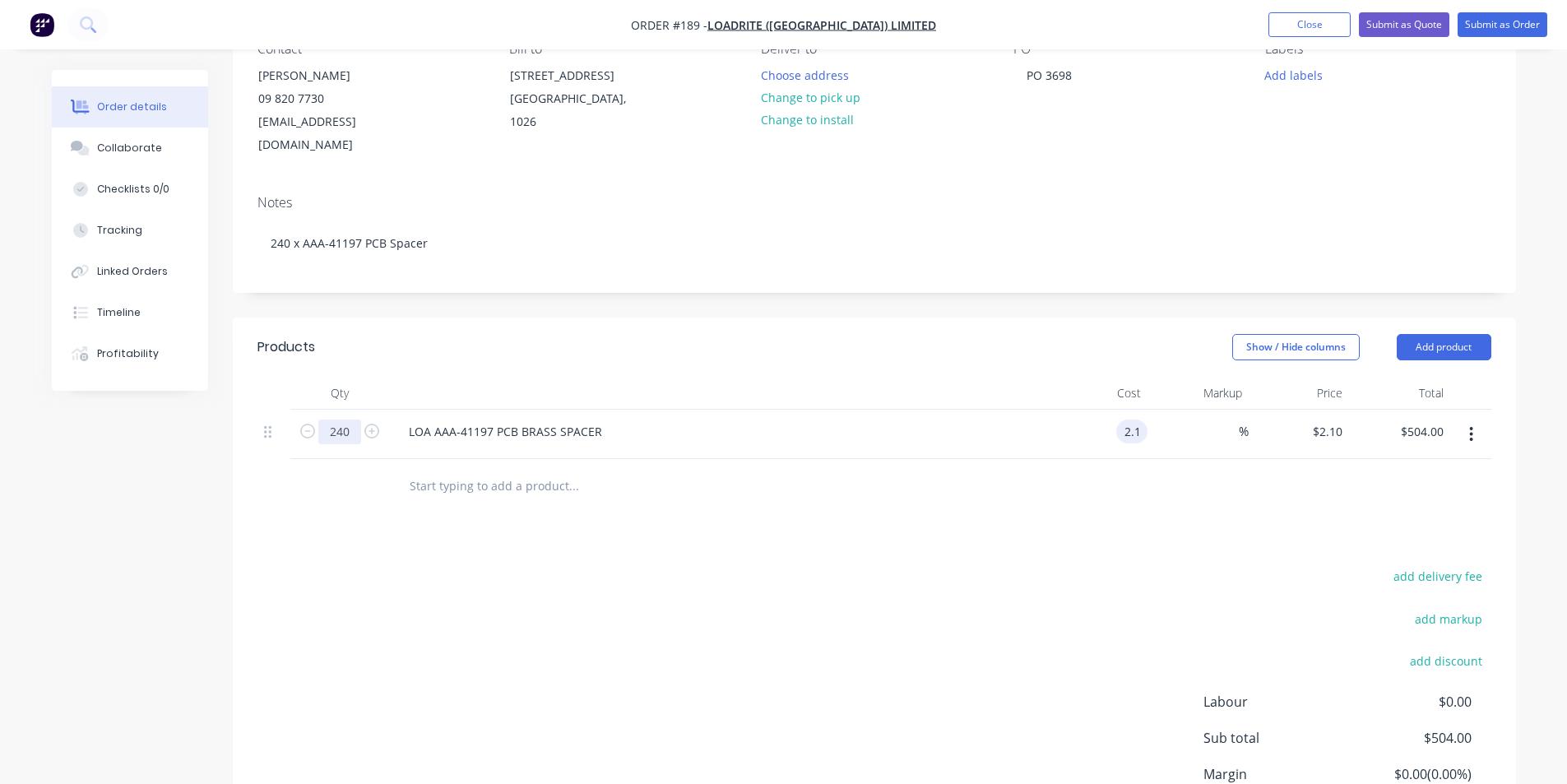
scroll to position [247, 0]
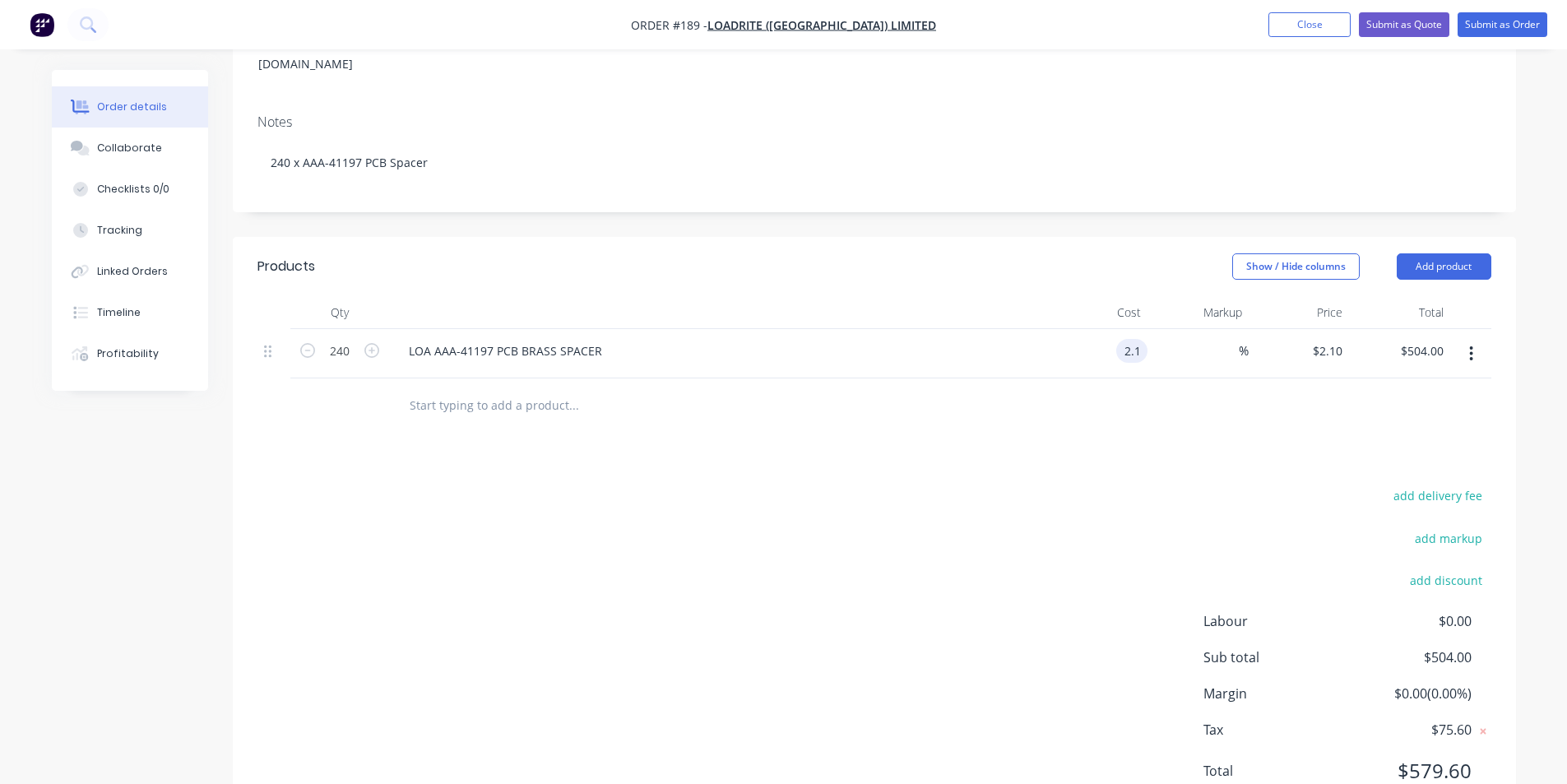
type input "$2.10"
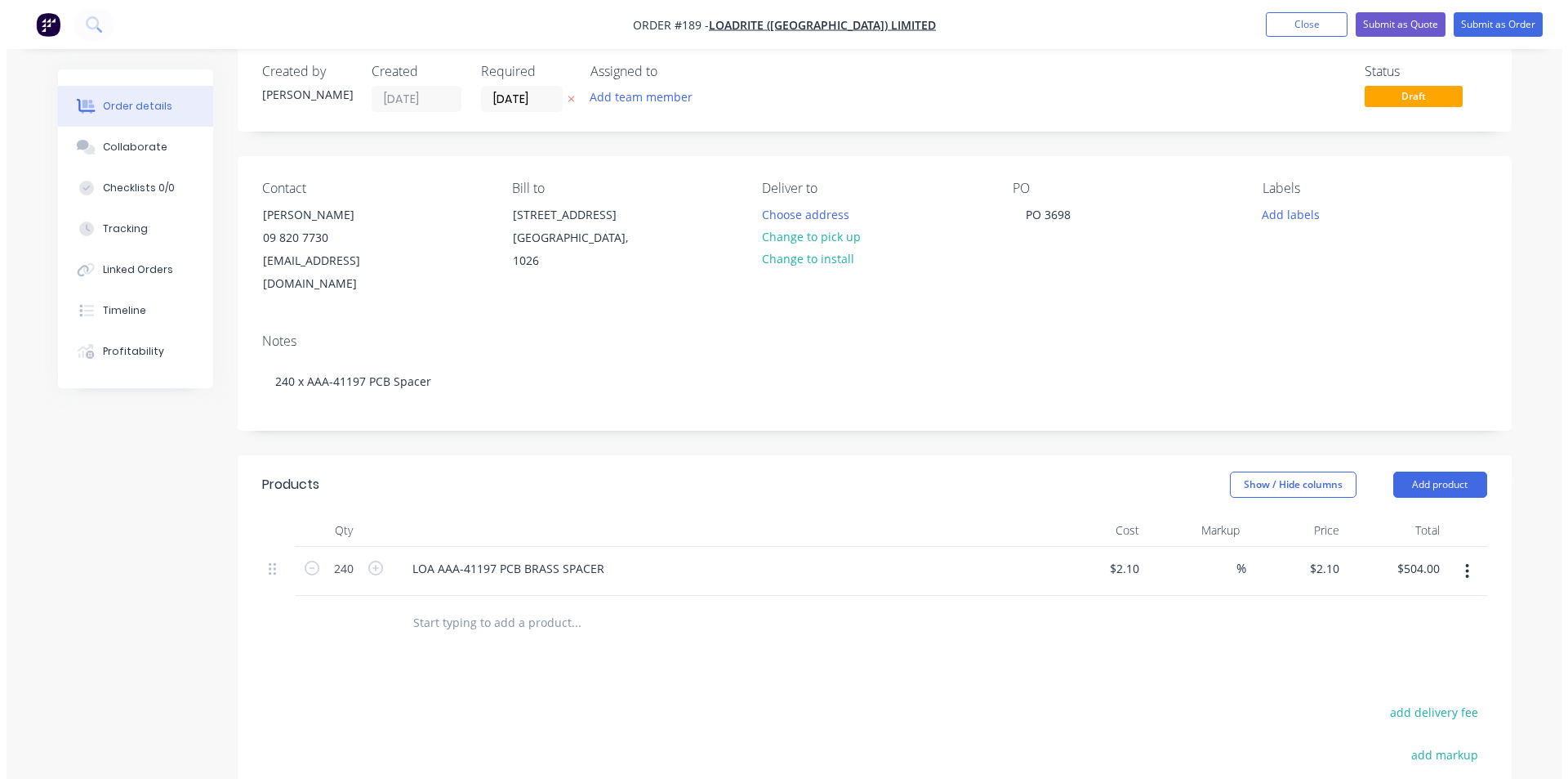
scroll to position [0, 0]
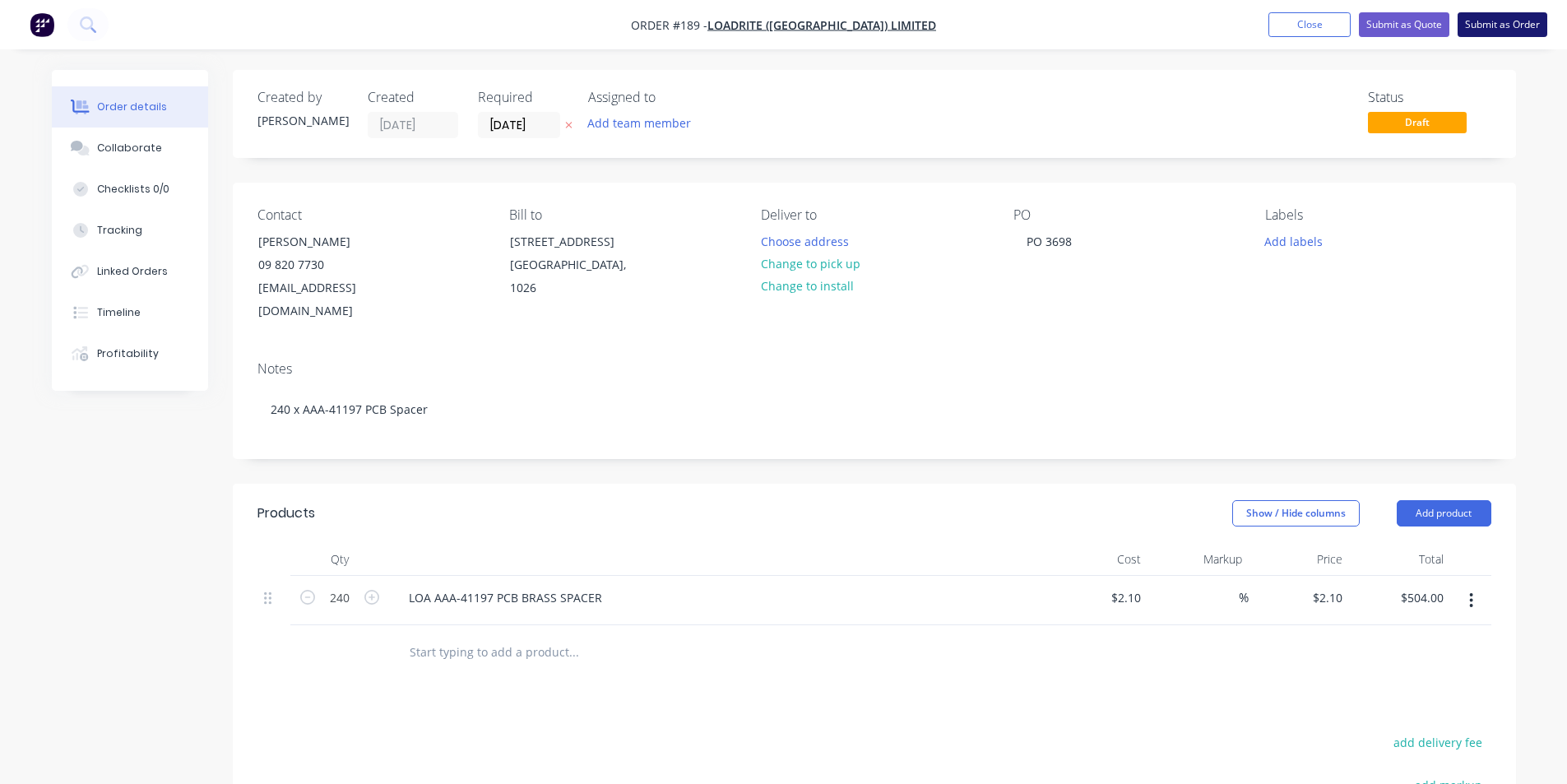
click at [1512, 25] on button "Submit as Order" at bounding box center [1503, 25] width 90 height 25
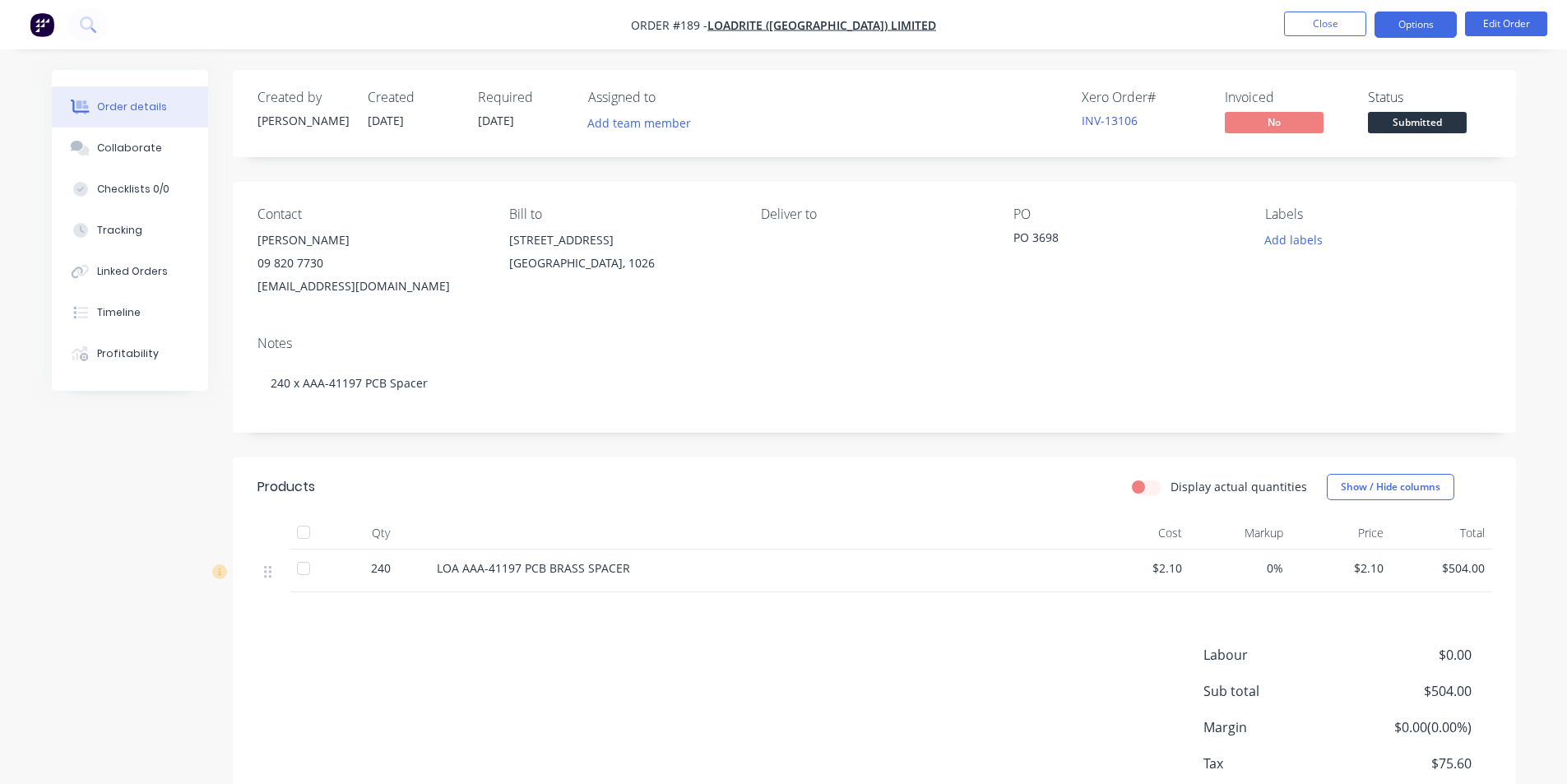
click at [1419, 27] on button "Options" at bounding box center [1415, 25] width 83 height 27
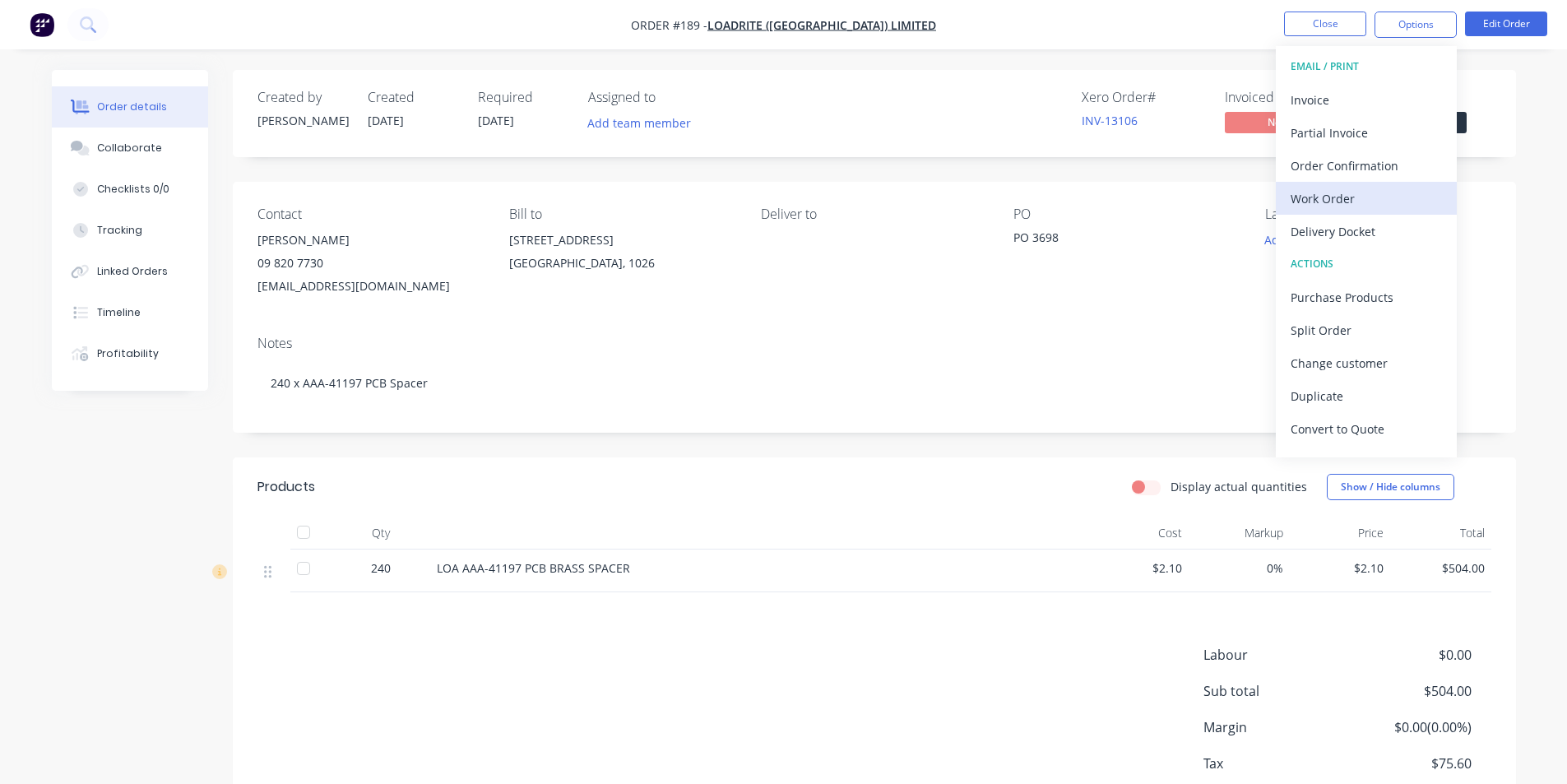
click at [1342, 198] on div "Work Order" at bounding box center [1366, 198] width 152 height 24
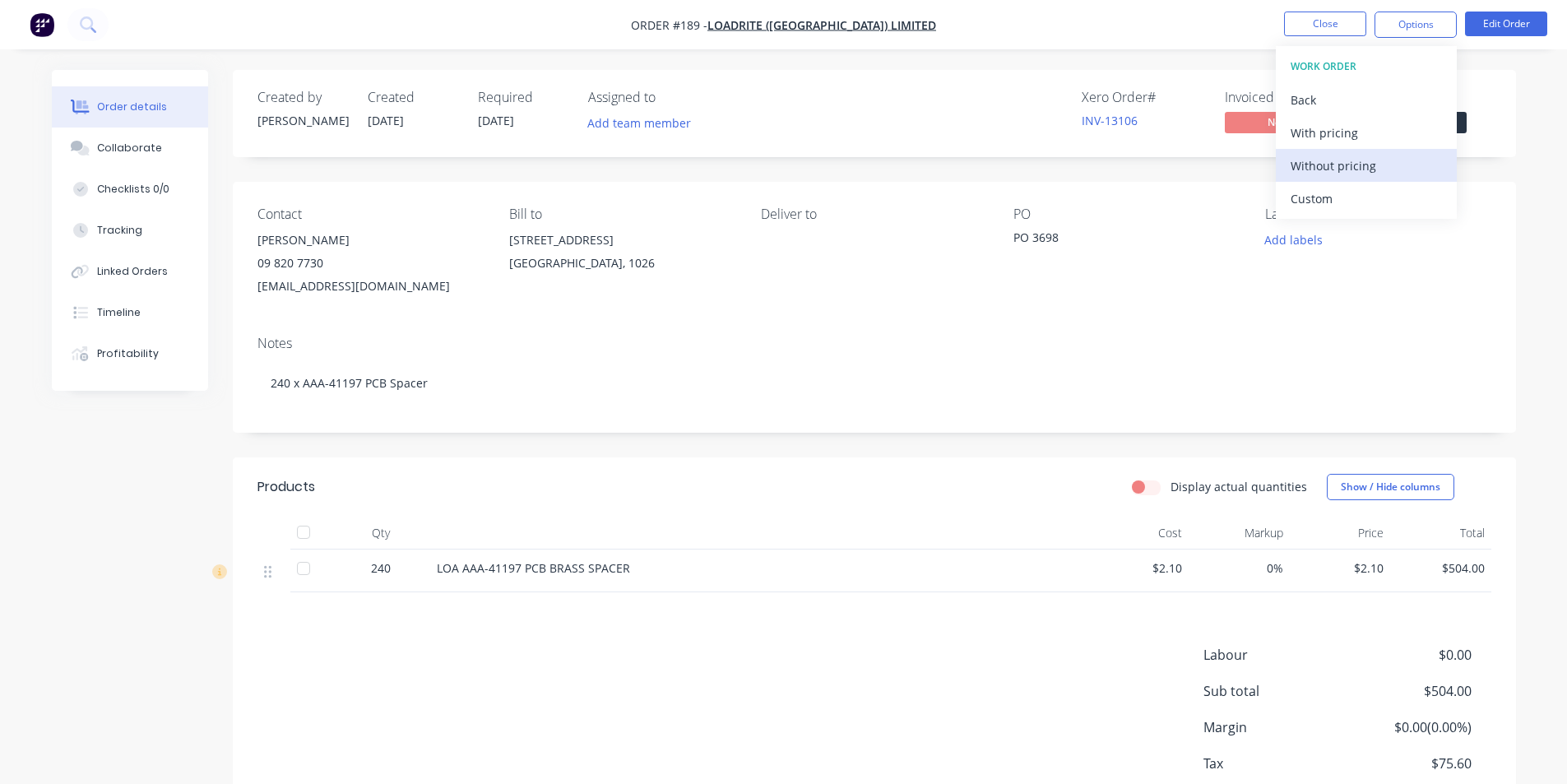
click at [1334, 161] on div "Without pricing" at bounding box center [1366, 166] width 152 height 24
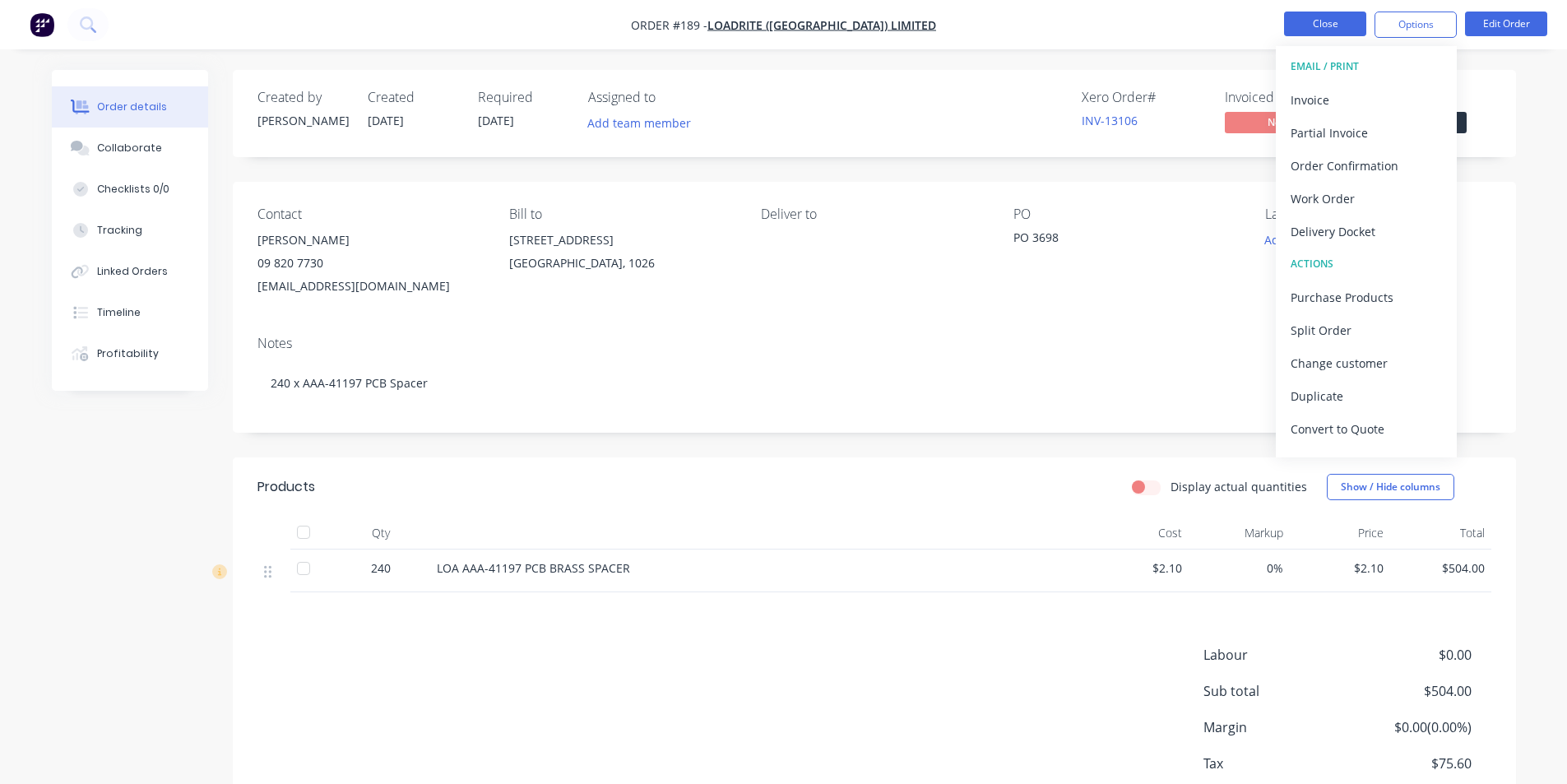
click at [1347, 27] on button "Close" at bounding box center [1325, 24] width 83 height 25
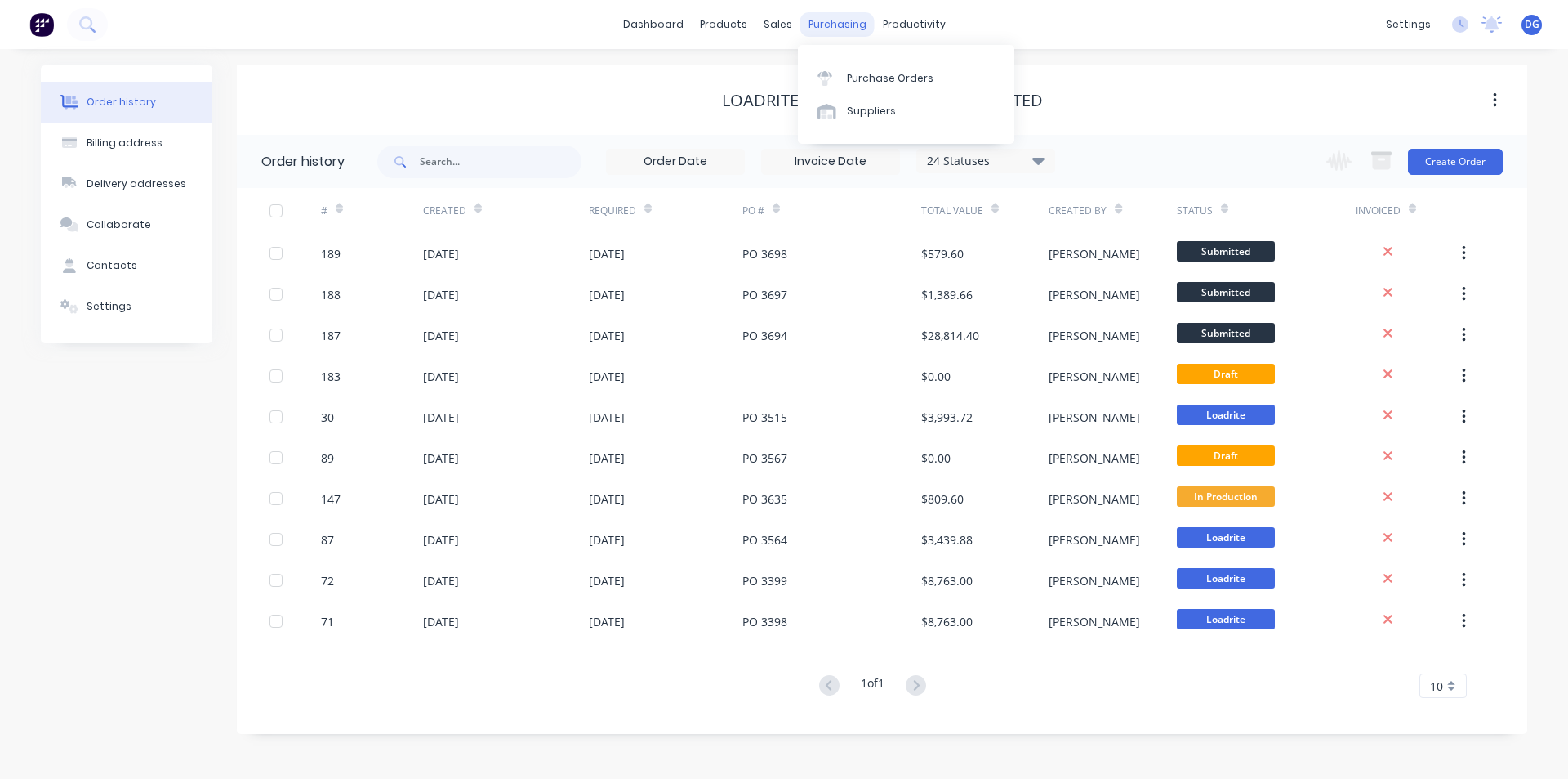
click at [827, 26] on div "purchasing" at bounding box center [837, 25] width 74 height 25
click at [877, 79] on div "Purchase Orders" at bounding box center [889, 79] width 87 height 15
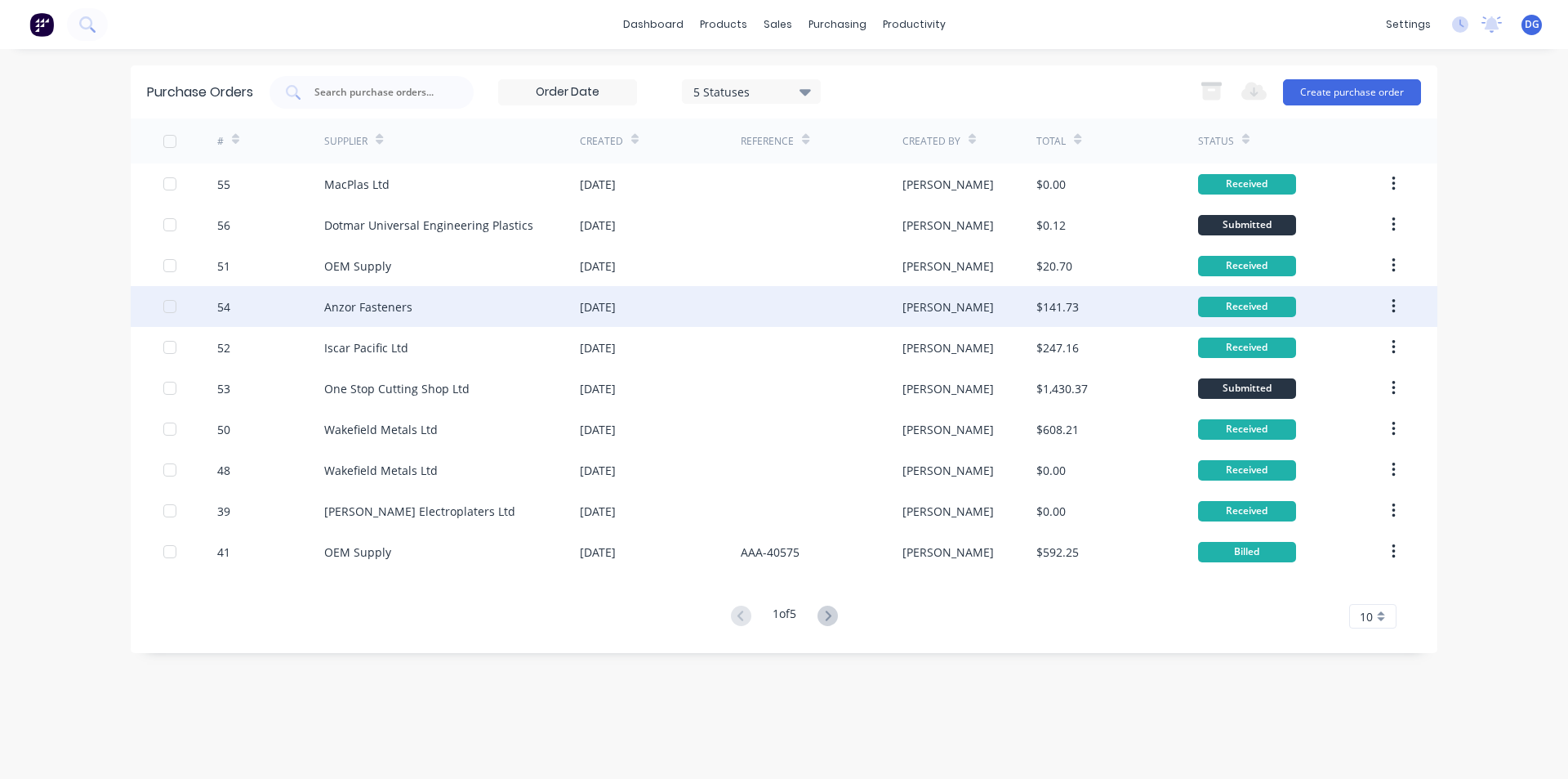
click at [342, 308] on div "Anzor Fasteners" at bounding box center [368, 306] width 89 height 17
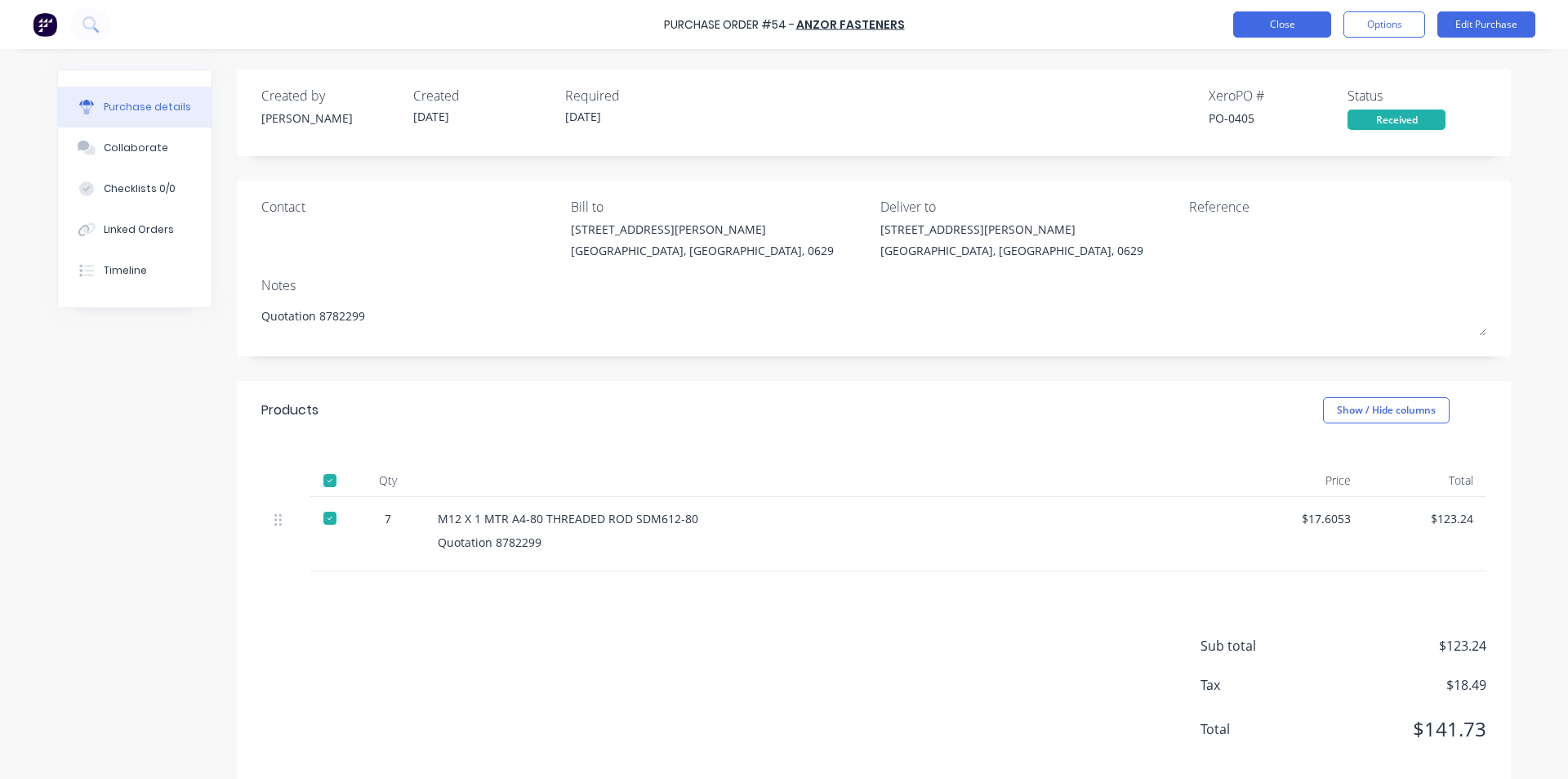
click at [1286, 26] on button "Close" at bounding box center [1282, 25] width 98 height 26
